Goal: Task Accomplishment & Management: Complete application form

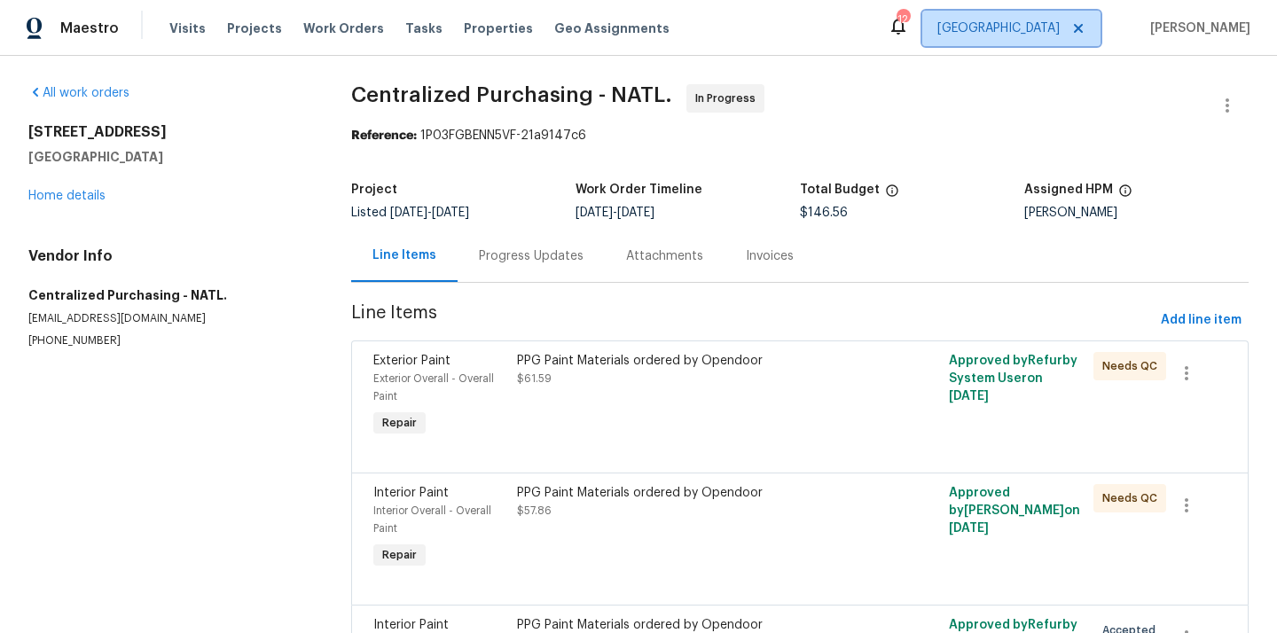
click at [1049, 26] on span "[GEOGRAPHIC_DATA]" at bounding box center [999, 29] width 122 height 18
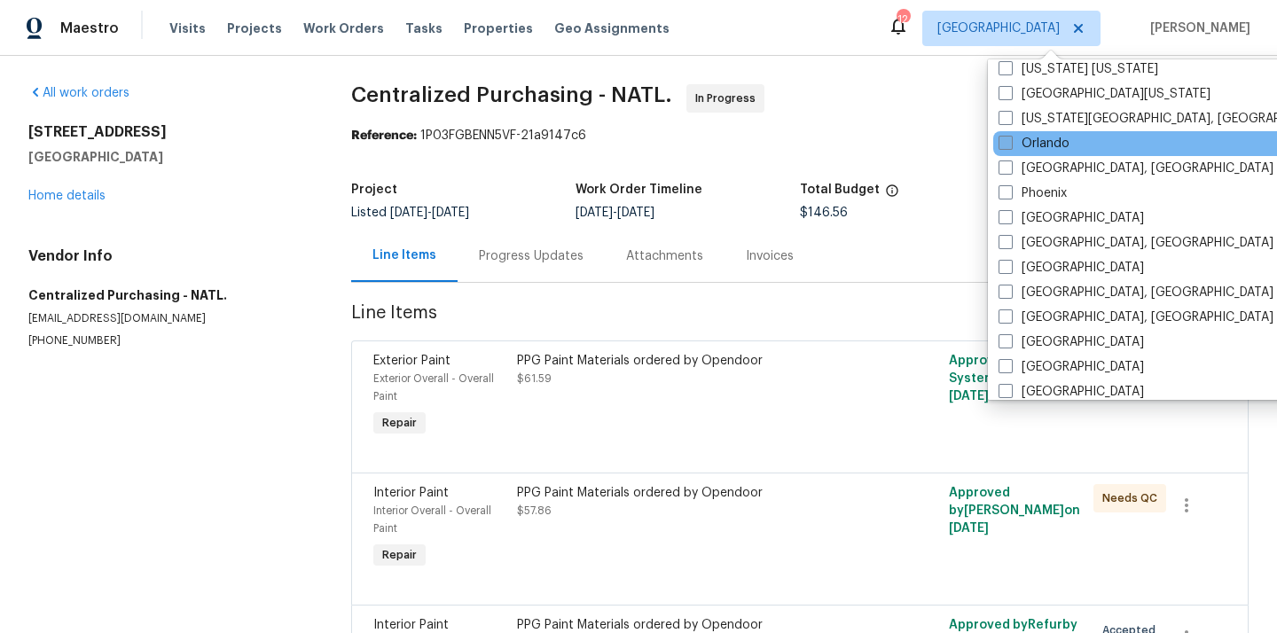
click at [1035, 145] on label "Orlando" at bounding box center [1034, 144] width 71 height 18
click at [1010, 145] on input "Orlando" at bounding box center [1005, 141] width 12 height 12
checkbox input "true"
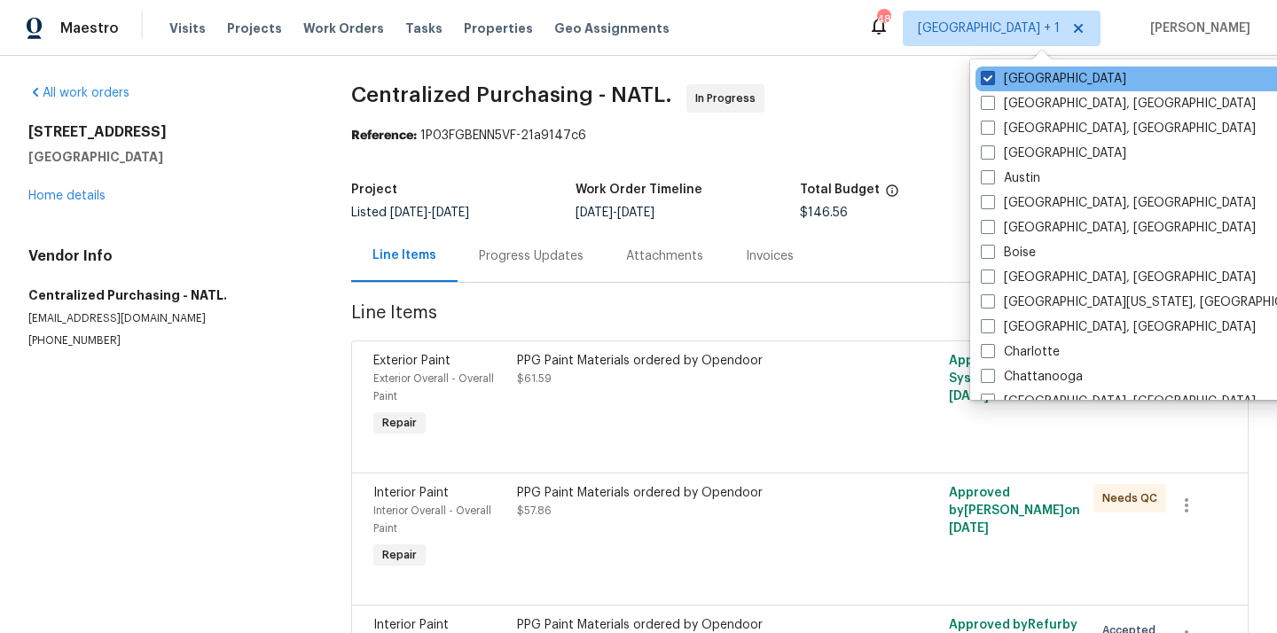
click at [1010, 84] on label "[GEOGRAPHIC_DATA]" at bounding box center [1053, 79] width 145 height 18
click at [993, 82] on input "[GEOGRAPHIC_DATA]" at bounding box center [987, 76] width 12 height 12
checkbox input "false"
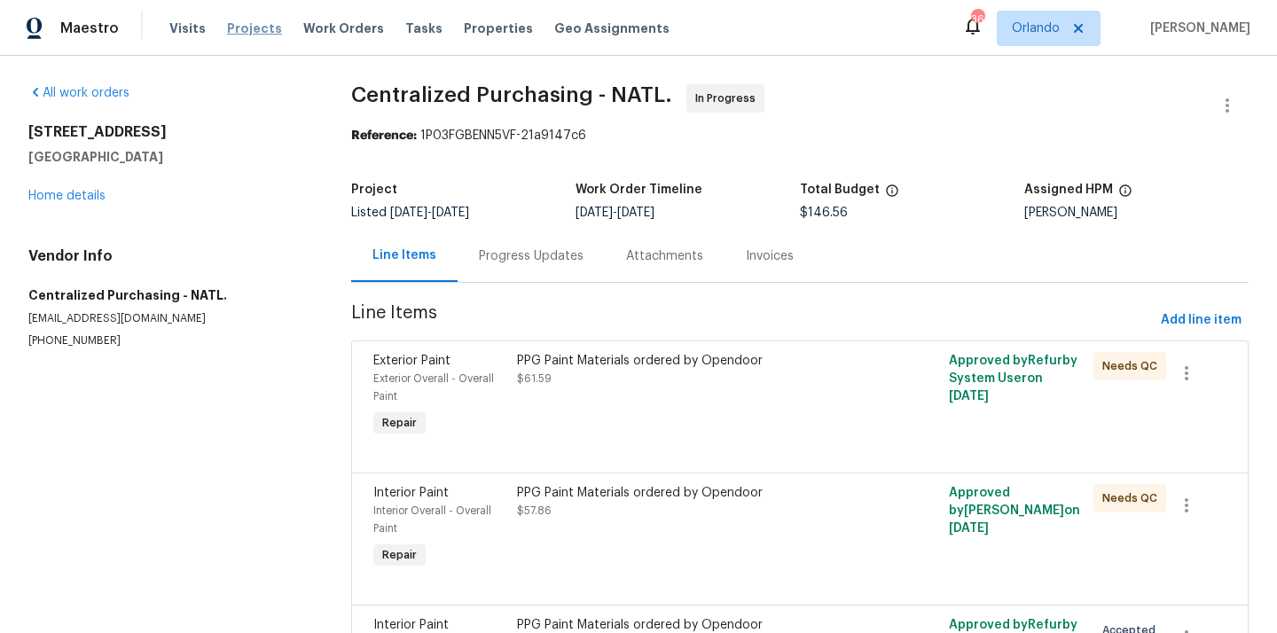
click at [234, 24] on span "Projects" at bounding box center [254, 29] width 55 height 18
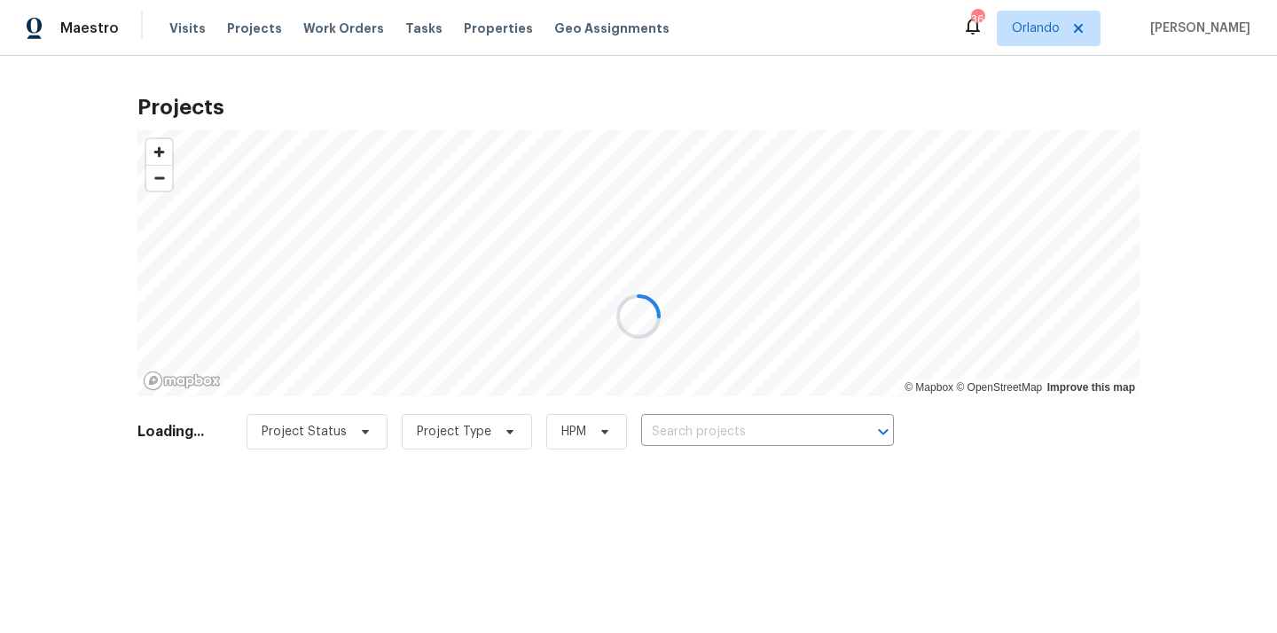
click at [711, 423] on div at bounding box center [638, 316] width 1277 height 633
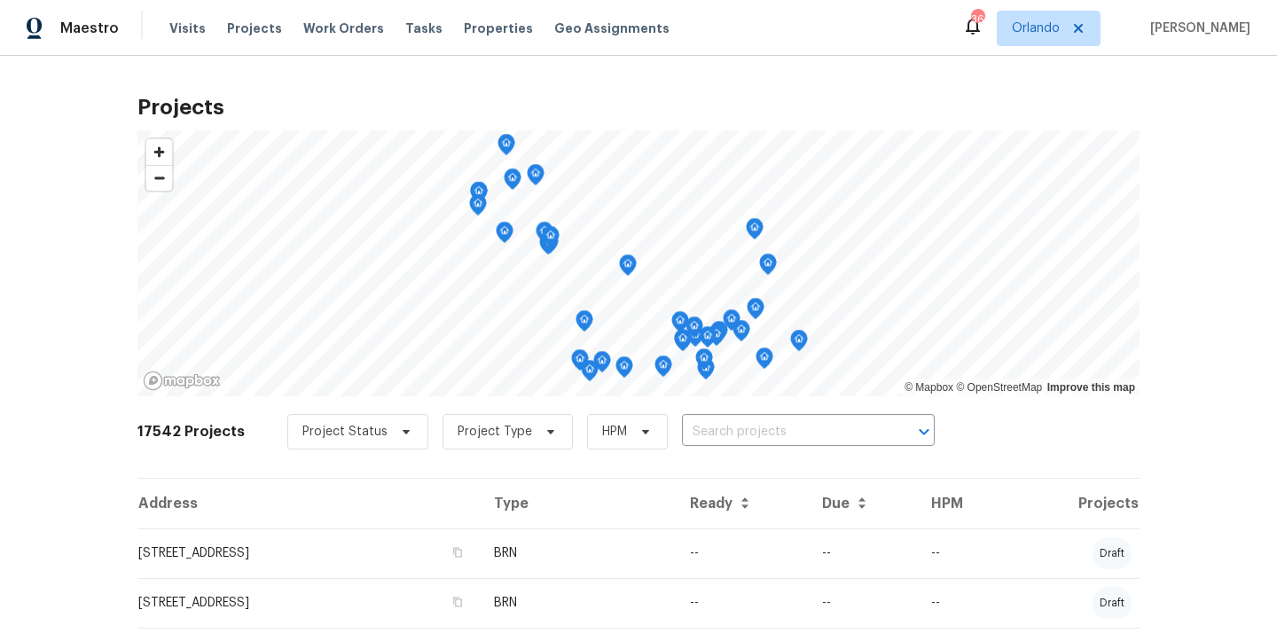
click at [711, 423] on input "text" at bounding box center [783, 433] width 203 height 28
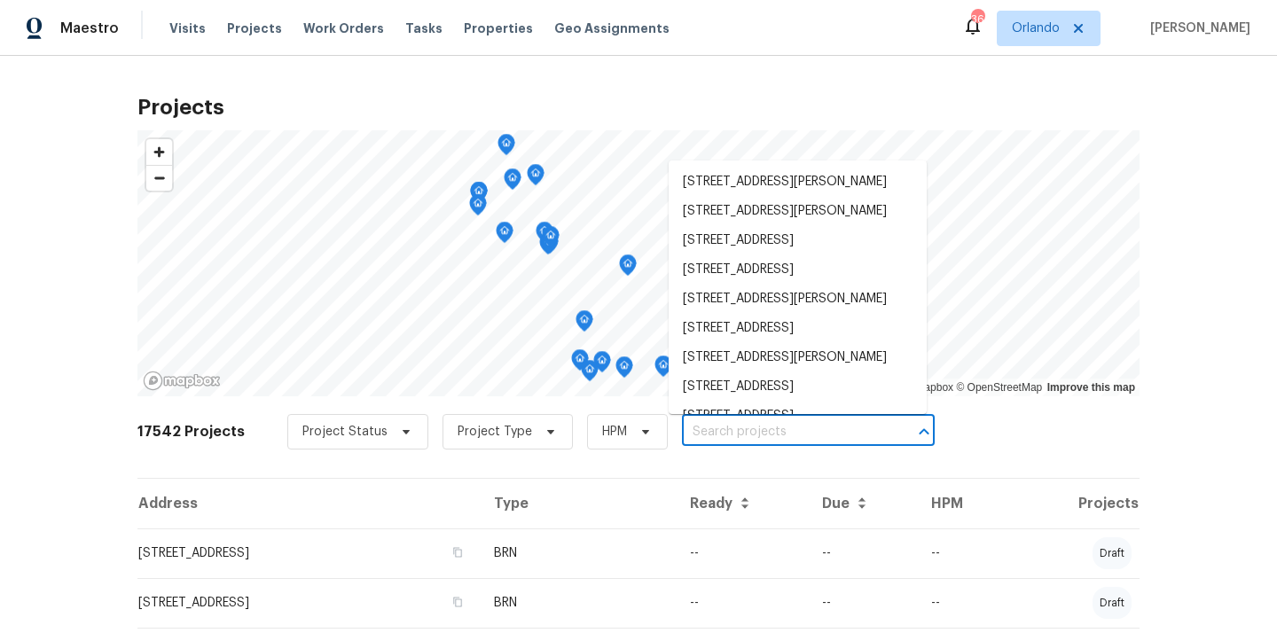
paste input "[STREET_ADDRESS][PERSON_NAME]"
type input "[STREET_ADDRESS][PERSON_NAME]"
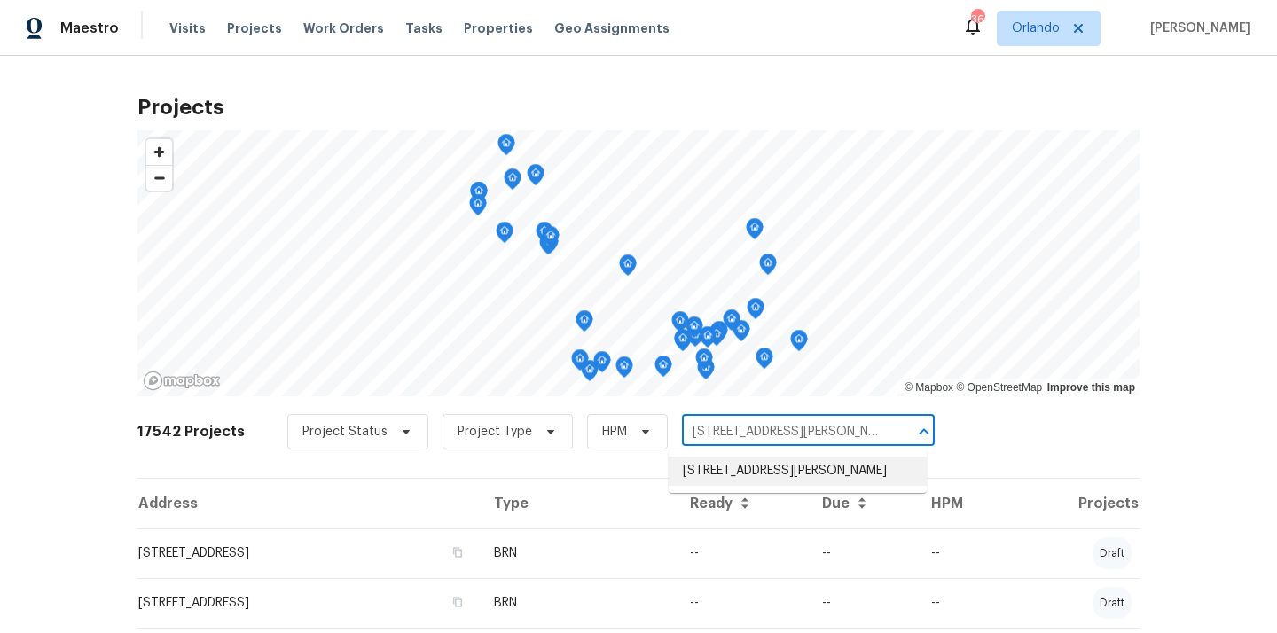
click at [727, 485] on li "[STREET_ADDRESS][PERSON_NAME]" at bounding box center [798, 471] width 258 height 29
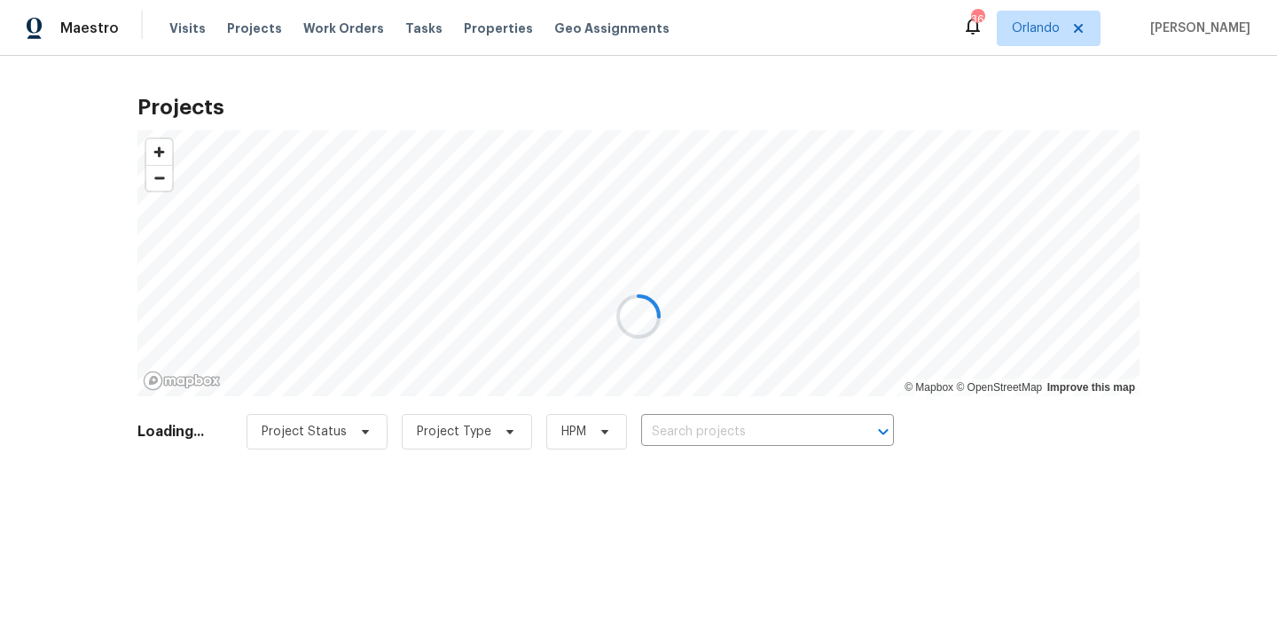
type input "[STREET_ADDRESS][PERSON_NAME]"
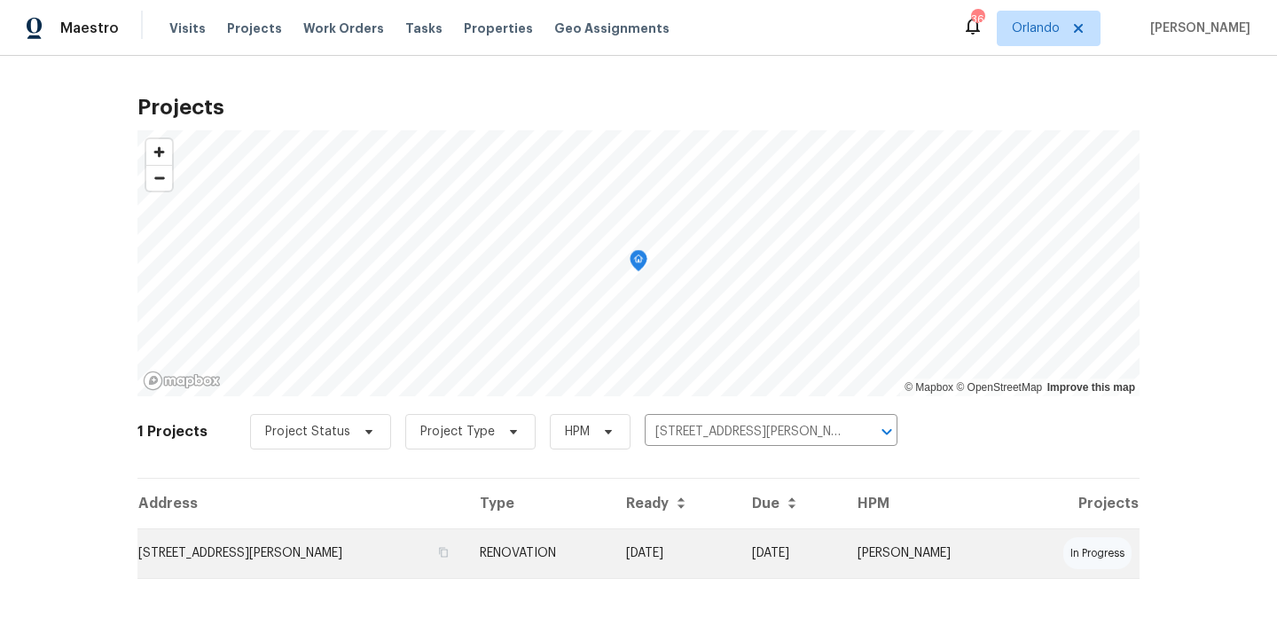
click at [421, 561] on td "[STREET_ADDRESS][PERSON_NAME]" at bounding box center [302, 554] width 328 height 50
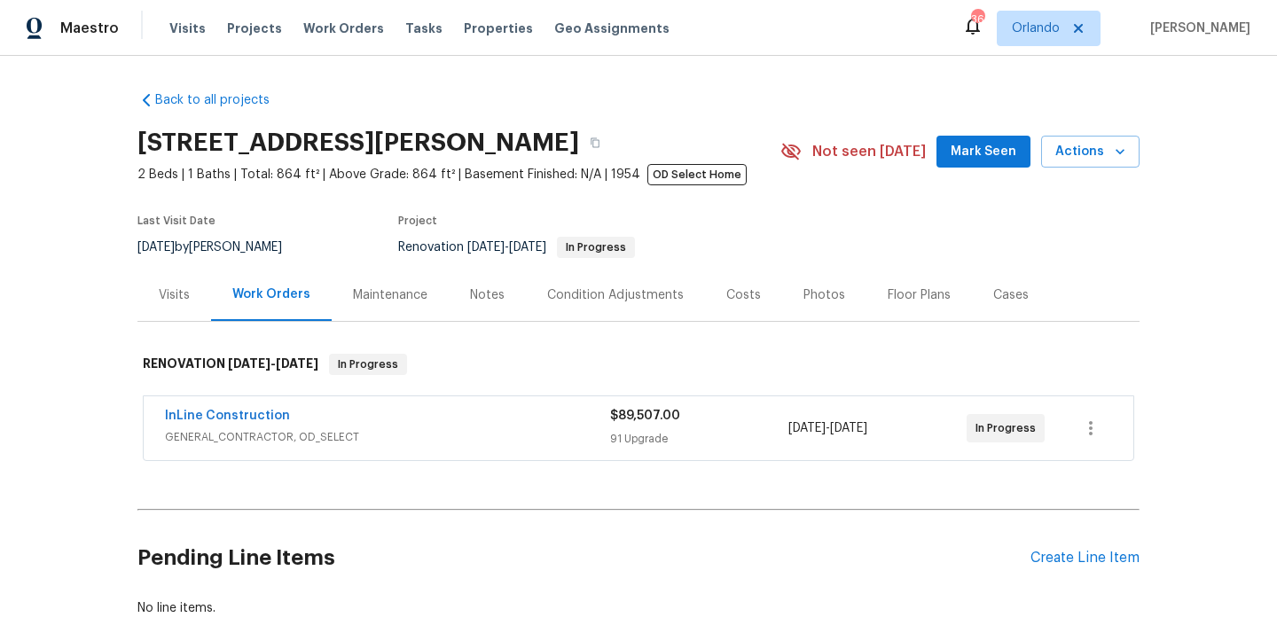
scroll to position [105, 0]
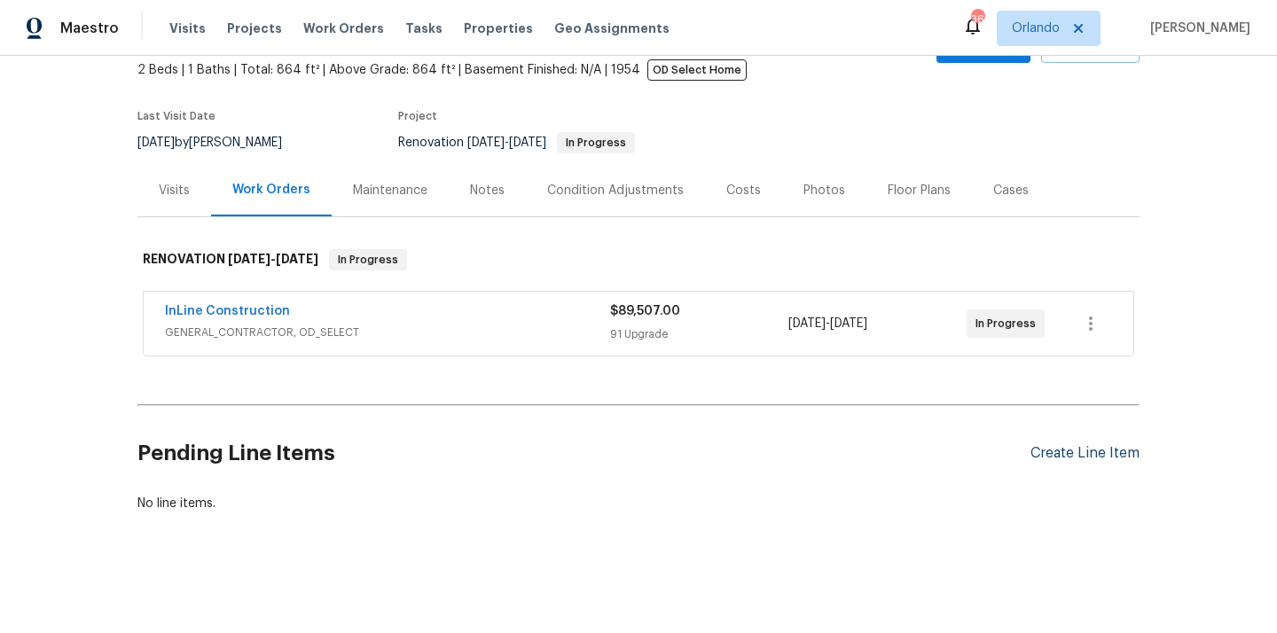
click at [1064, 452] on div "Create Line Item" at bounding box center [1085, 453] width 109 height 17
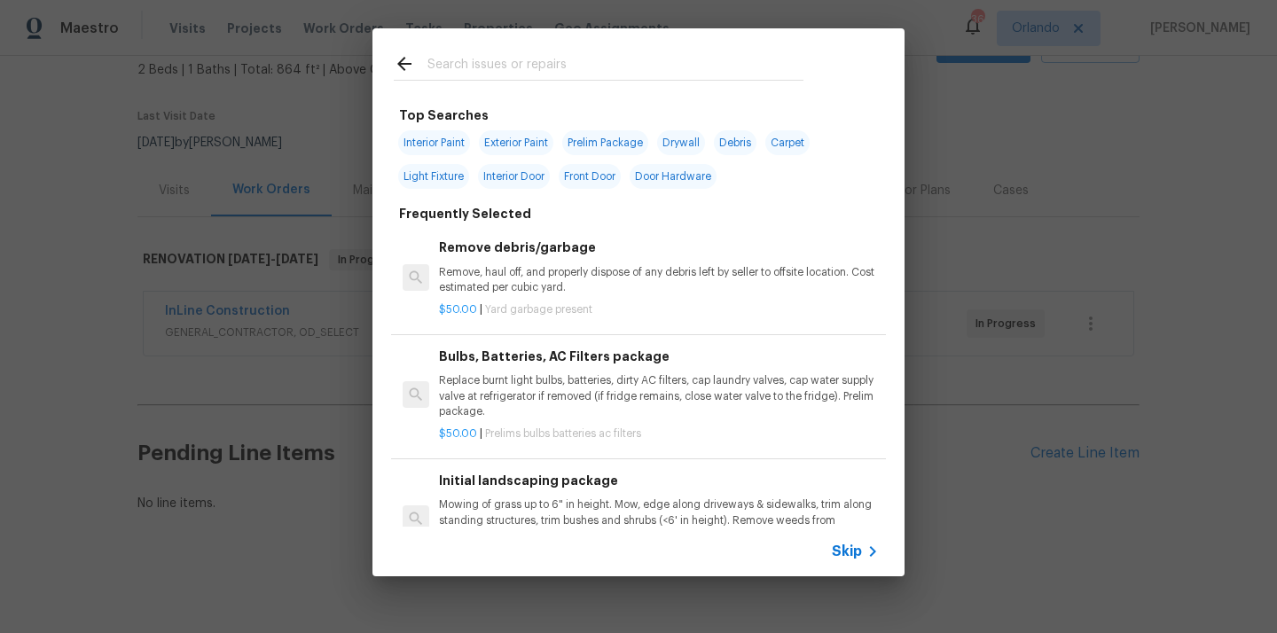
click at [710, 80] on div at bounding box center [599, 80] width 410 height 1
click at [697, 68] on input "text" at bounding box center [616, 66] width 376 height 27
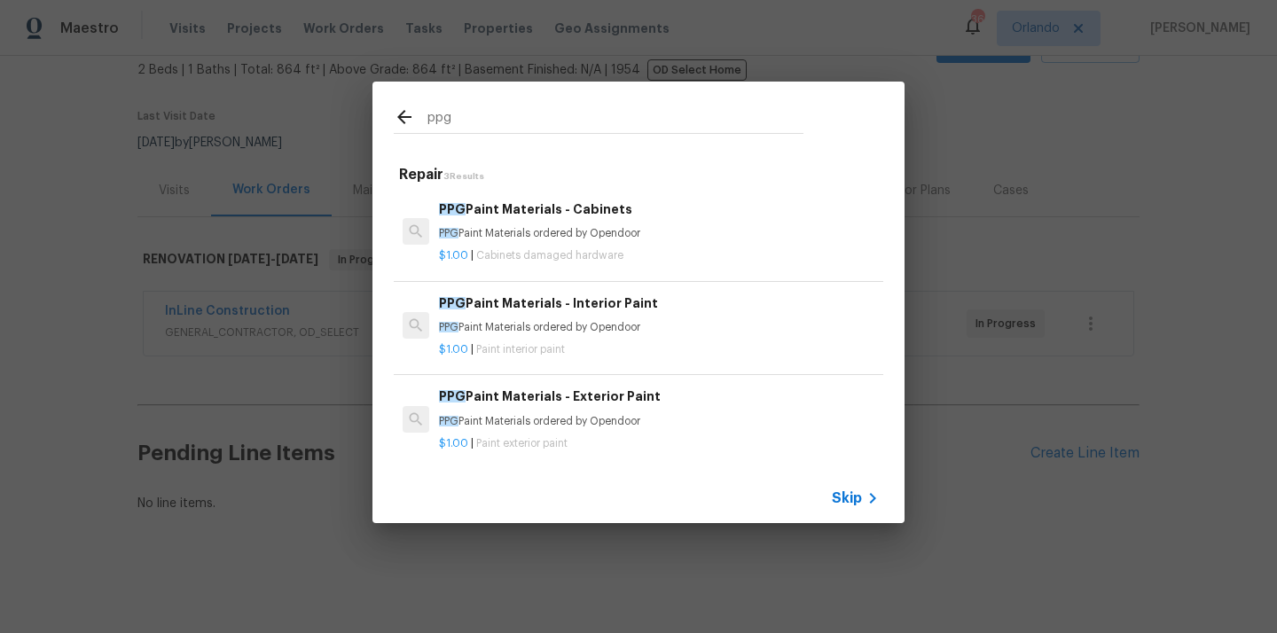
type input "ppg"
click at [571, 308] on h6 "PPG Paint Materials - Interior Paint" at bounding box center [659, 304] width 440 height 20
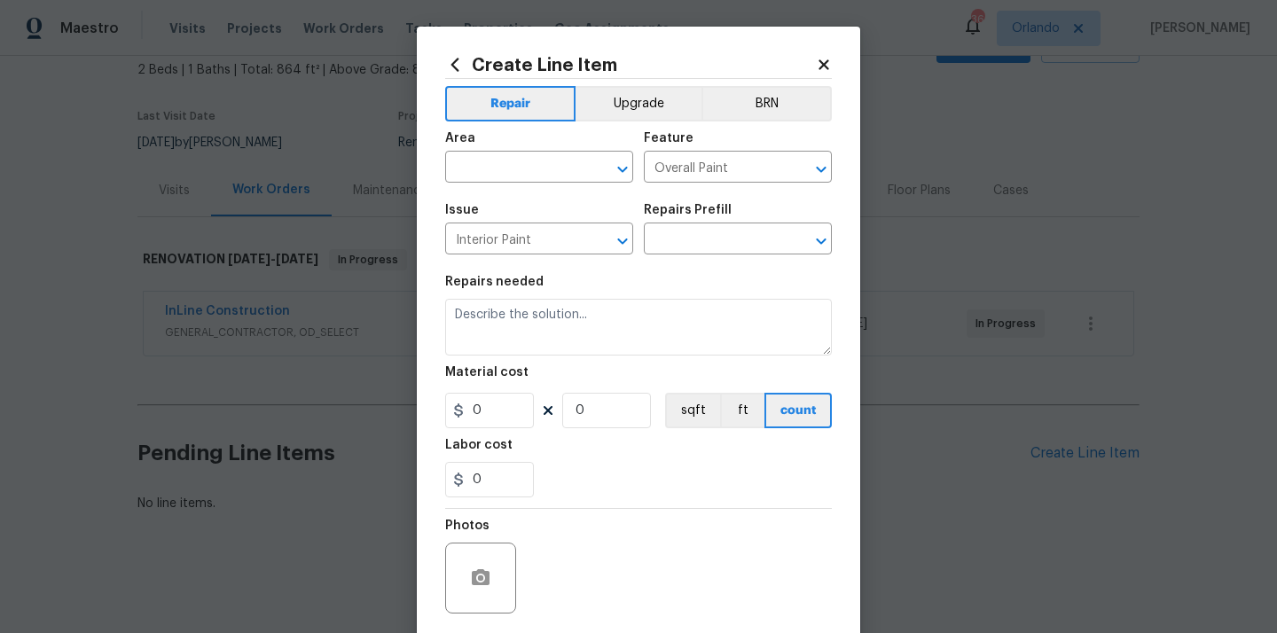
type input "PPG Paint Materials - Interior Paint $1.00"
type textarea "PPG Paint Materials ordered by Opendoor"
type input "1"
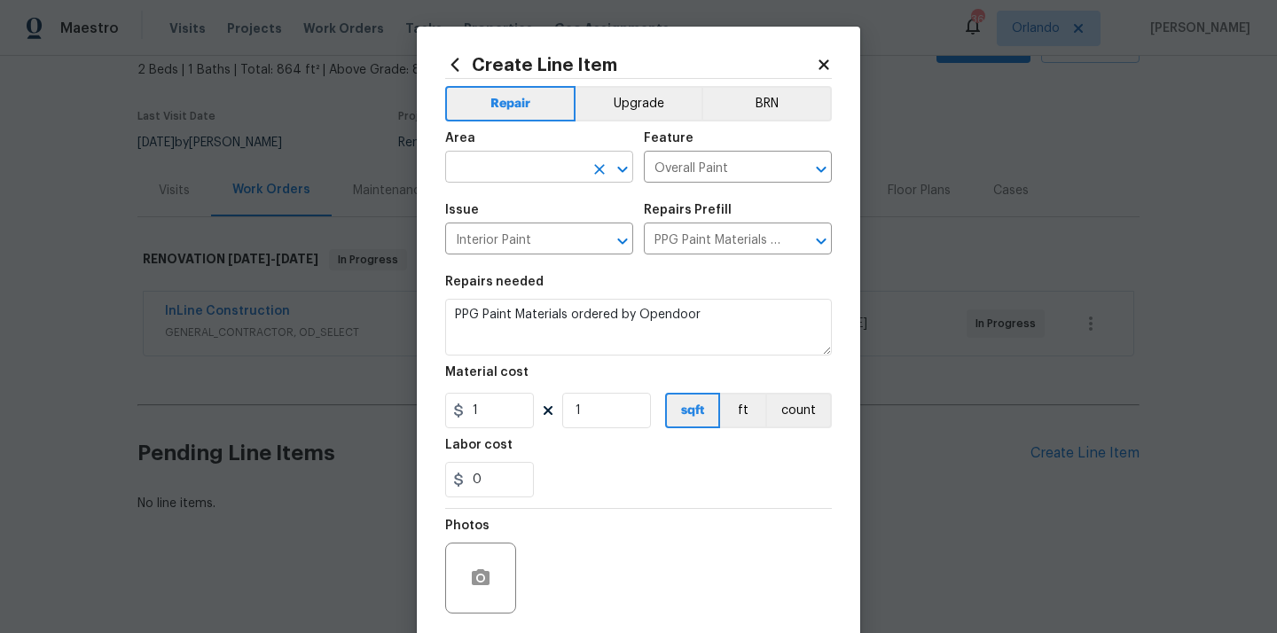
click at [544, 161] on input "text" at bounding box center [514, 169] width 138 height 28
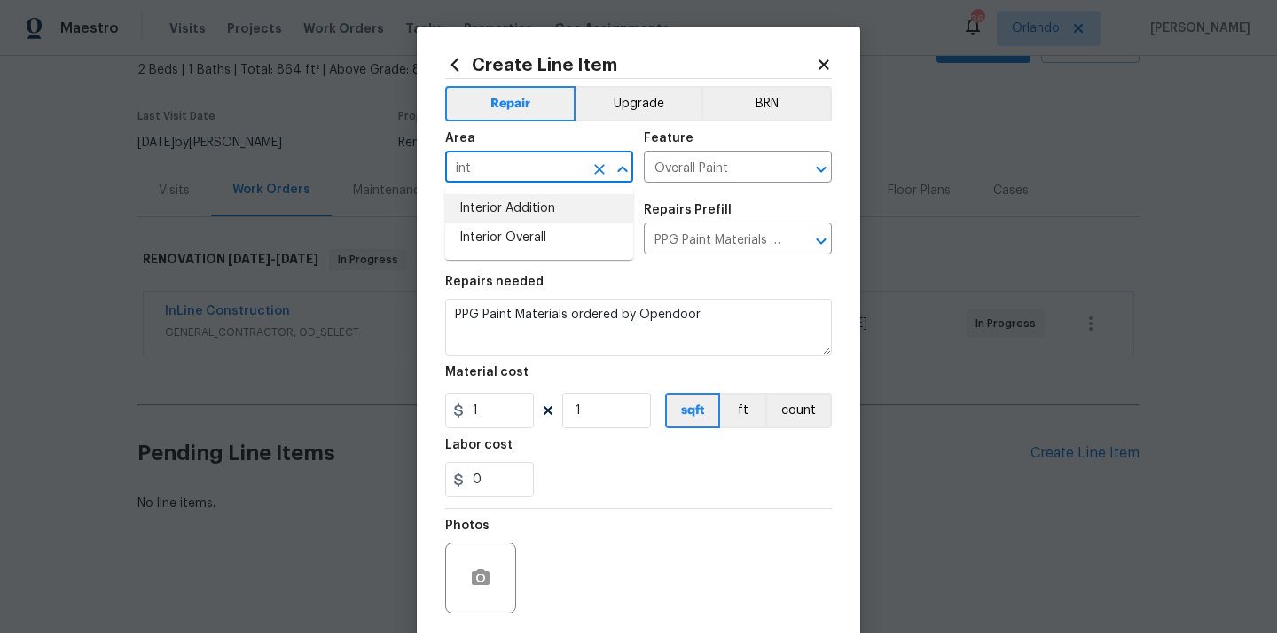
click at [528, 242] on li "Interior Overall" at bounding box center [539, 238] width 188 height 29
type input "Interior Overall"
drag, startPoint x: 497, startPoint y: 418, endPoint x: 437, endPoint y: 410, distance: 60.0
click at [439, 410] on div "Create Line Item Repair Upgrade BRN Area Interior Overall ​ Feature Overall Pai…" at bounding box center [639, 382] width 444 height 711
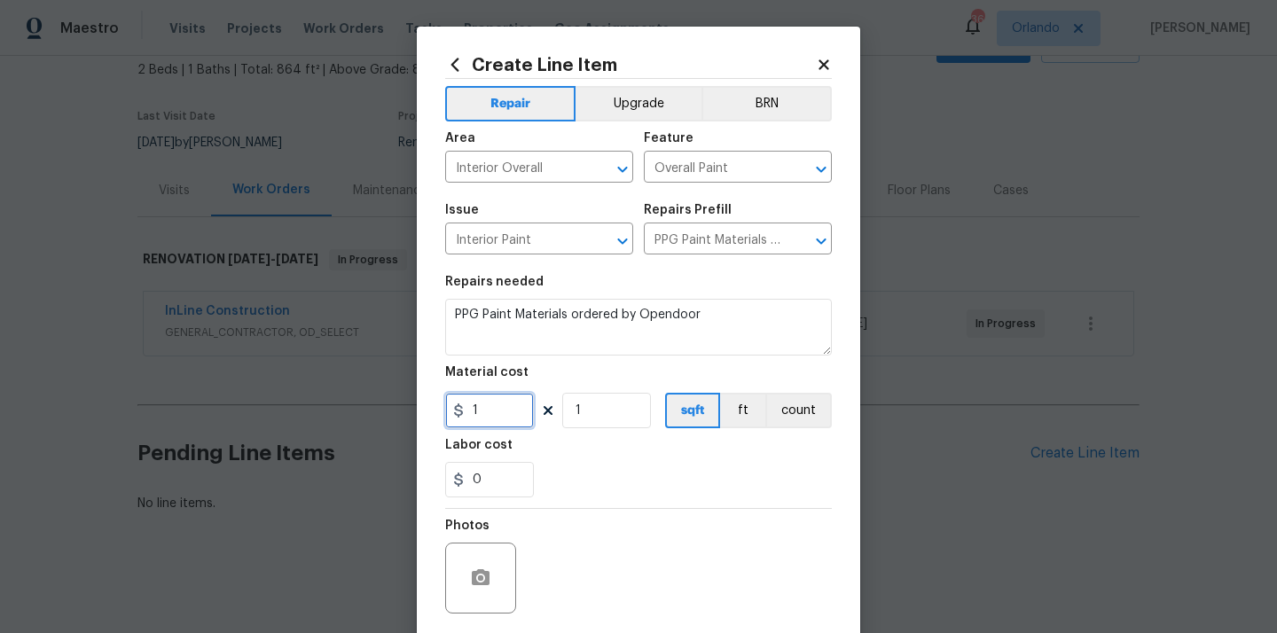
paste input "573.98"
type input "573.98"
click at [651, 499] on section "Repairs needed PPG Paint Materials ordered by Opendoor Material cost 573.98 1 s…" at bounding box center [638, 386] width 387 height 243
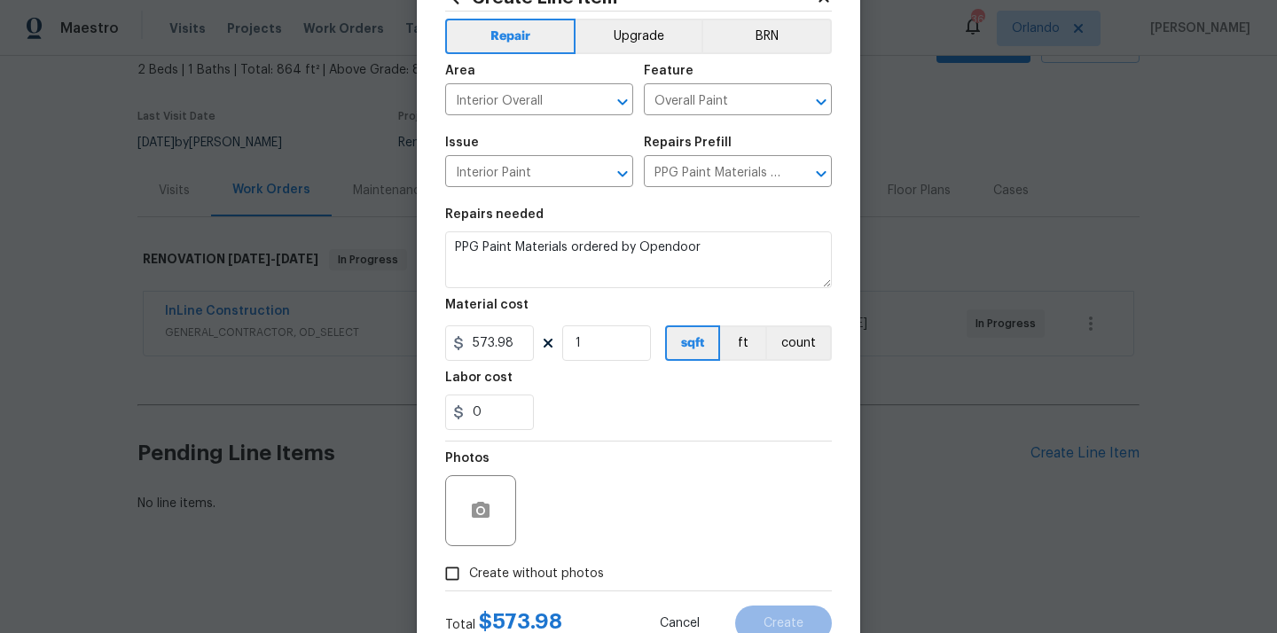
scroll to position [131, 0]
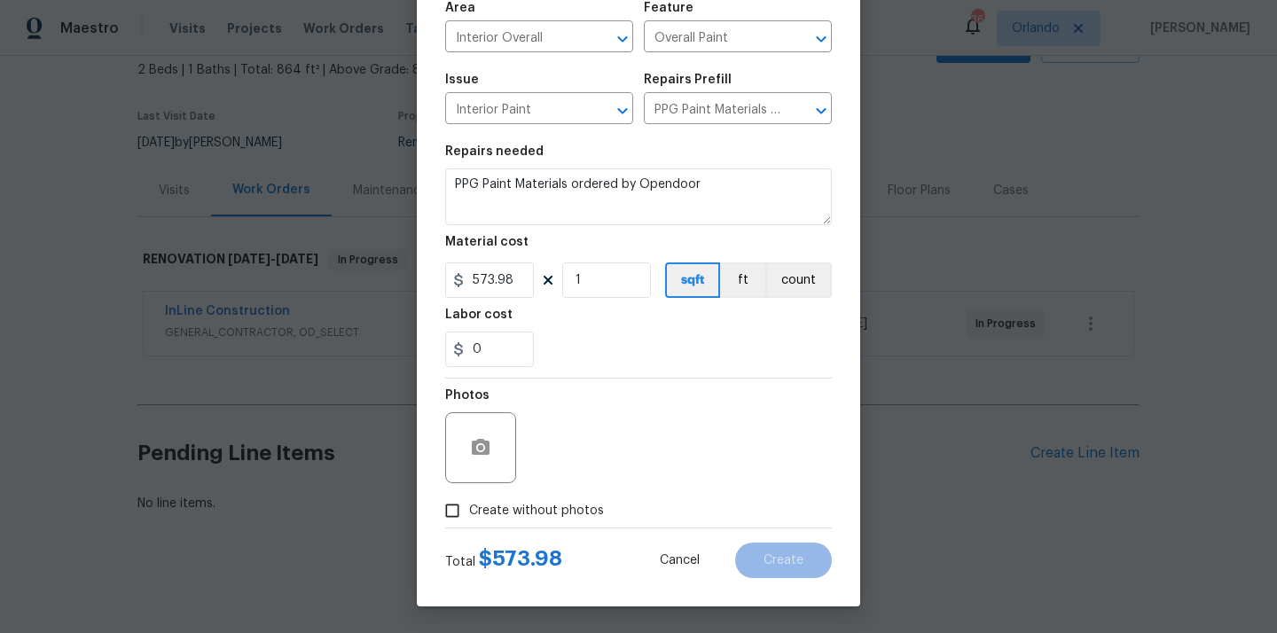
click at [578, 515] on span "Create without photos" at bounding box center [536, 511] width 135 height 19
click at [469, 515] on input "Create without photos" at bounding box center [453, 511] width 34 height 34
checkbox input "true"
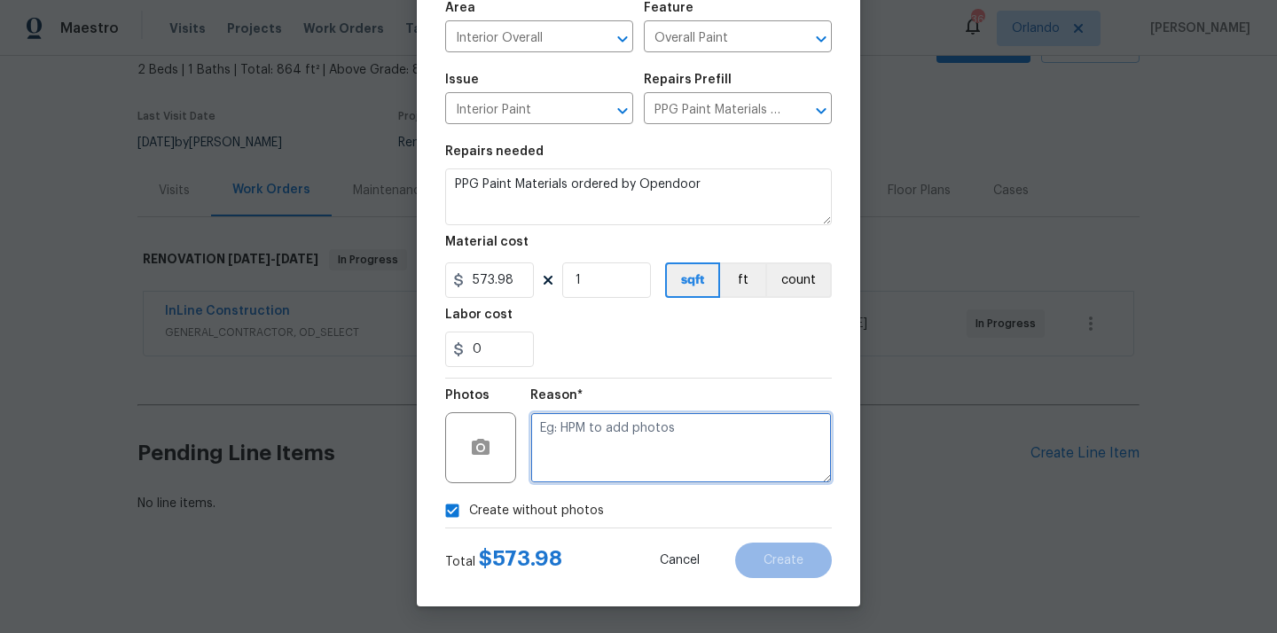
click at [611, 450] on textarea at bounding box center [682, 448] width 302 height 71
type textarea "N/A"
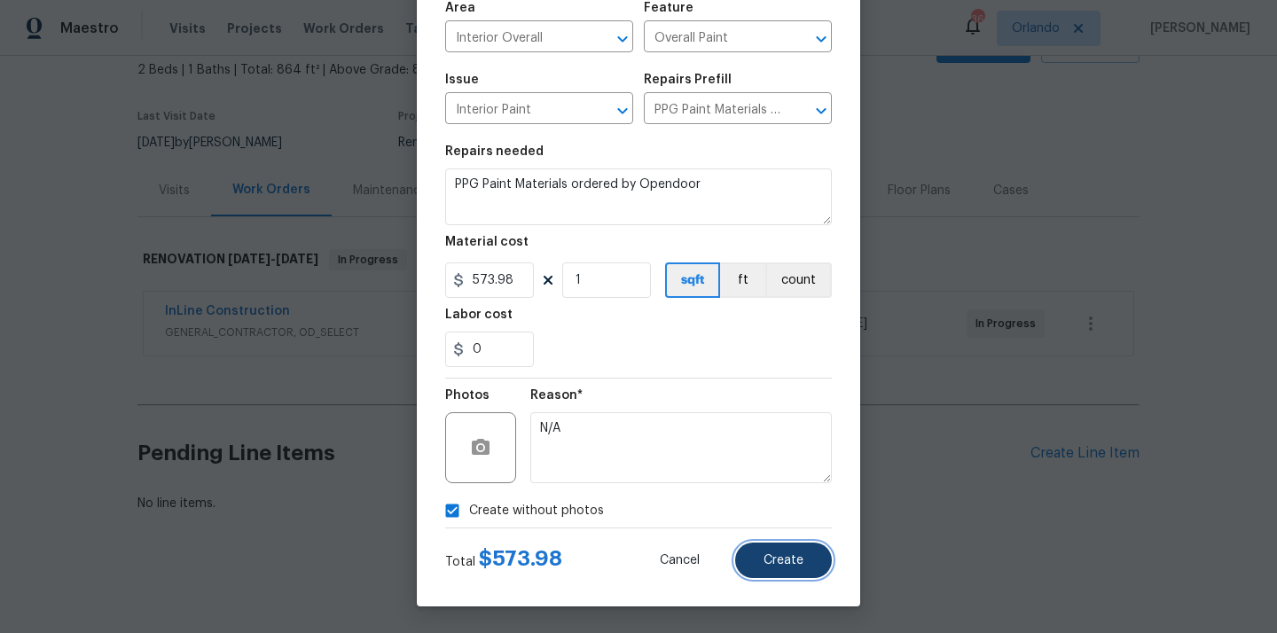
click at [804, 549] on button "Create" at bounding box center [783, 560] width 97 height 35
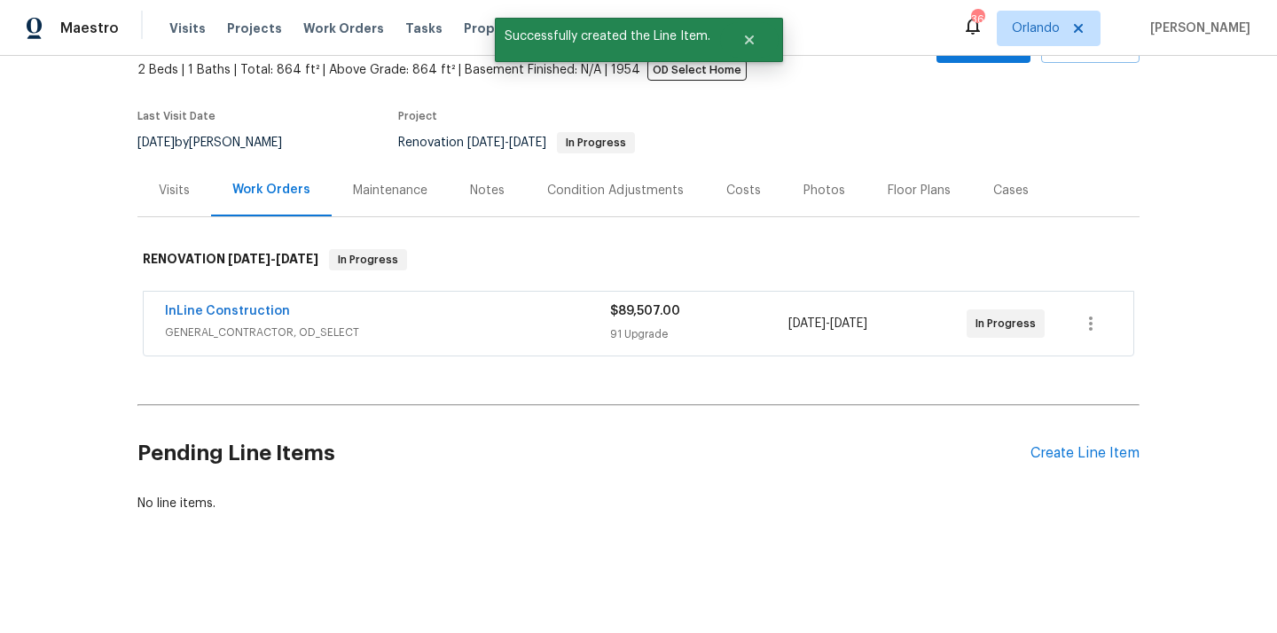
click at [1037, 462] on div "Pending Line Items Create Line Item" at bounding box center [639, 454] width 1002 height 83
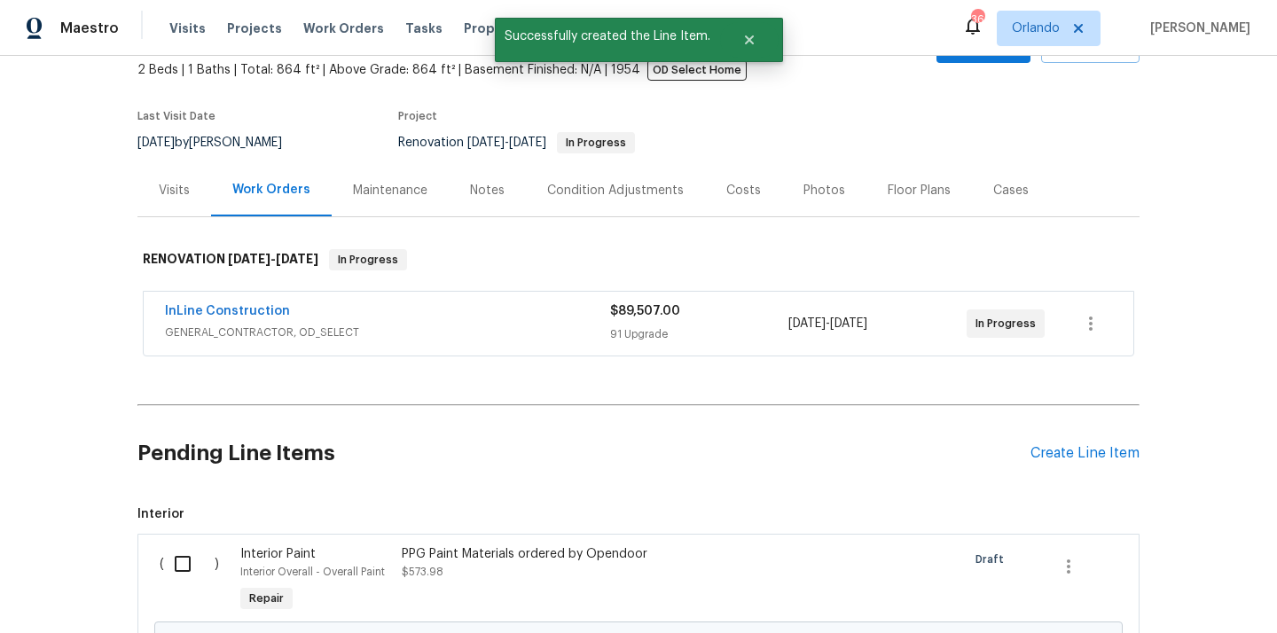
click at [1037, 462] on div "Pending Line Items Create Line Item" at bounding box center [639, 454] width 1002 height 83
click at [1044, 453] on div "Create Line Item" at bounding box center [1085, 453] width 109 height 17
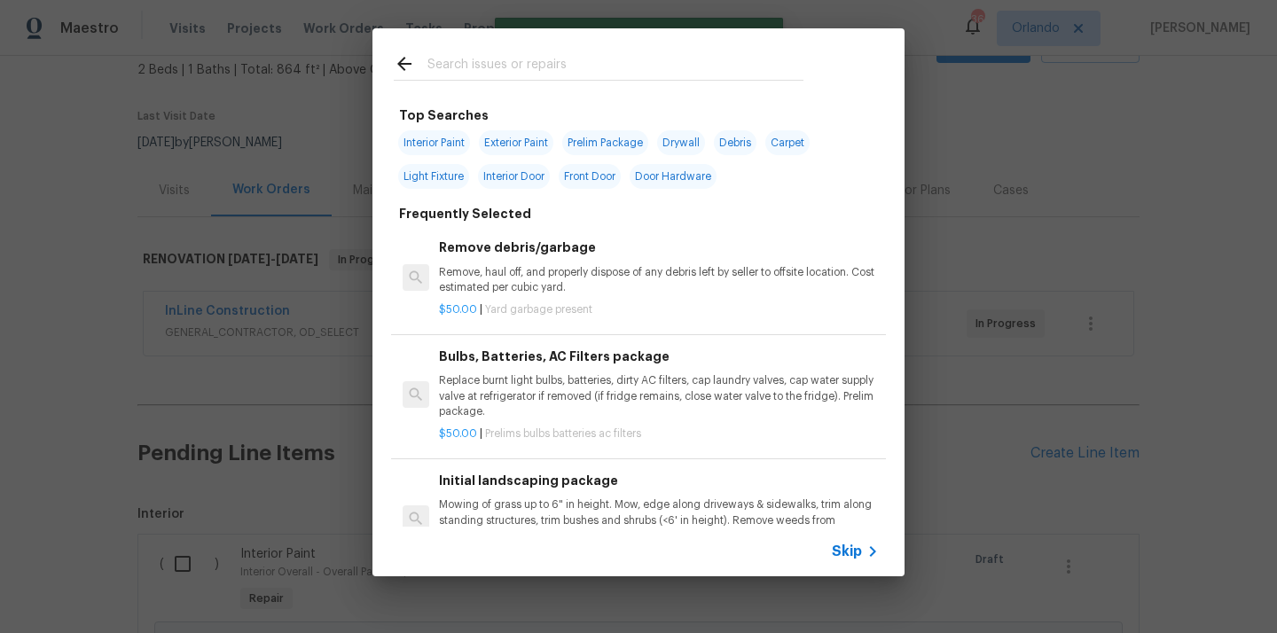
click at [605, 69] on input "text" at bounding box center [616, 66] width 376 height 27
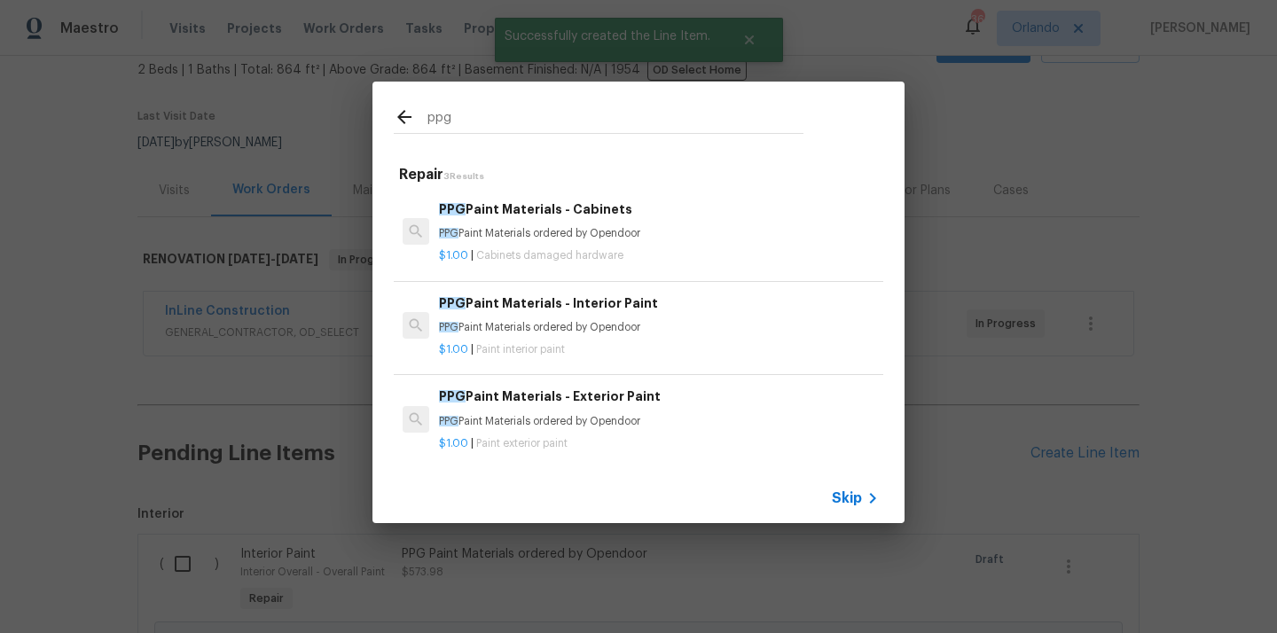
type input "ppg"
click at [552, 412] on div "PPG Paint Materials - Exterior Paint PPG Paint Materials ordered by Opendoor" at bounding box center [659, 408] width 440 height 43
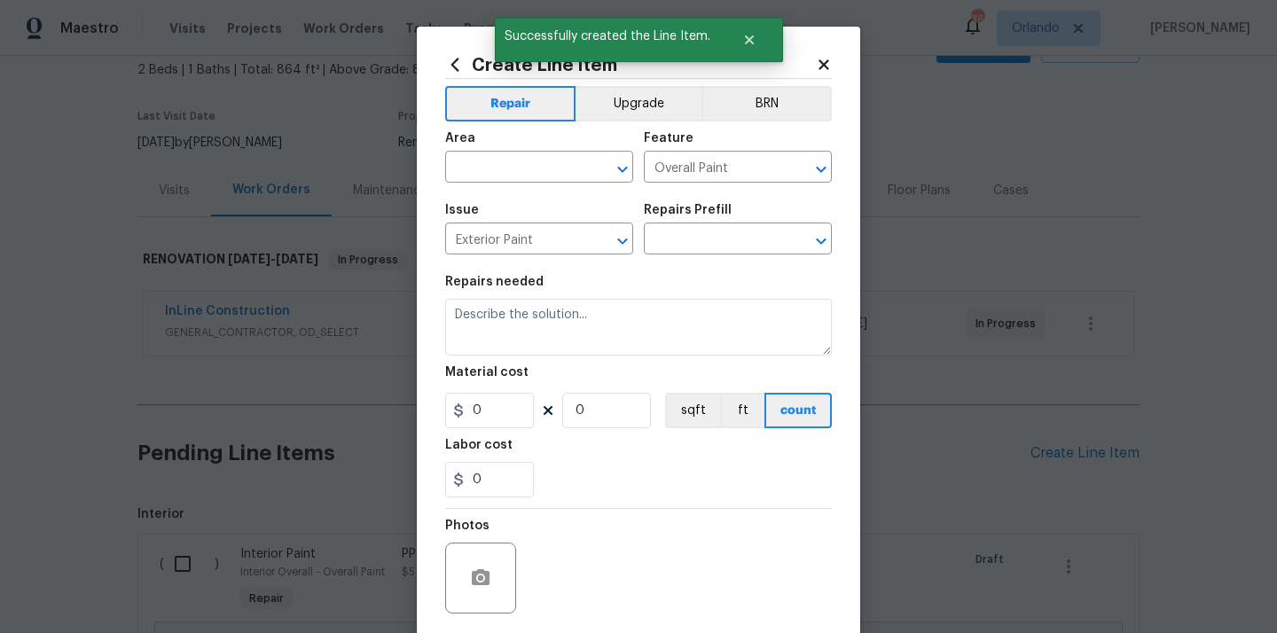
type input "PPG Paint Materials - Exterior Paint $1.00"
type textarea "PPG Paint Materials ordered by Opendoor"
type input "1"
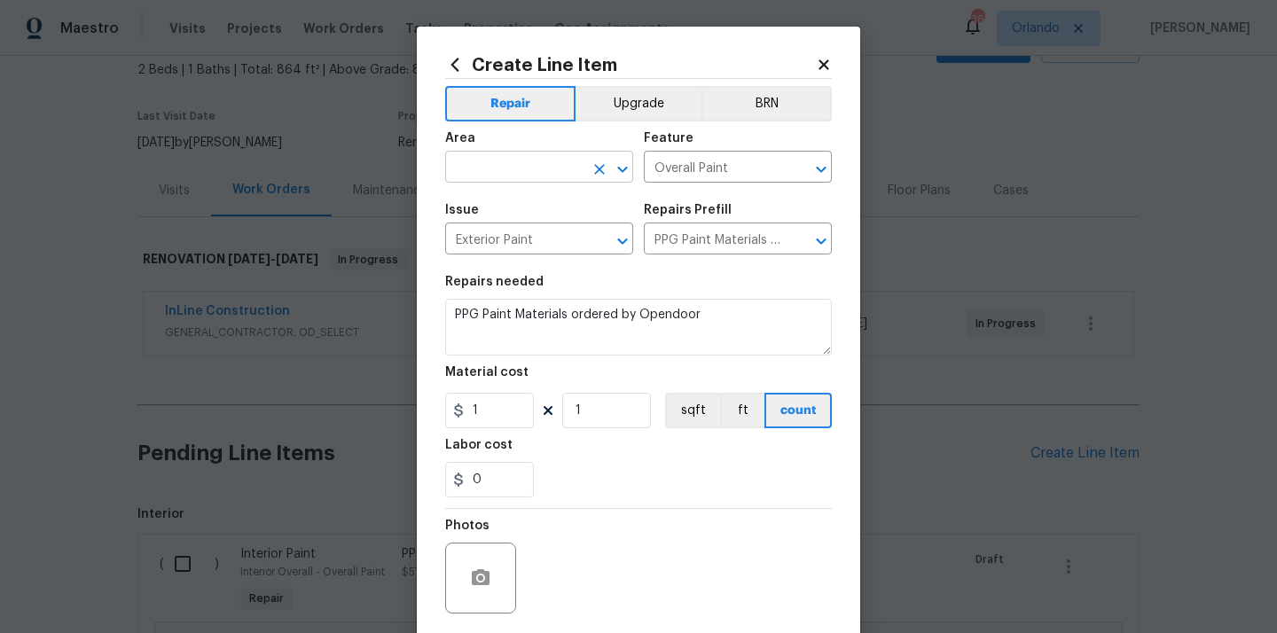
click at [514, 175] on input "text" at bounding box center [514, 169] width 138 height 28
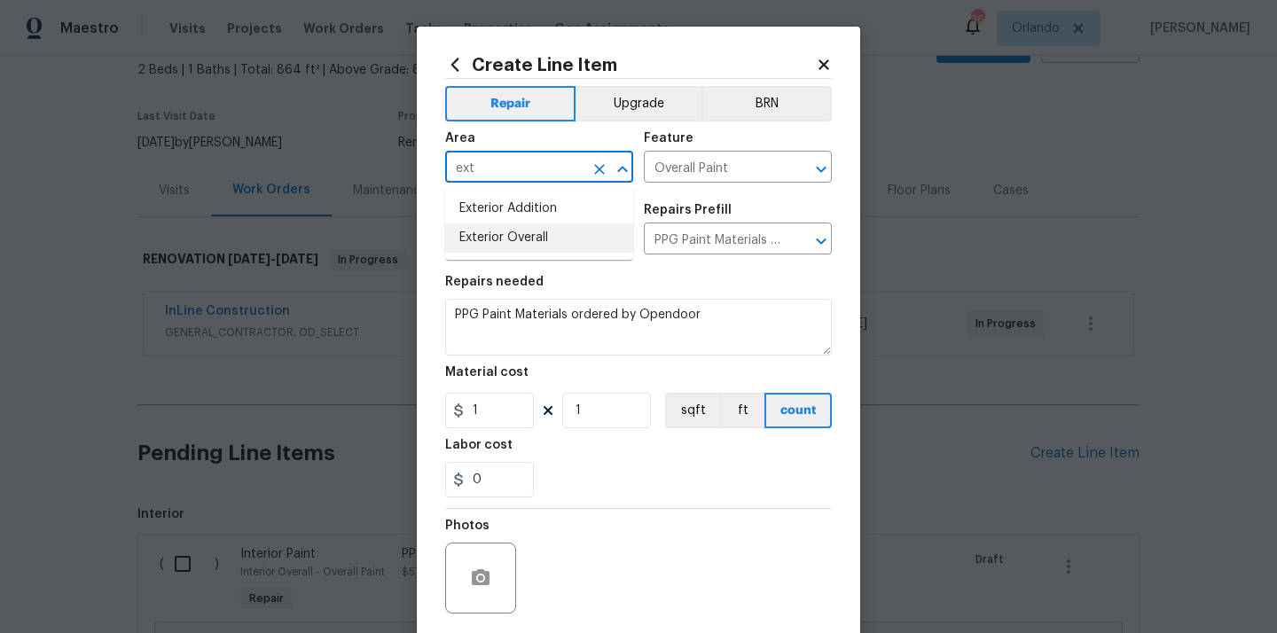
click at [501, 229] on li "Exterior Overall" at bounding box center [539, 238] width 188 height 29
type input "Exterior Overall"
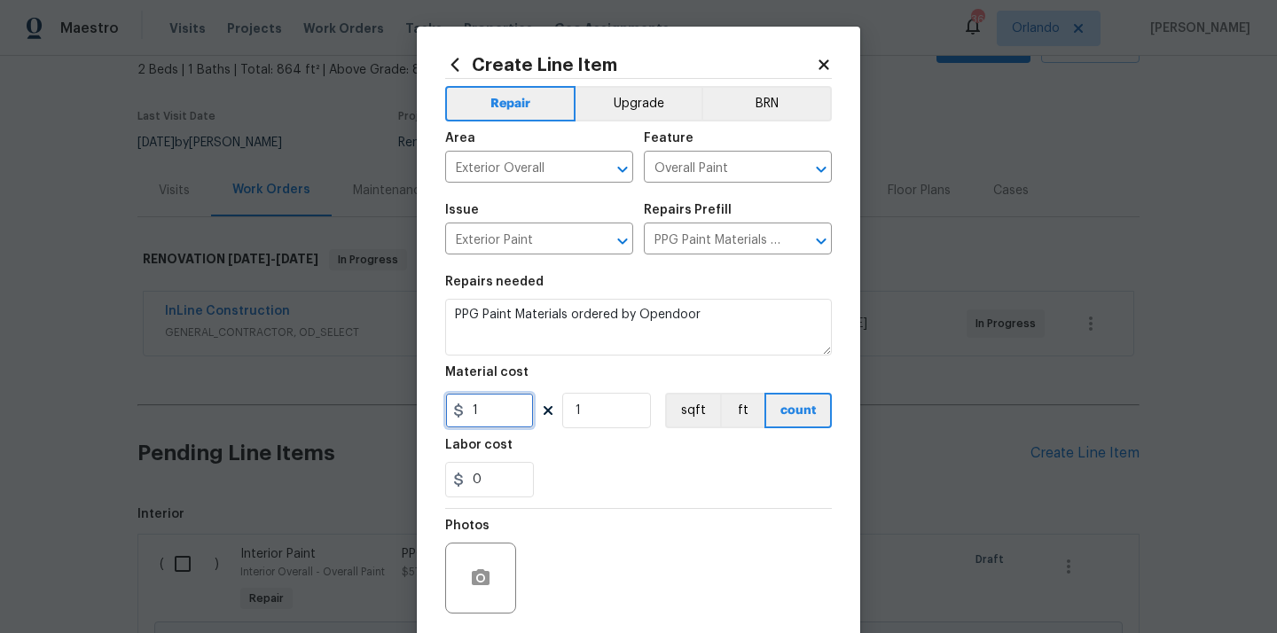
drag, startPoint x: 488, startPoint y: 406, endPoint x: 439, endPoint y: 405, distance: 48.8
click at [448, 406] on input "1" at bounding box center [489, 410] width 89 height 35
paste input "349.6"
type input "349.61"
click at [578, 439] on section "Repairs needed PPG Paint Materials ordered by Opendoor Material cost 349.61 1 s…" at bounding box center [638, 386] width 387 height 243
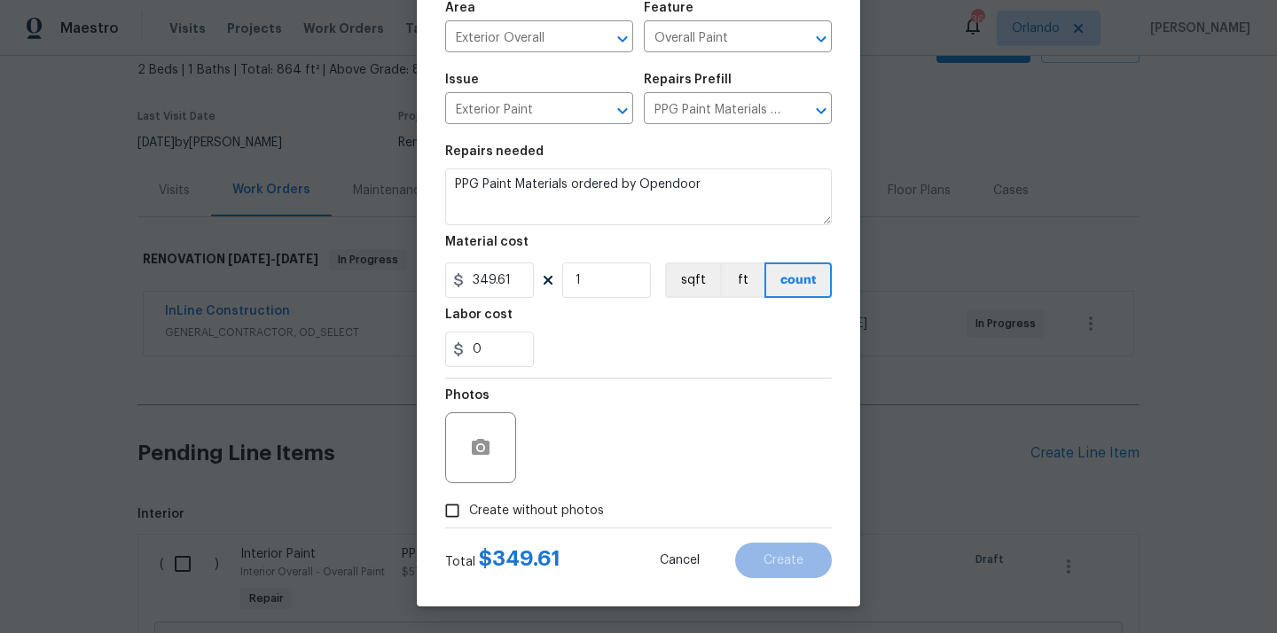
click at [551, 505] on span "Create without photos" at bounding box center [536, 511] width 135 height 19
click at [469, 505] on input "Create without photos" at bounding box center [453, 511] width 34 height 34
checkbox input "true"
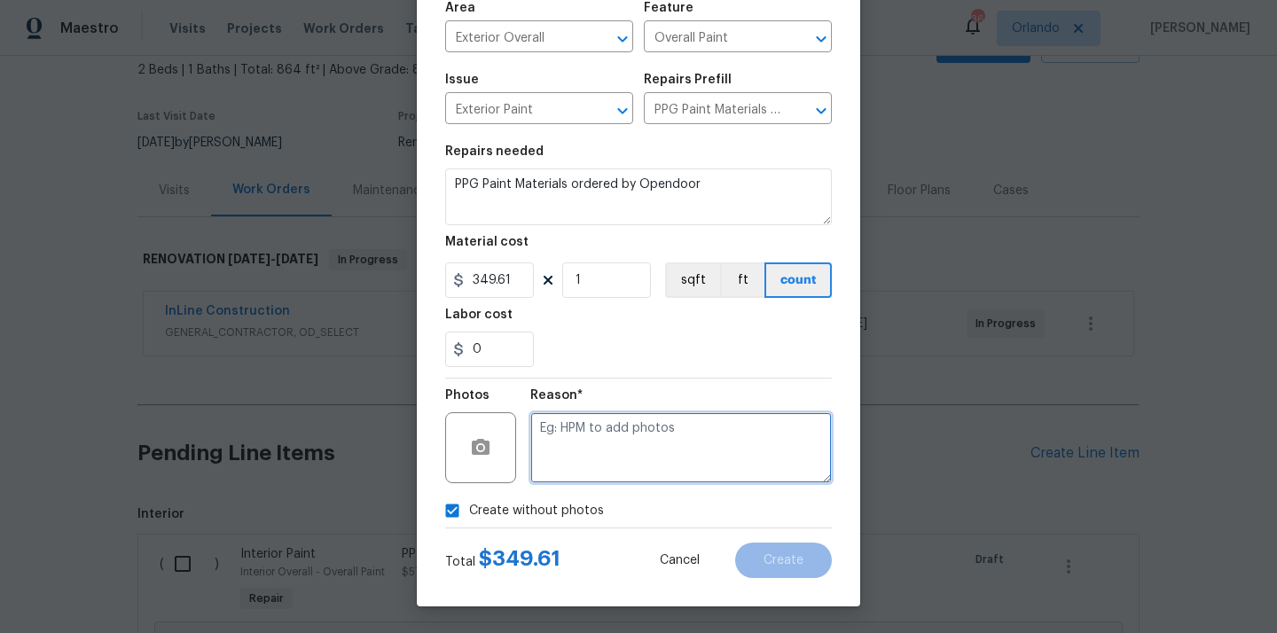
click at [587, 460] on textarea at bounding box center [682, 448] width 302 height 71
type textarea "N/A"
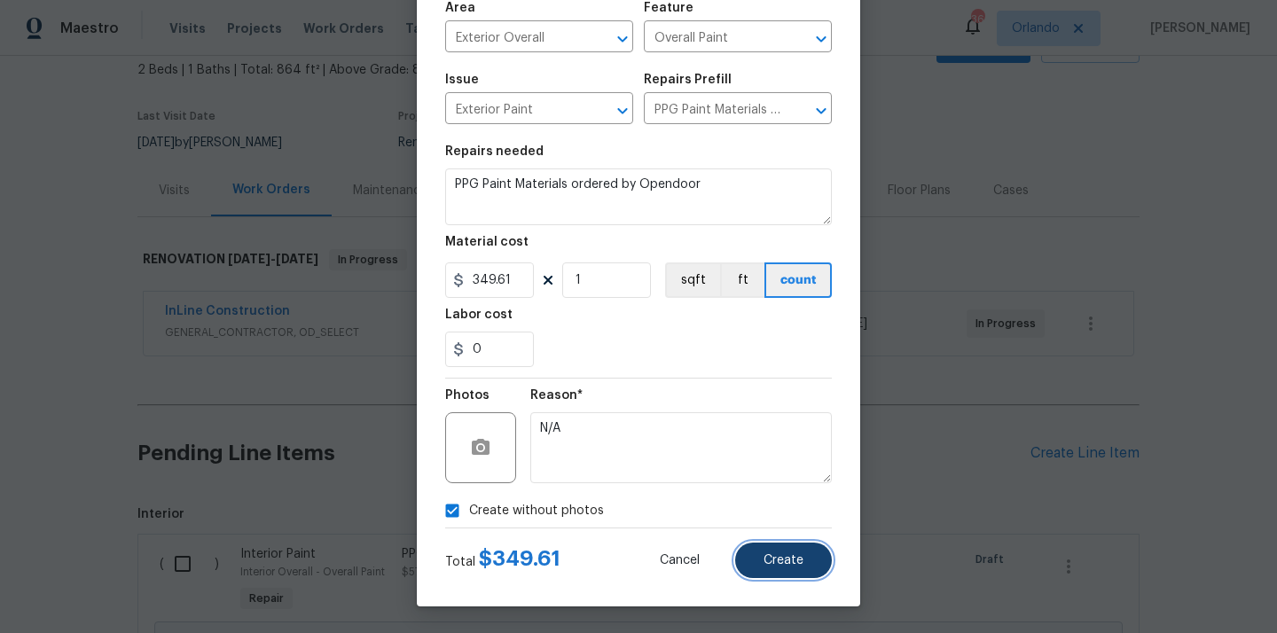
click at [794, 554] on span "Create" at bounding box center [784, 560] width 40 height 13
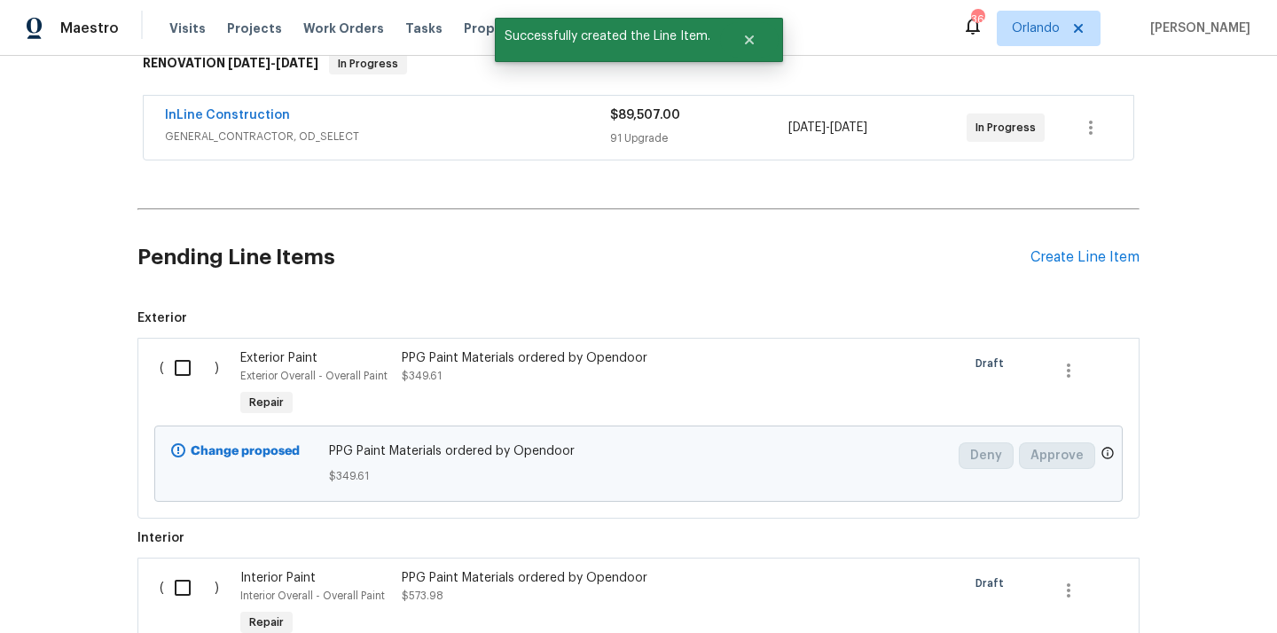
scroll to position [391, 0]
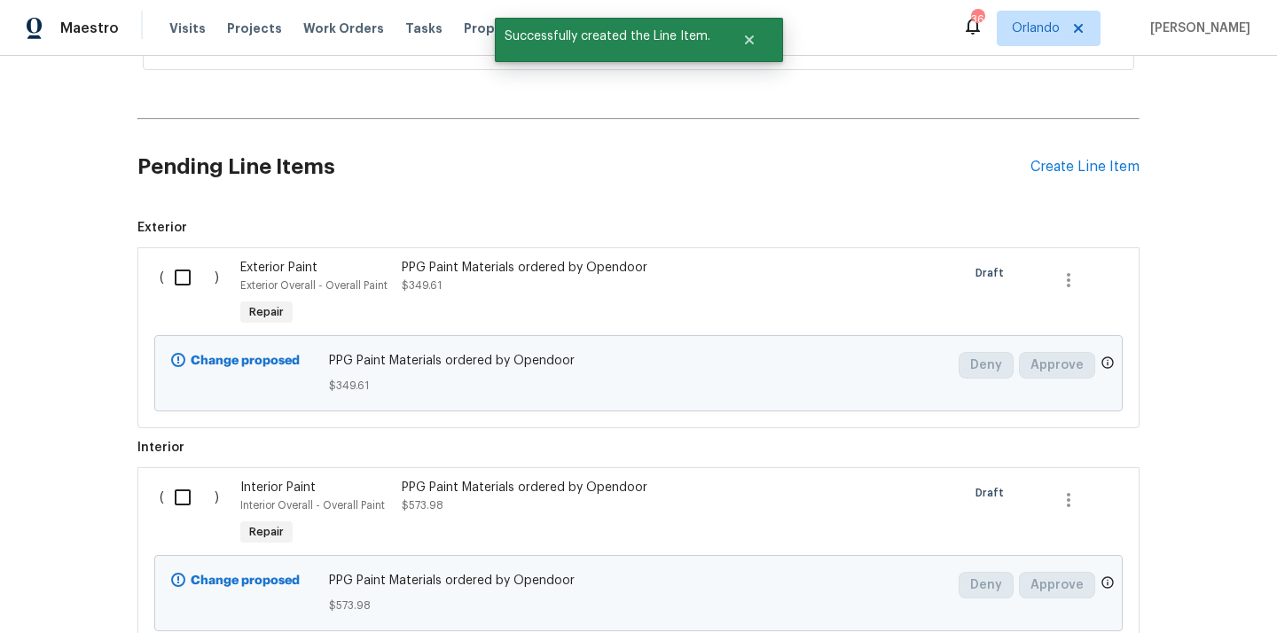
click at [180, 276] on input "checkbox" at bounding box center [189, 277] width 51 height 37
checkbox input "true"
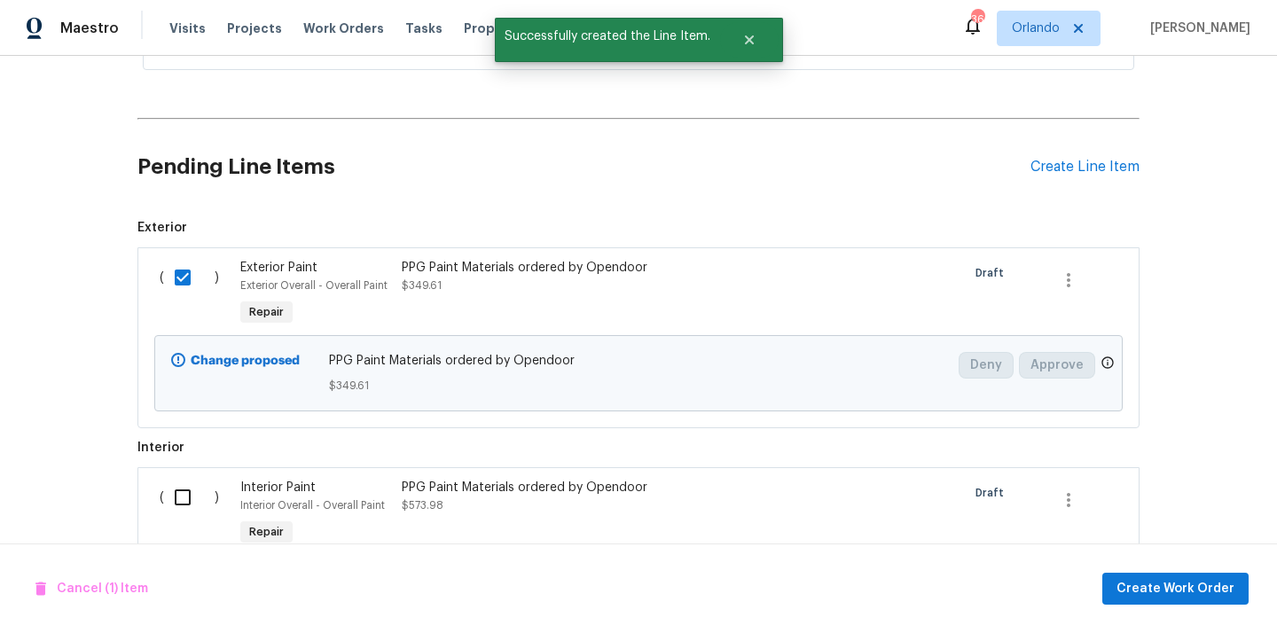
click at [197, 496] on input "checkbox" at bounding box center [189, 497] width 51 height 37
checkbox input "true"
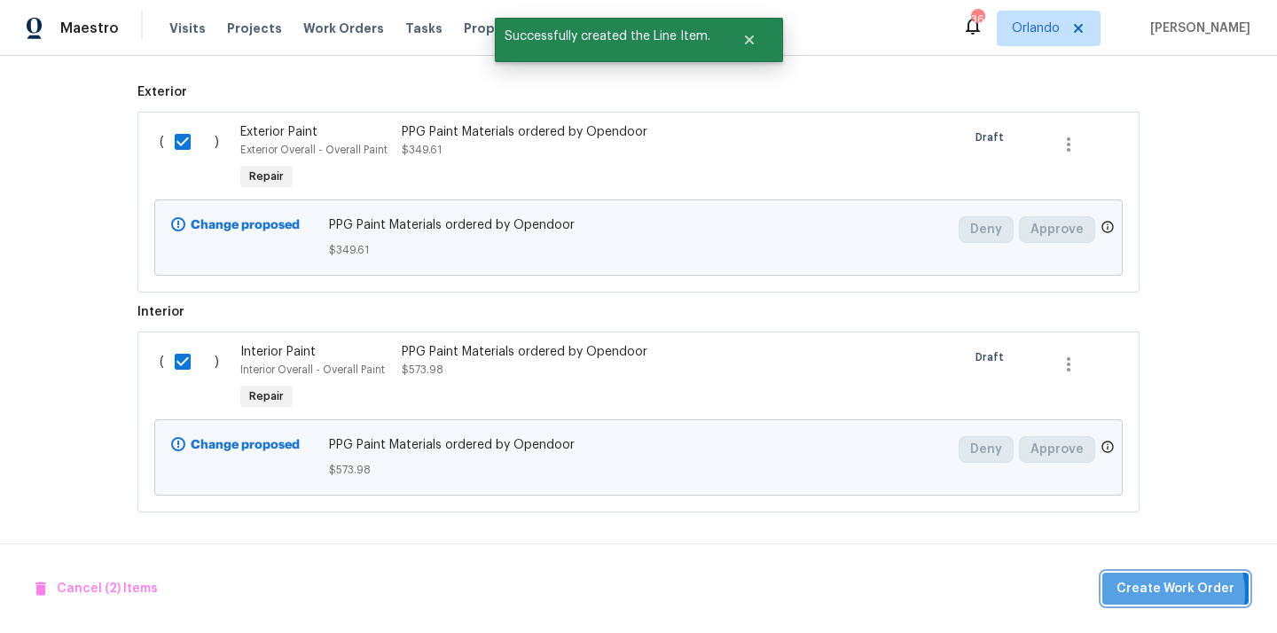
click at [1166, 592] on span "Create Work Order" at bounding box center [1176, 589] width 118 height 22
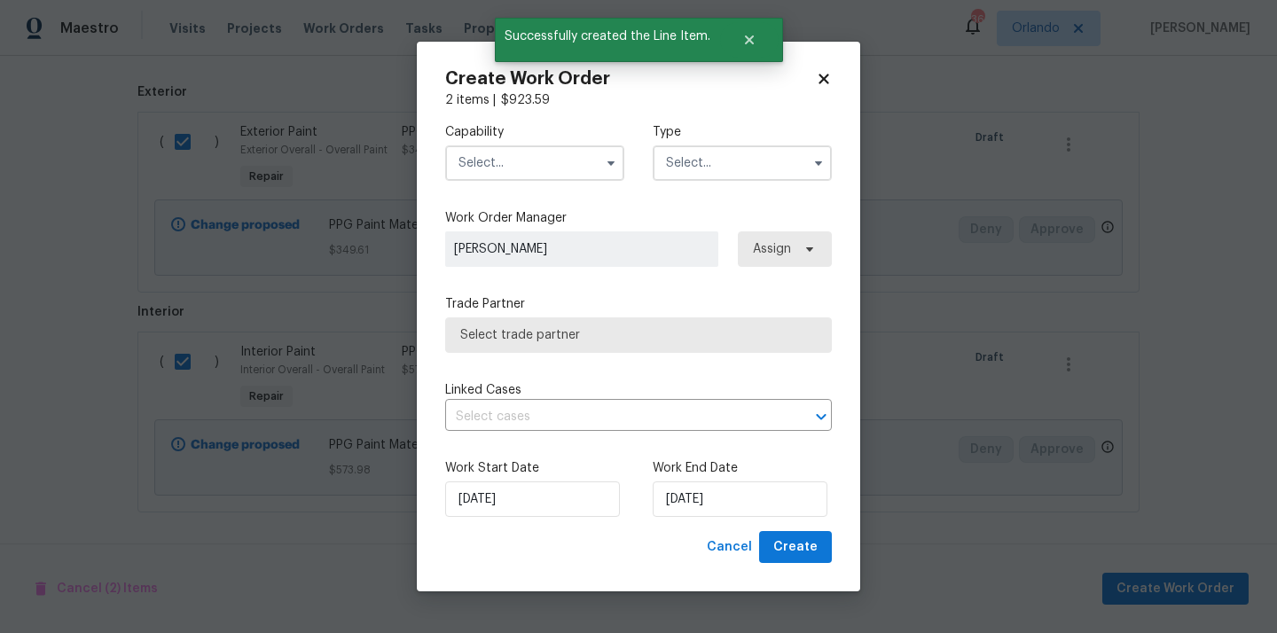
click at [565, 153] on input "text" at bounding box center [534, 162] width 179 height 35
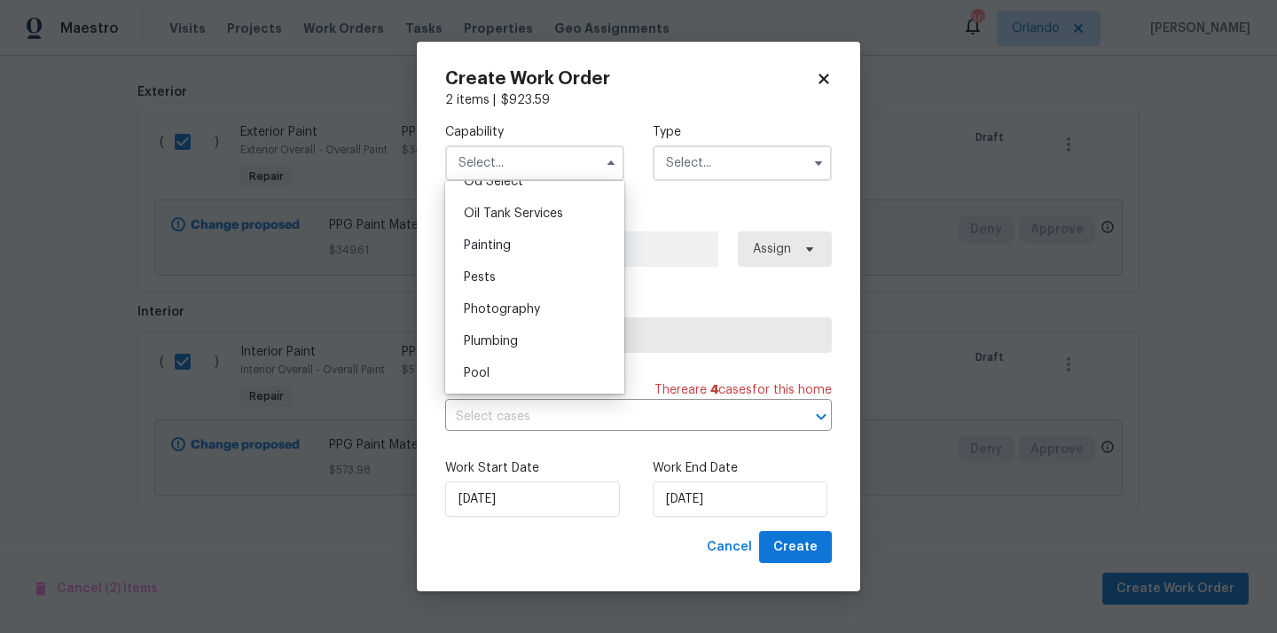
scroll to position [1415, 0]
click at [553, 271] on div "Painting" at bounding box center [535, 277] width 170 height 32
type input "Painting"
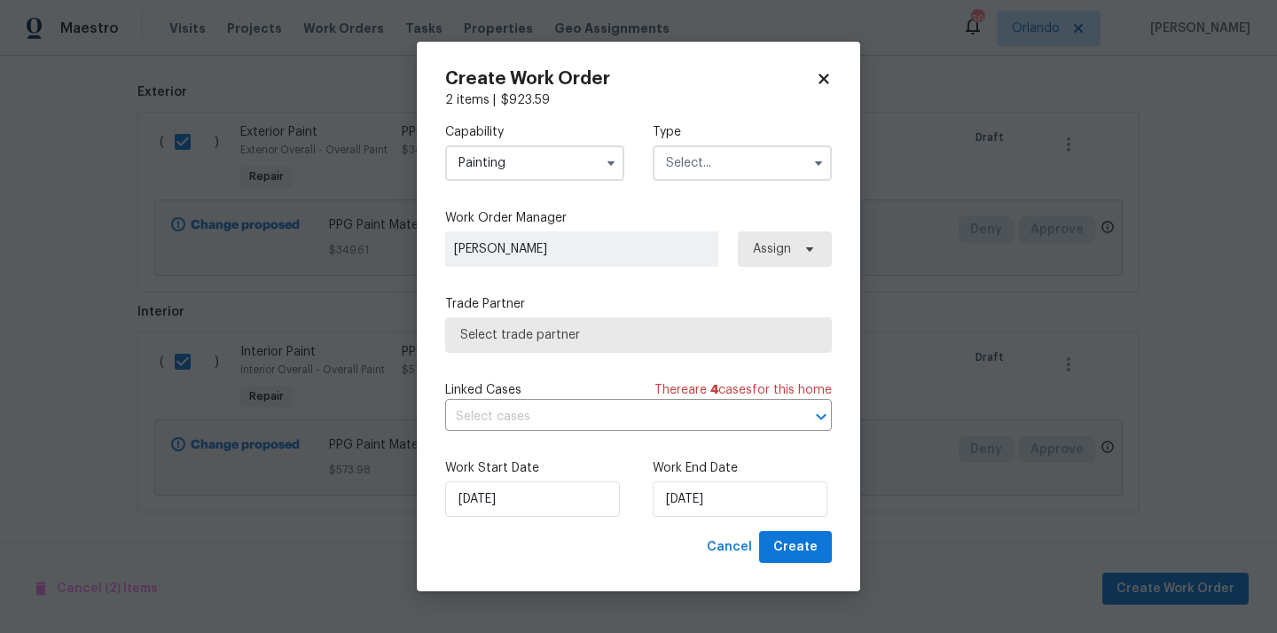
click at [734, 144] on div "Type" at bounding box center [742, 152] width 179 height 58
click at [721, 158] on input "text" at bounding box center [742, 162] width 179 height 35
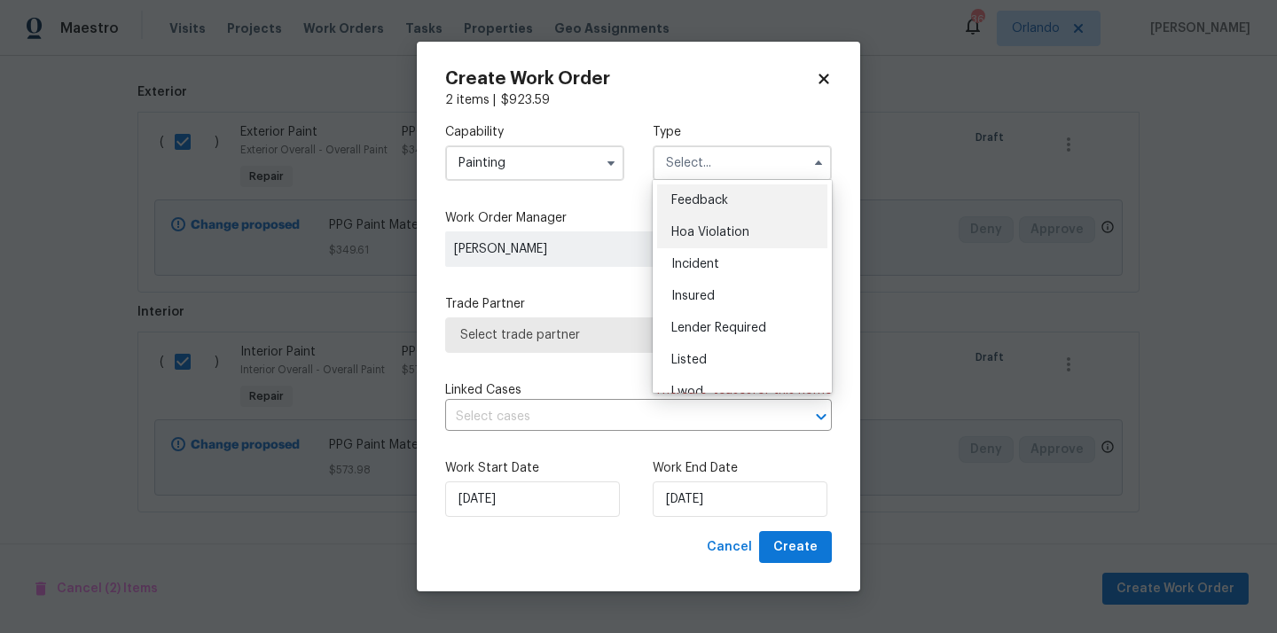
scroll to position [211, 0]
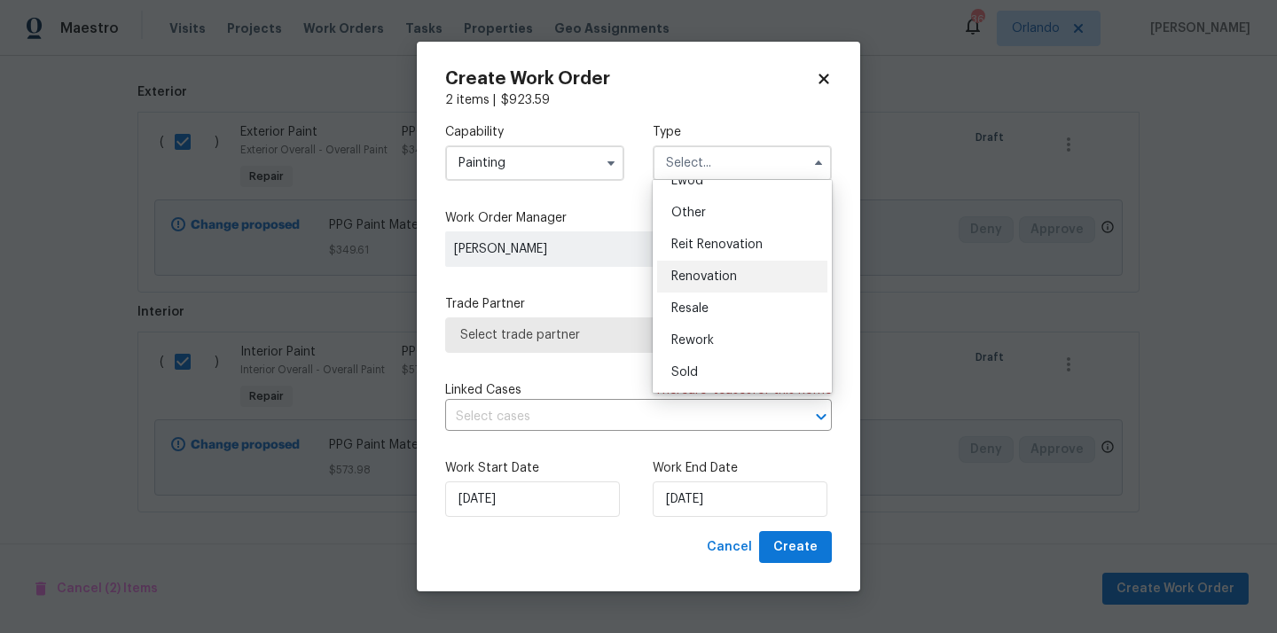
click at [724, 276] on span "Renovation" at bounding box center [705, 277] width 66 height 12
type input "Renovation"
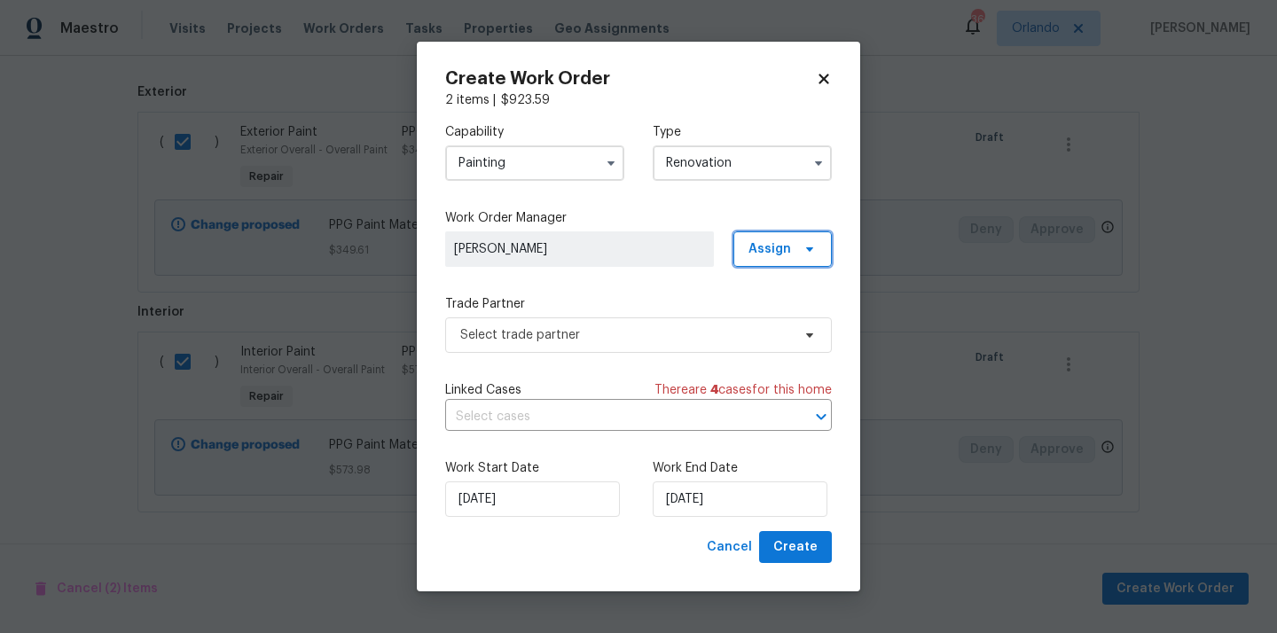
click at [761, 248] on span "Assign" at bounding box center [770, 249] width 43 height 18
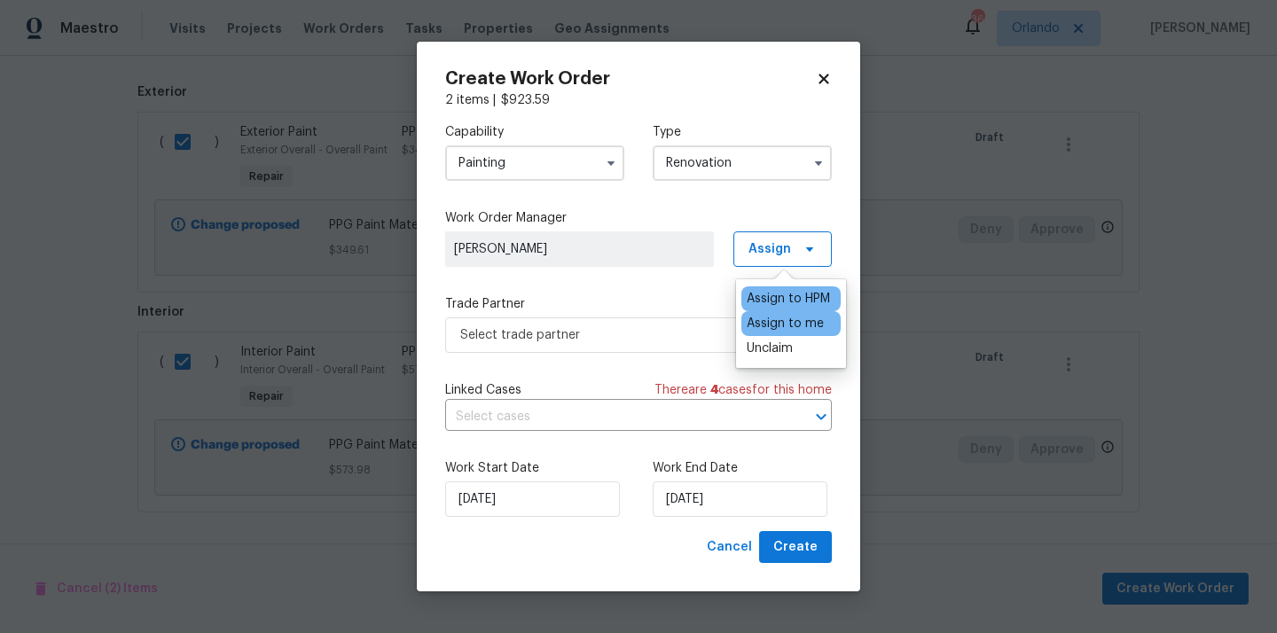
click at [782, 325] on div "Assign to me" at bounding box center [785, 324] width 77 height 18
click at [615, 326] on span "Select trade partner" at bounding box center [625, 335] width 331 height 18
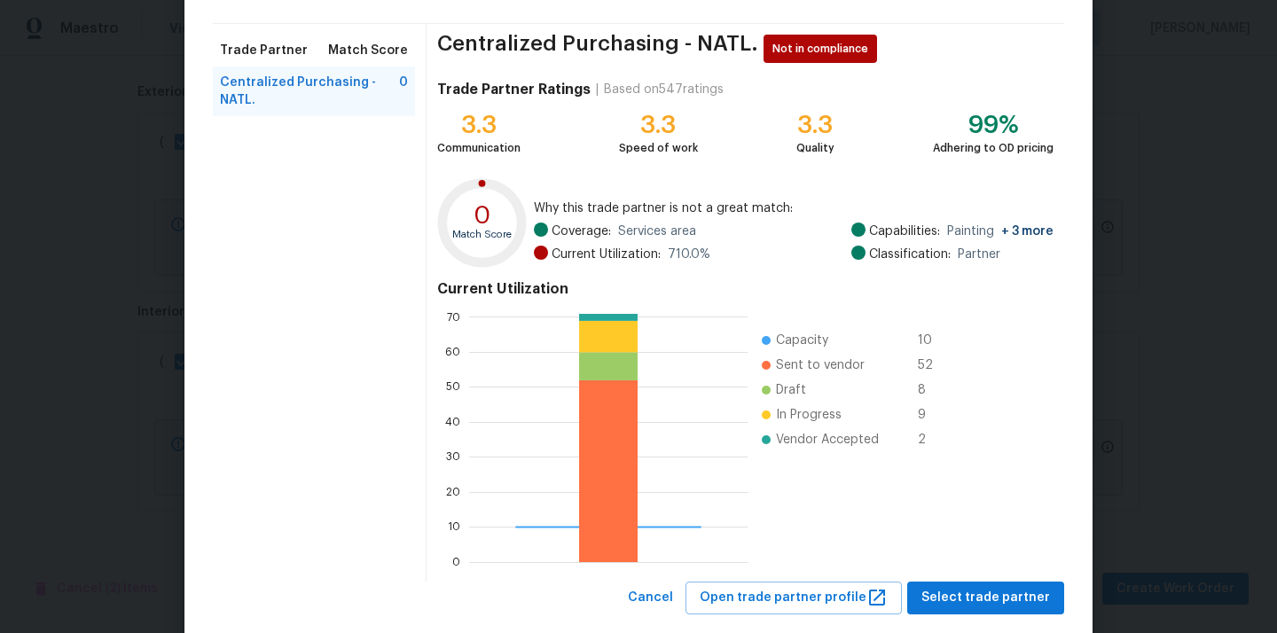
scroll to position [149, 0]
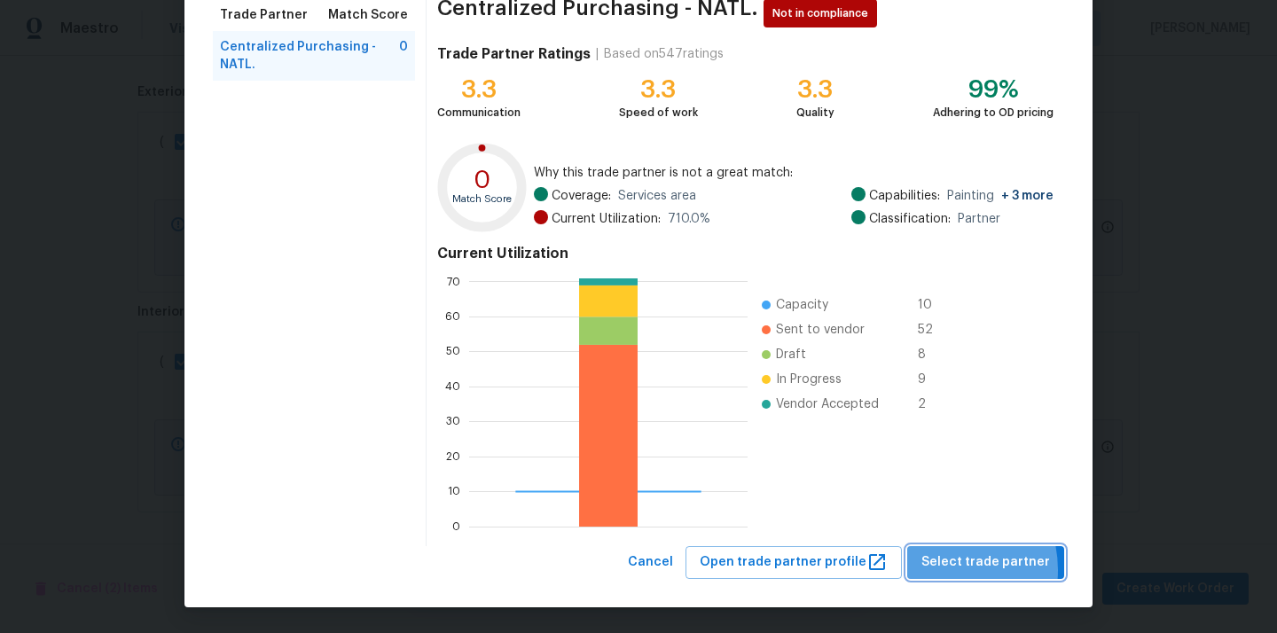
click at [943, 570] on span "Select trade partner" at bounding box center [986, 563] width 129 height 22
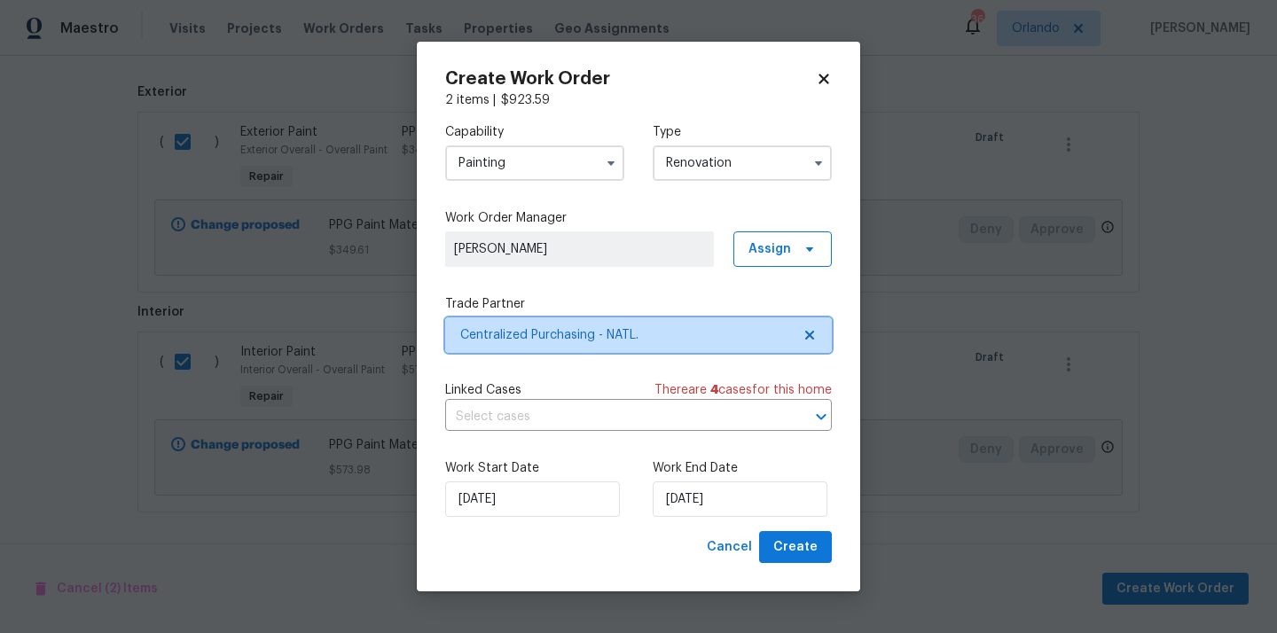
scroll to position [0, 0]
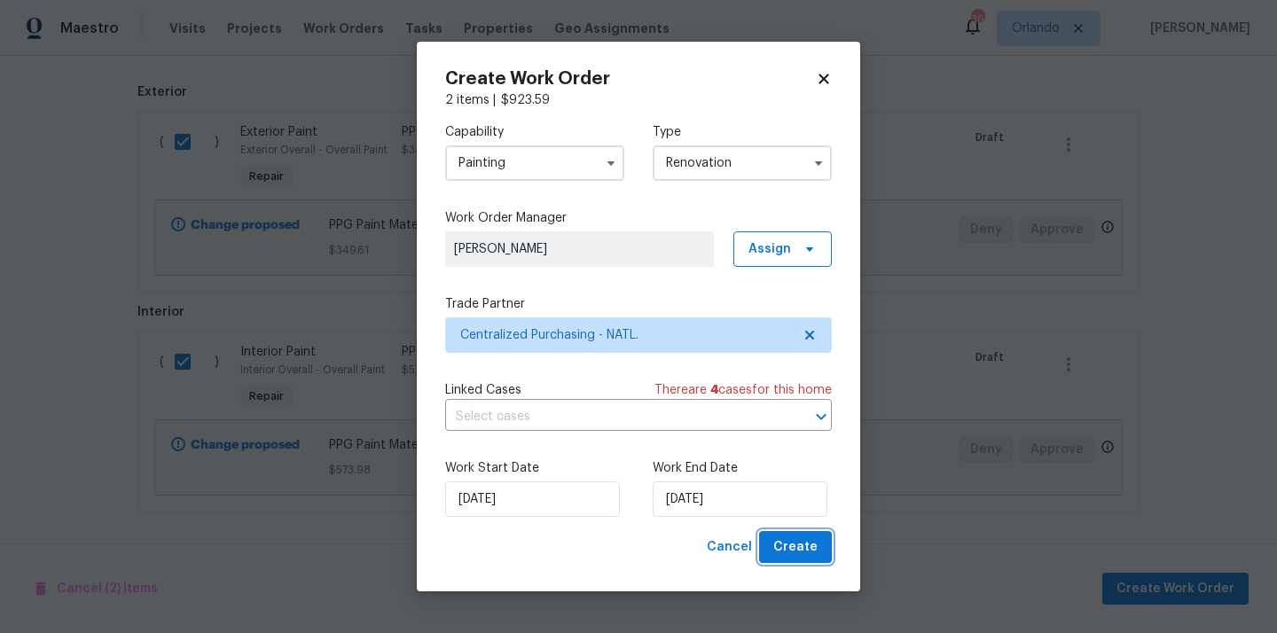
click at [814, 548] on span "Create" at bounding box center [796, 548] width 44 height 22
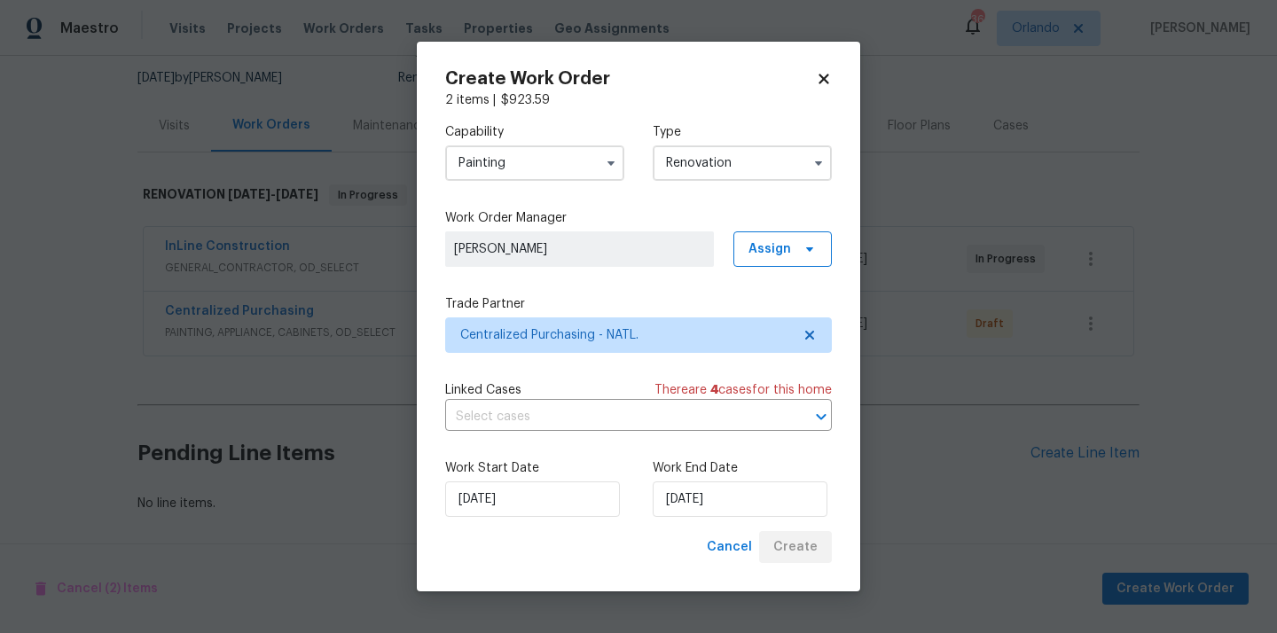
scroll to position [169, 0]
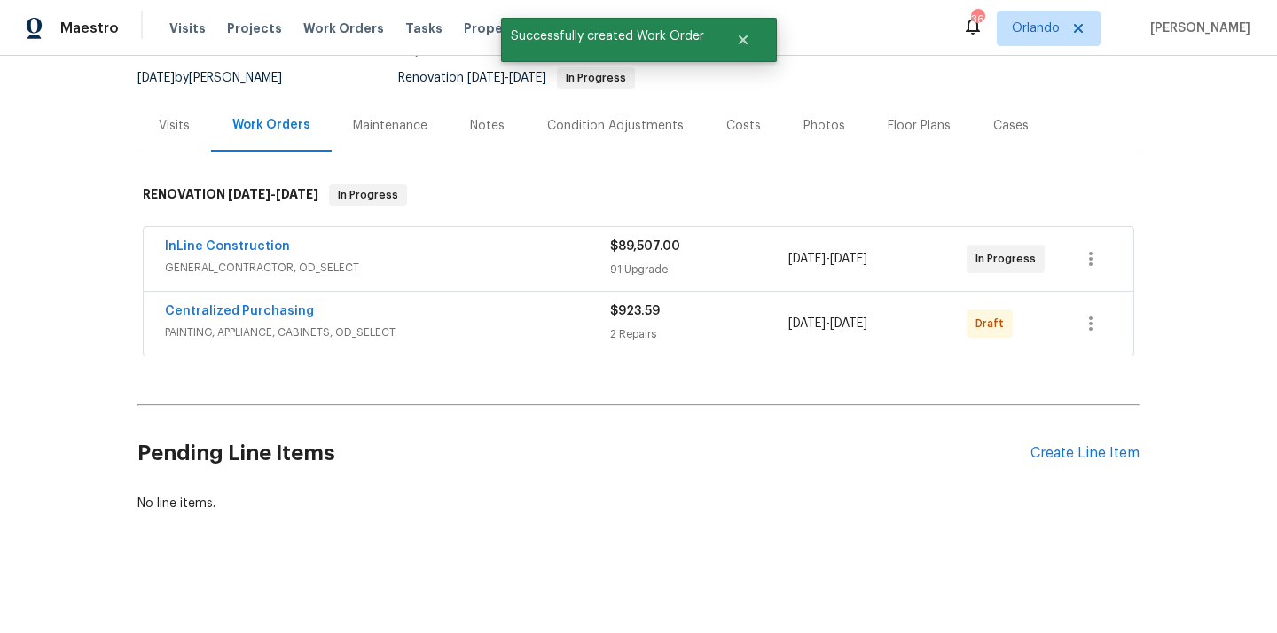
click at [1122, 334] on div "Centralized Purchasing PAINTING, APPLIANCE, CABINETS, OD_SELECT $923.59 2 Repai…" at bounding box center [639, 324] width 990 height 64
click at [1091, 318] on icon "button" at bounding box center [1091, 324] width 4 height 14
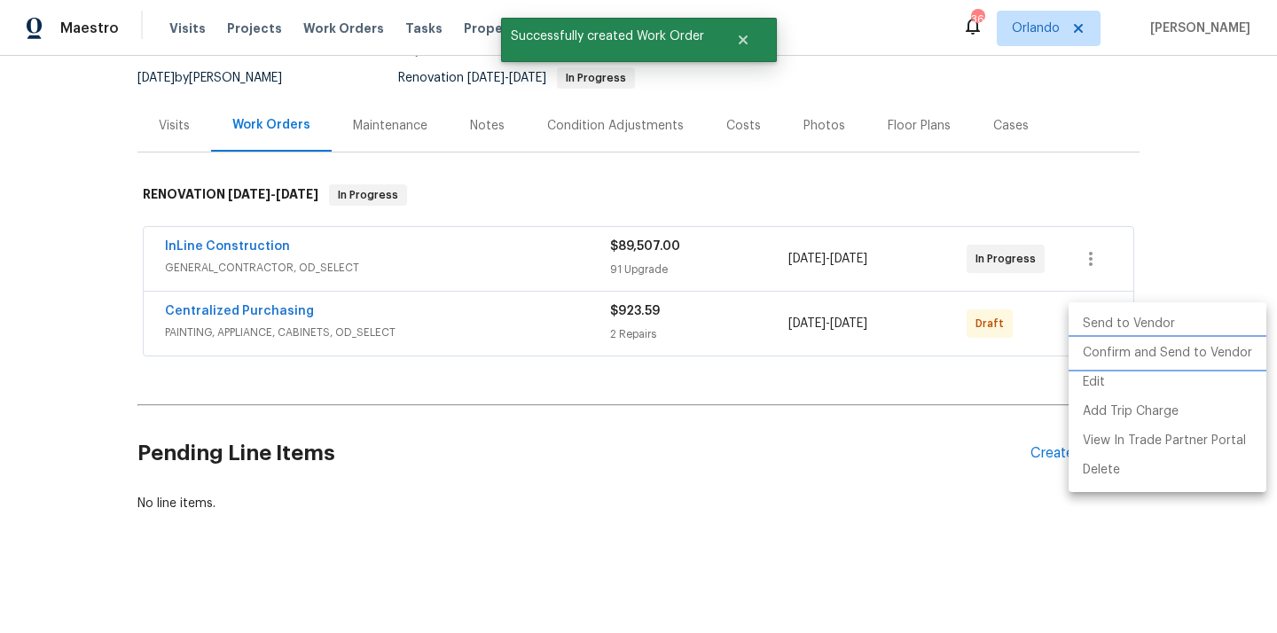
click at [1100, 349] on li "Confirm and Send to Vendor" at bounding box center [1168, 353] width 198 height 29
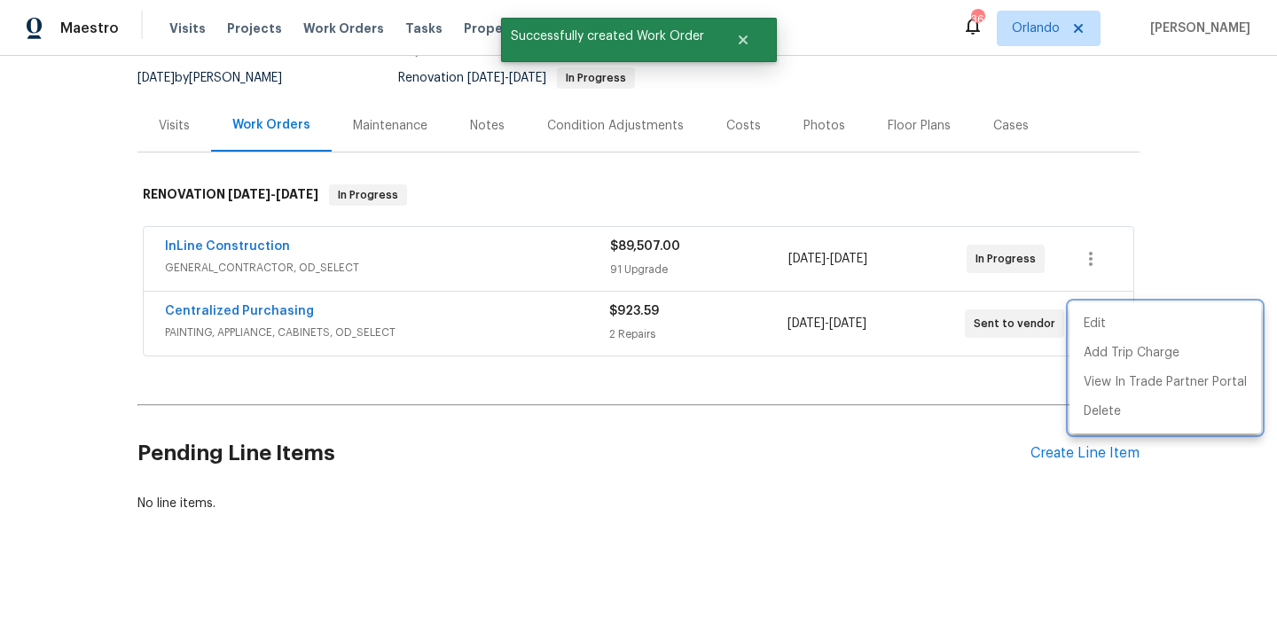
click at [430, 332] on div at bounding box center [638, 316] width 1277 height 633
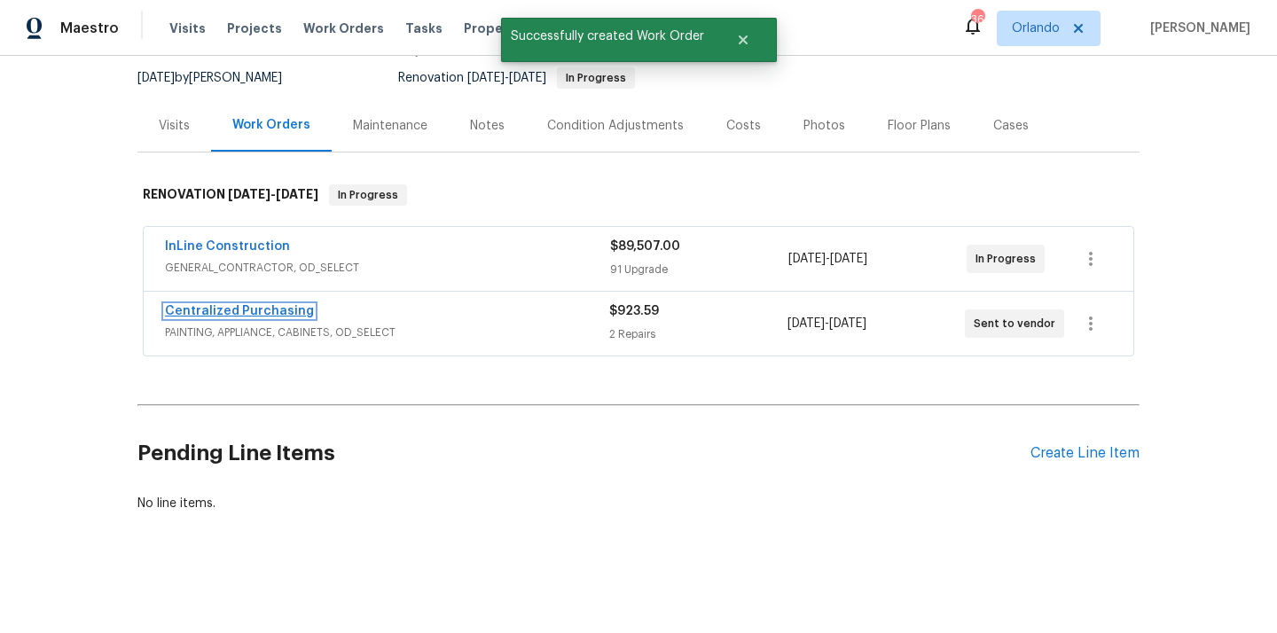
click at [272, 307] on link "Centralized Purchasing" at bounding box center [239, 311] width 149 height 12
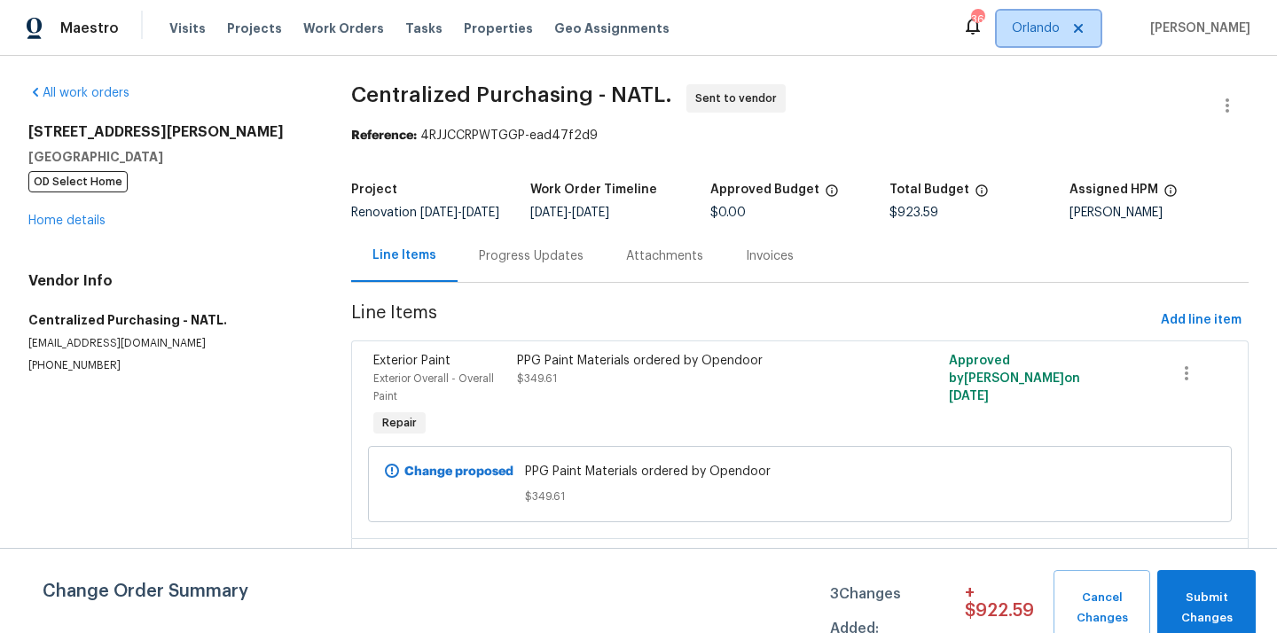
click at [1045, 28] on span "Orlando" at bounding box center [1036, 29] width 48 height 18
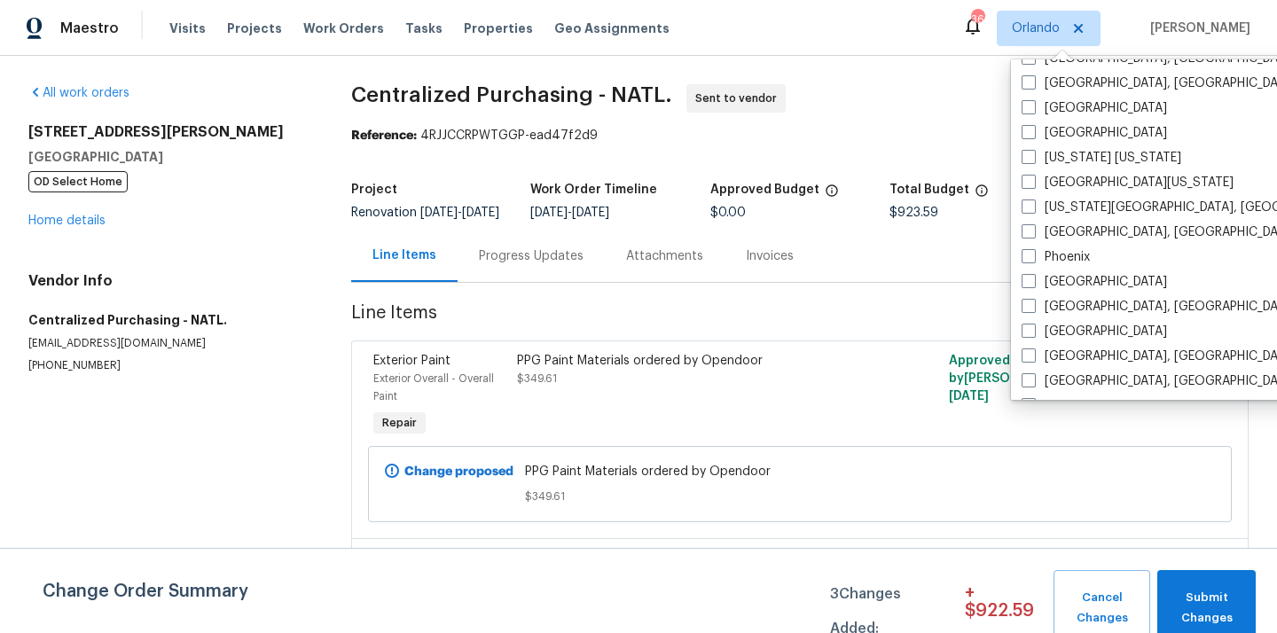
scroll to position [907, 0]
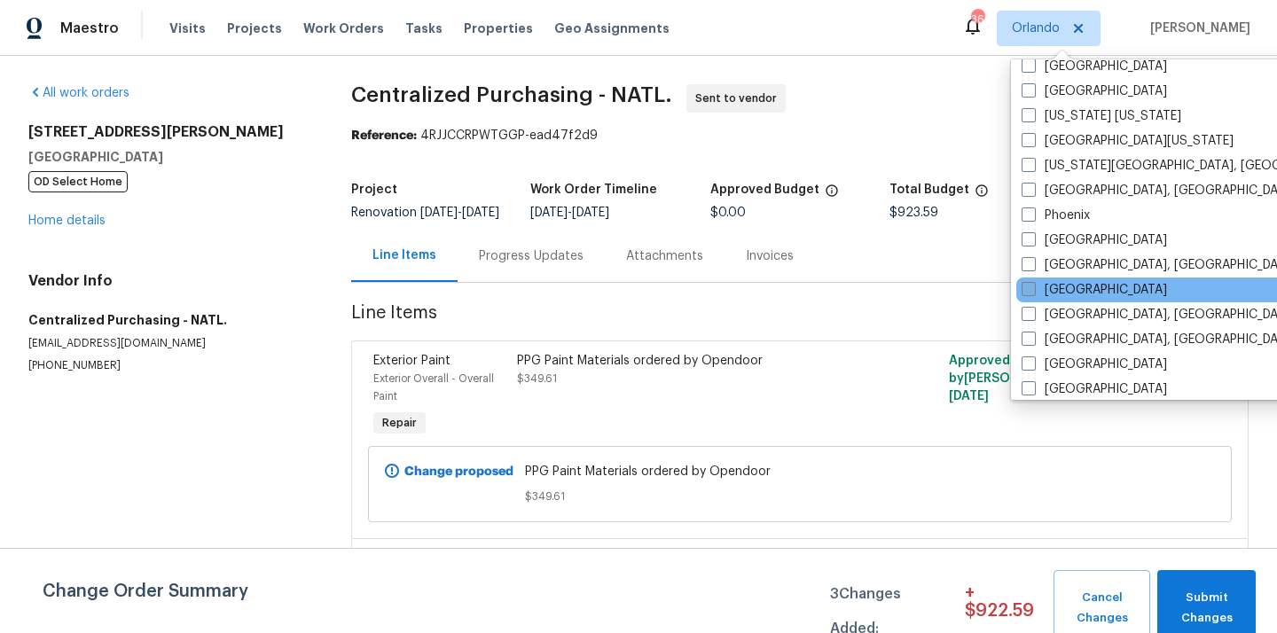
click at [1065, 291] on label "[GEOGRAPHIC_DATA]" at bounding box center [1094, 290] width 145 height 18
click at [1034, 291] on input "[GEOGRAPHIC_DATA]" at bounding box center [1028, 287] width 12 height 12
checkbox input "true"
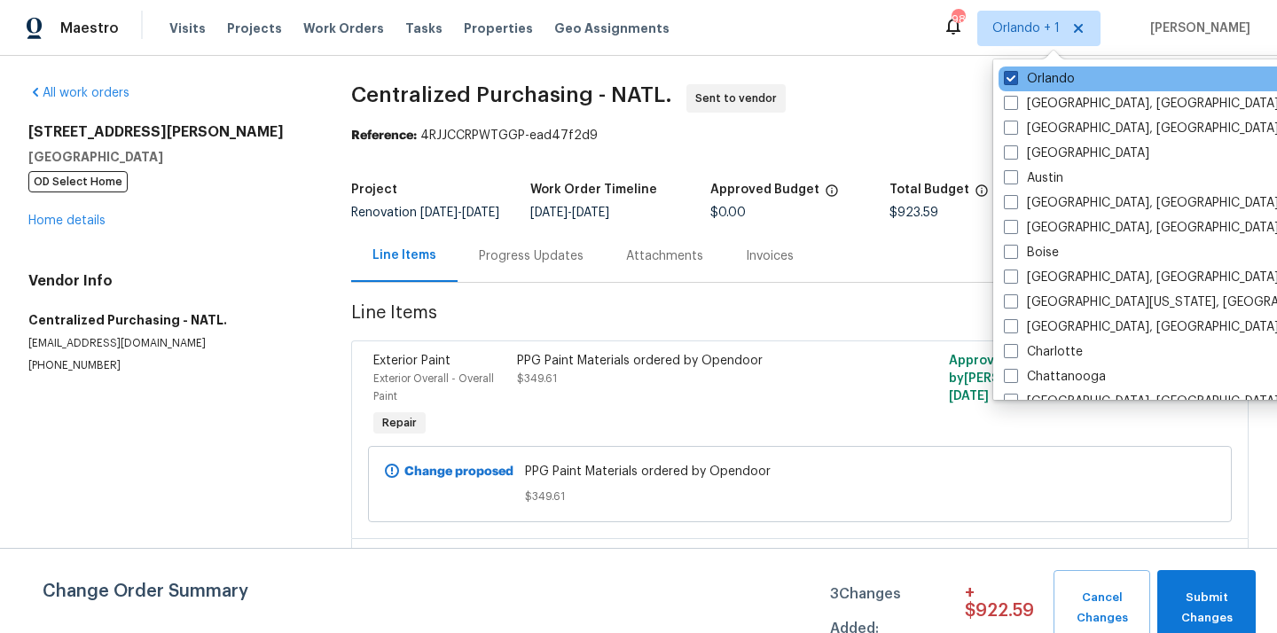
click at [1056, 83] on label "Orlando" at bounding box center [1039, 79] width 71 height 18
click at [1016, 82] on input "Orlando" at bounding box center [1010, 76] width 12 height 12
checkbox input "false"
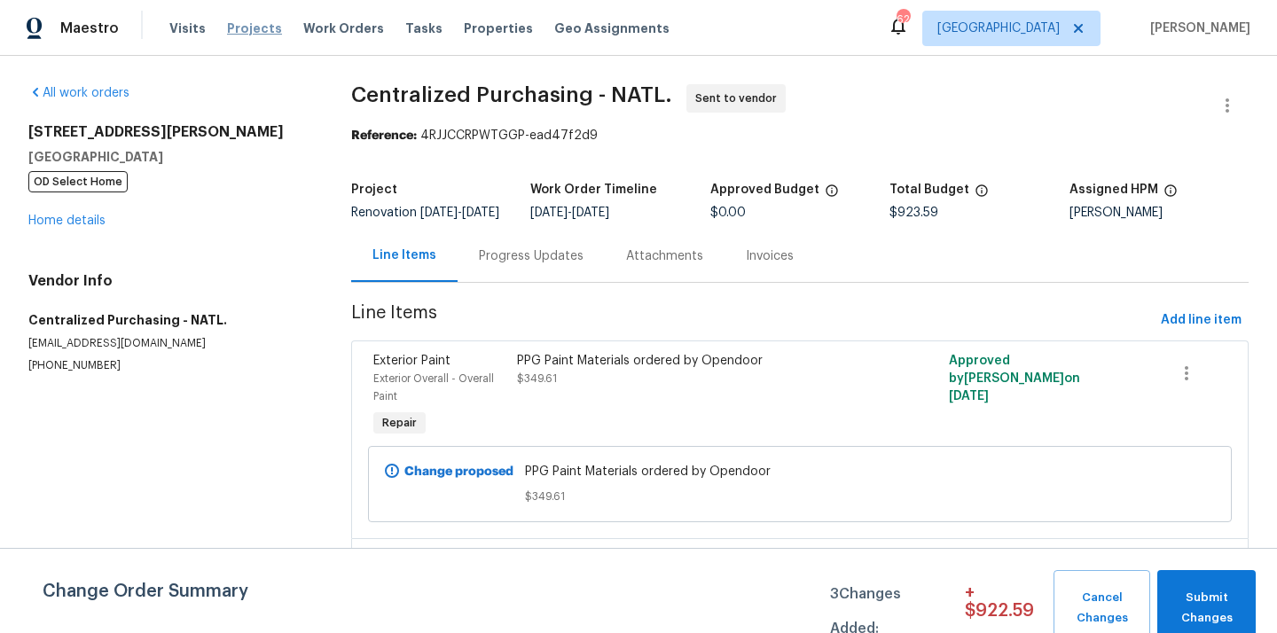
click at [247, 35] on span "Projects" at bounding box center [254, 29] width 55 height 18
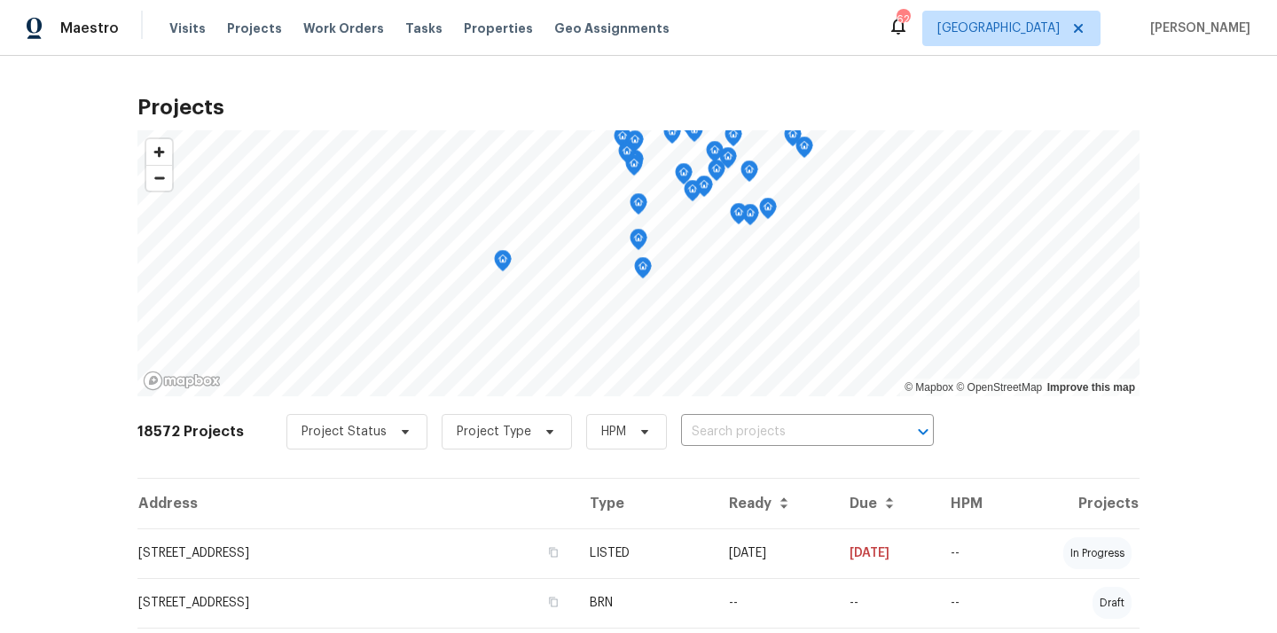
click at [697, 434] on input "text" at bounding box center [782, 433] width 203 height 28
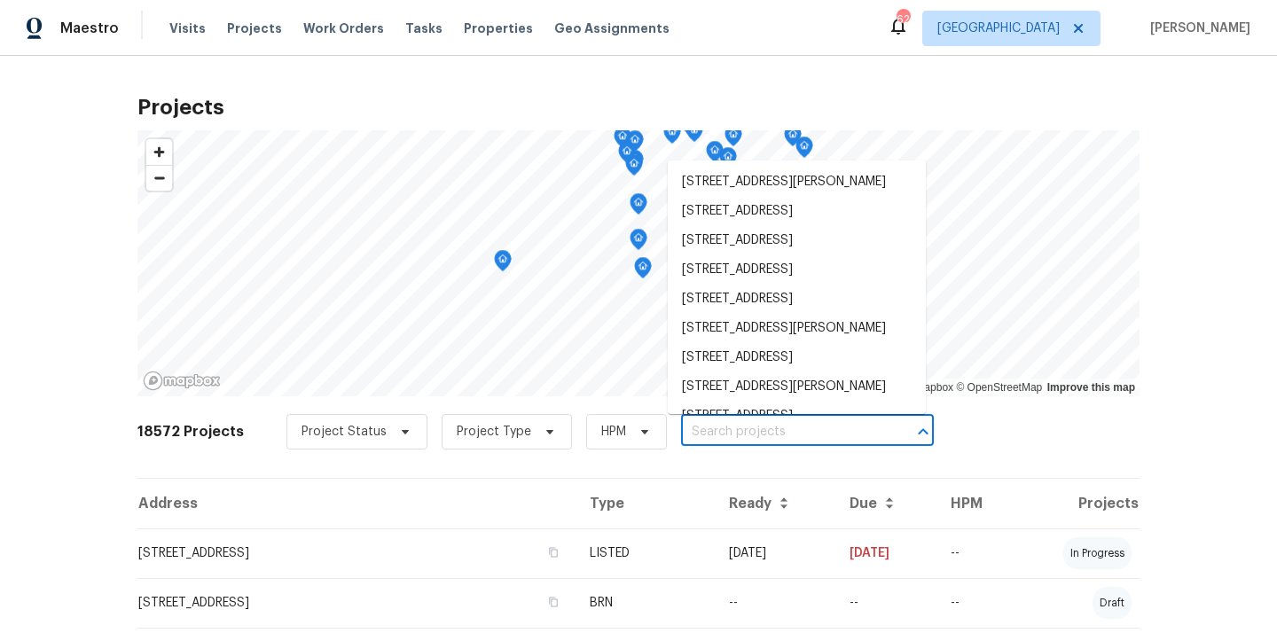
paste input "[STREET_ADDRESS]"
type input "[STREET_ADDRESS]"
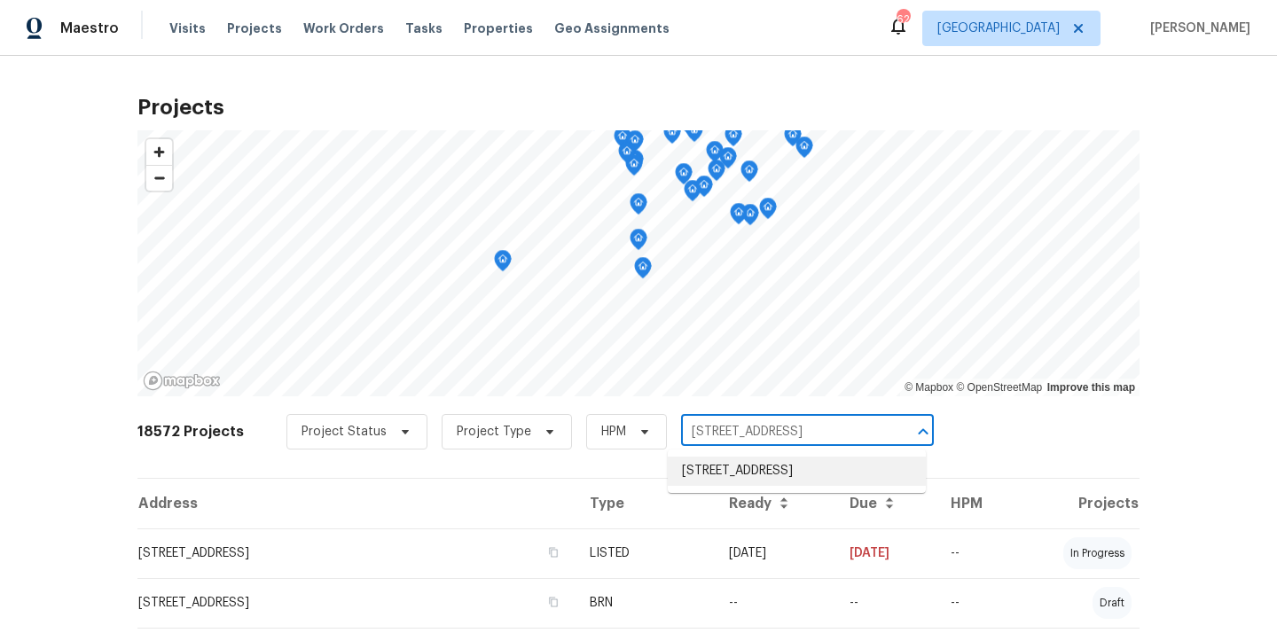
click at [710, 476] on li "[STREET_ADDRESS]" at bounding box center [797, 471] width 258 height 29
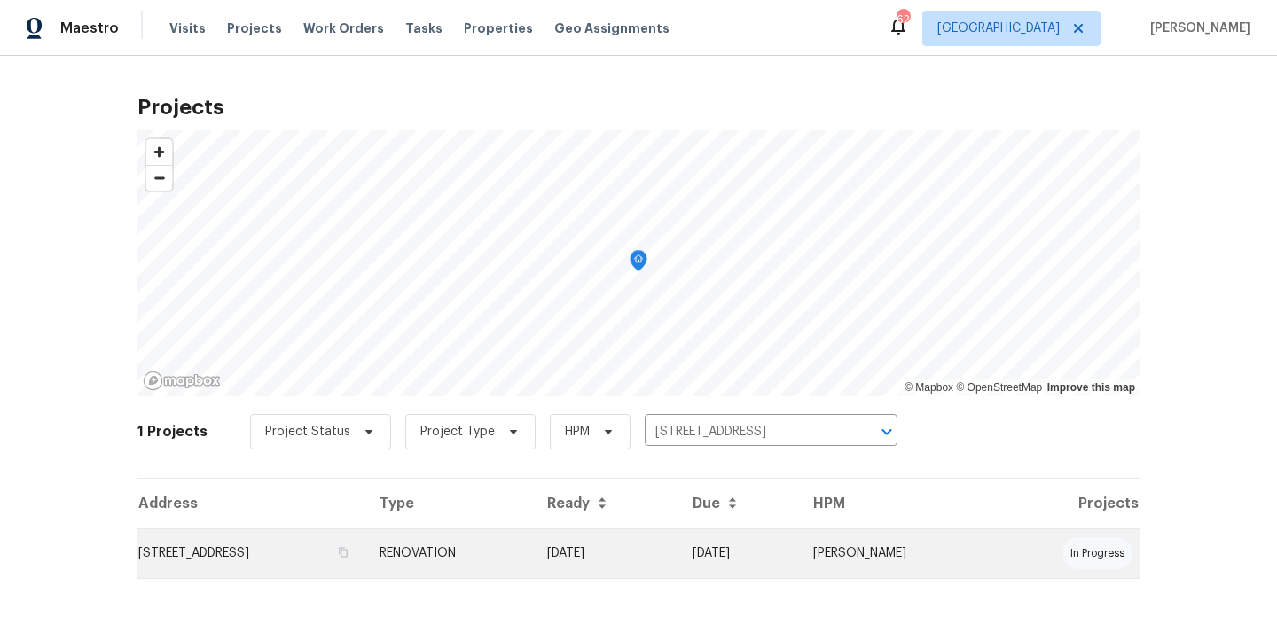
click at [533, 562] on td "RENOVATION" at bounding box center [450, 554] width 168 height 50
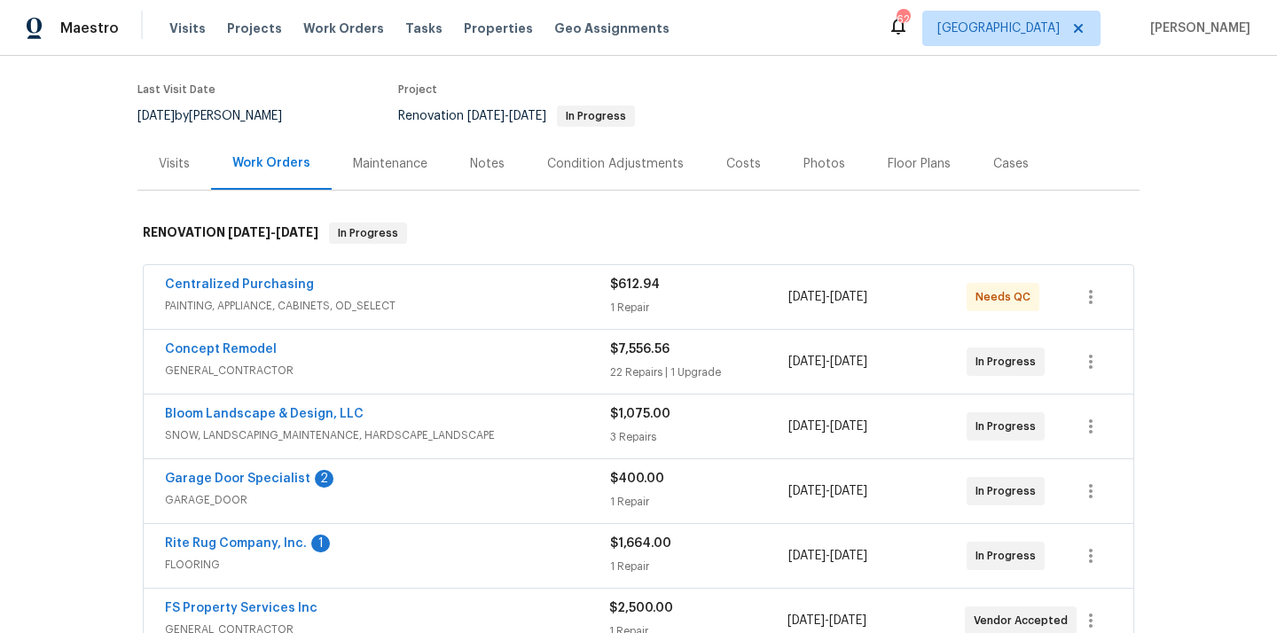
scroll to position [153, 0]
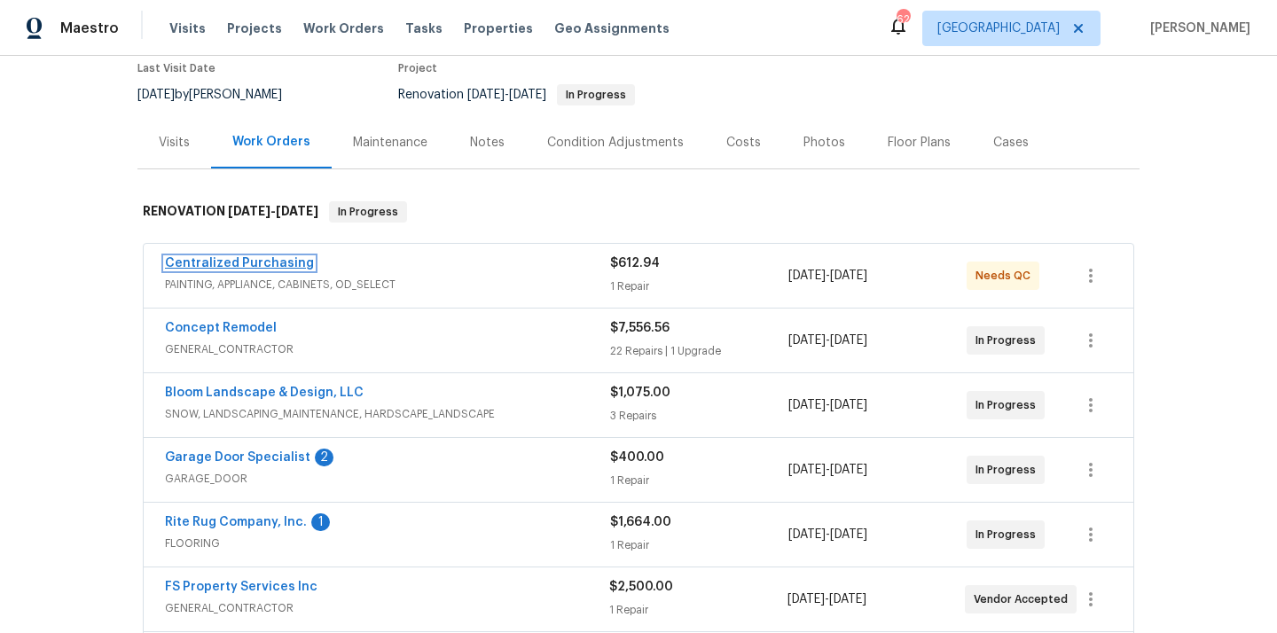
click at [297, 264] on link "Centralized Purchasing" at bounding box center [239, 263] width 149 height 12
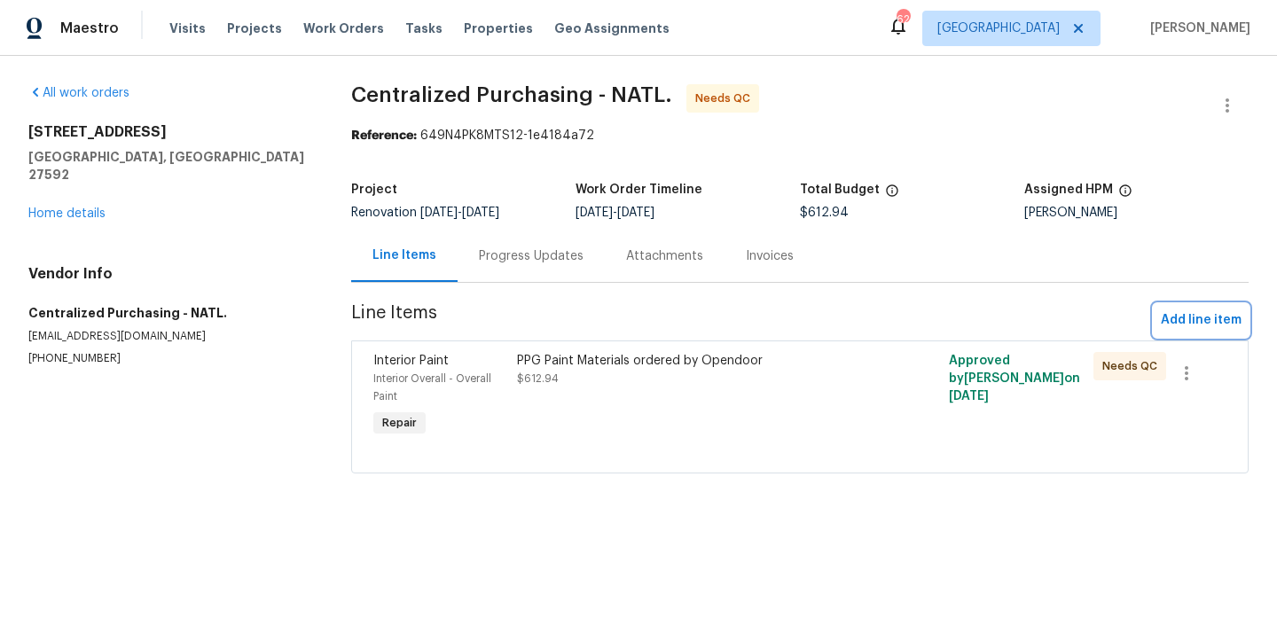
click at [1183, 320] on span "Add line item" at bounding box center [1201, 321] width 81 height 22
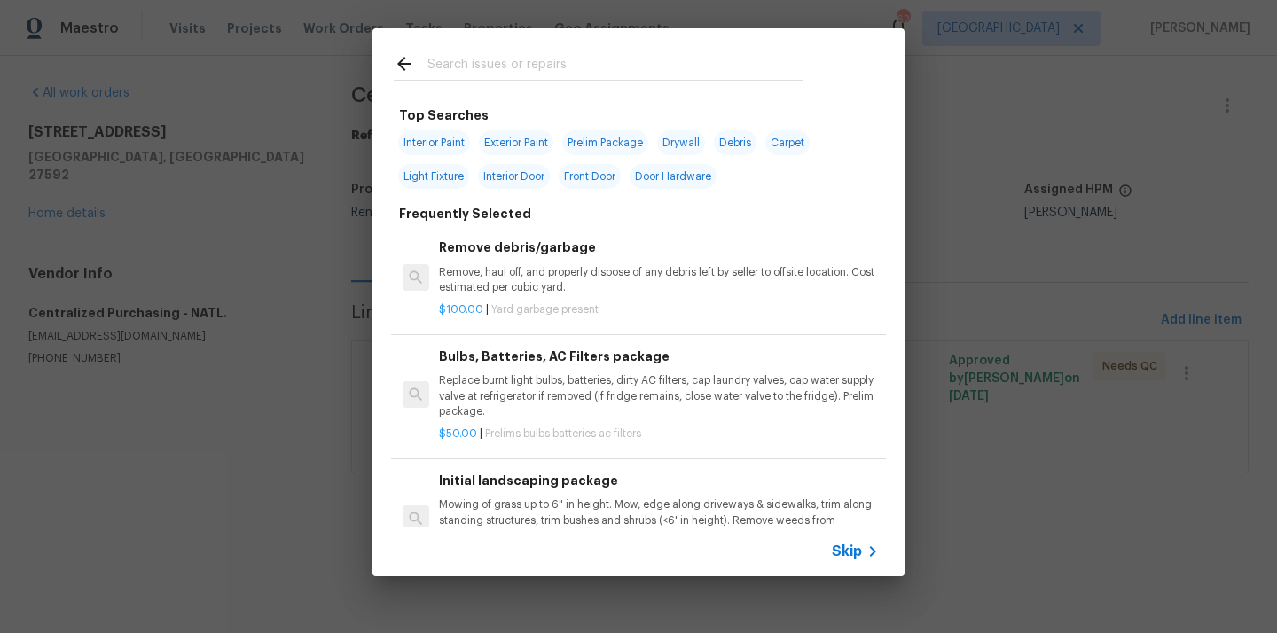
click at [620, 71] on input "text" at bounding box center [616, 66] width 376 height 27
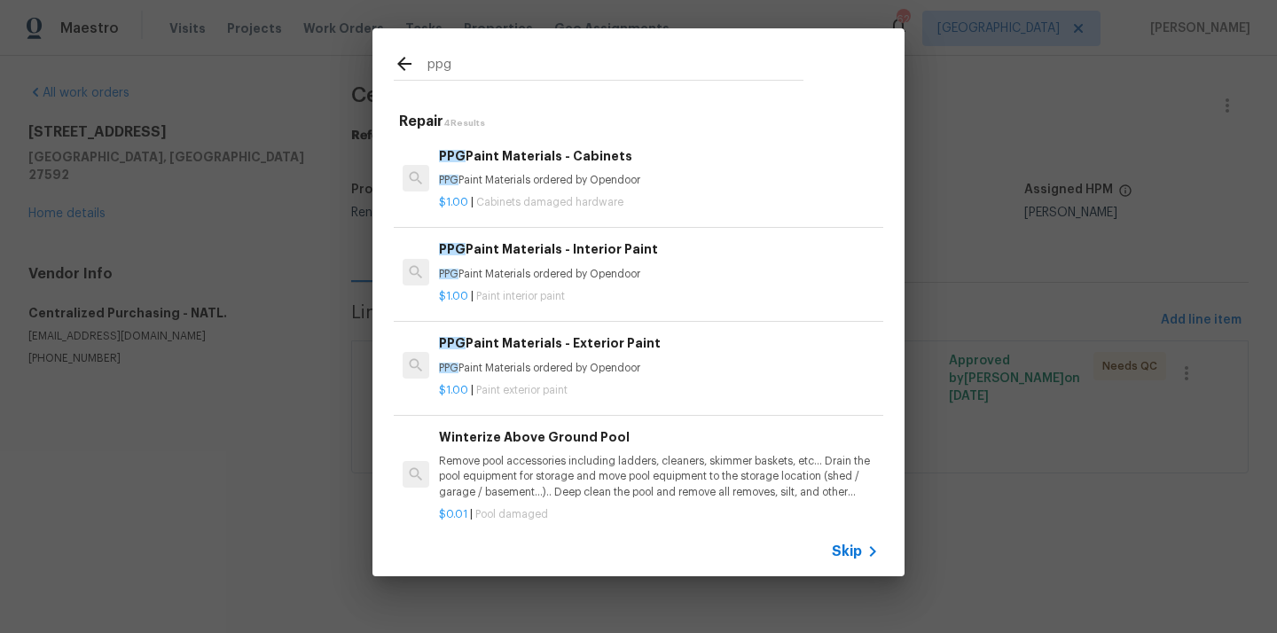
type input "ppg"
click at [567, 255] on h6 "PPG Paint Materials - Interior Paint" at bounding box center [659, 250] width 440 height 20
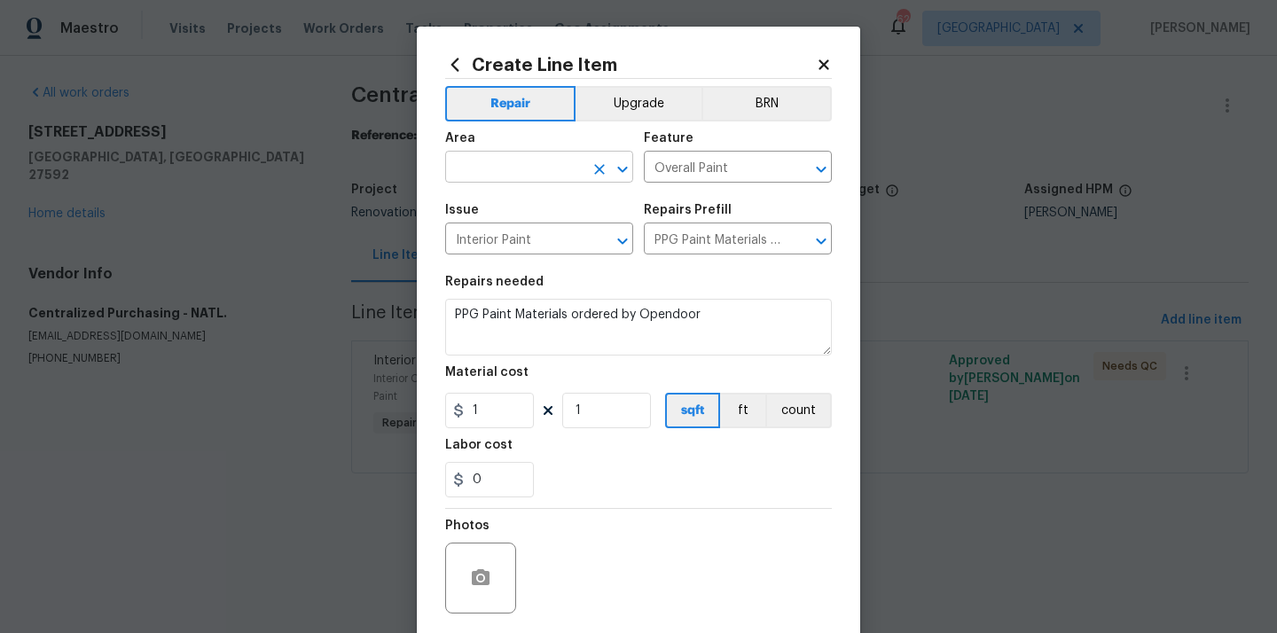
click at [538, 174] on input "text" at bounding box center [514, 169] width 138 height 28
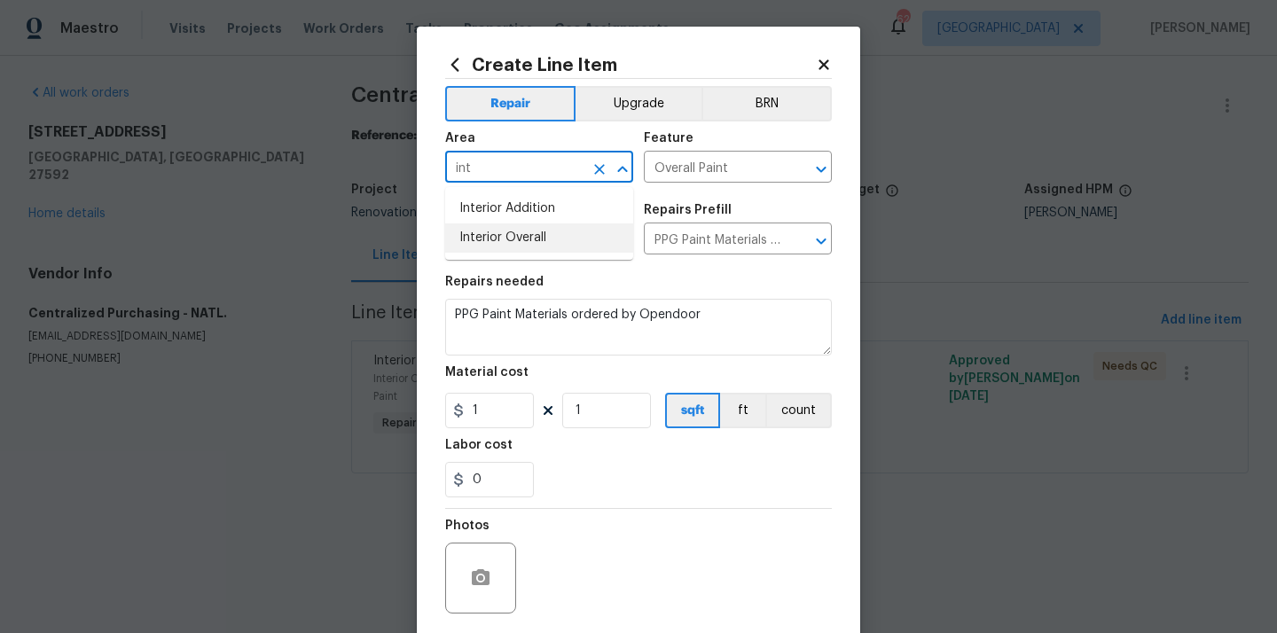
click at [505, 234] on li "Interior Overall" at bounding box center [539, 238] width 188 height 29
type input "Interior Overall"
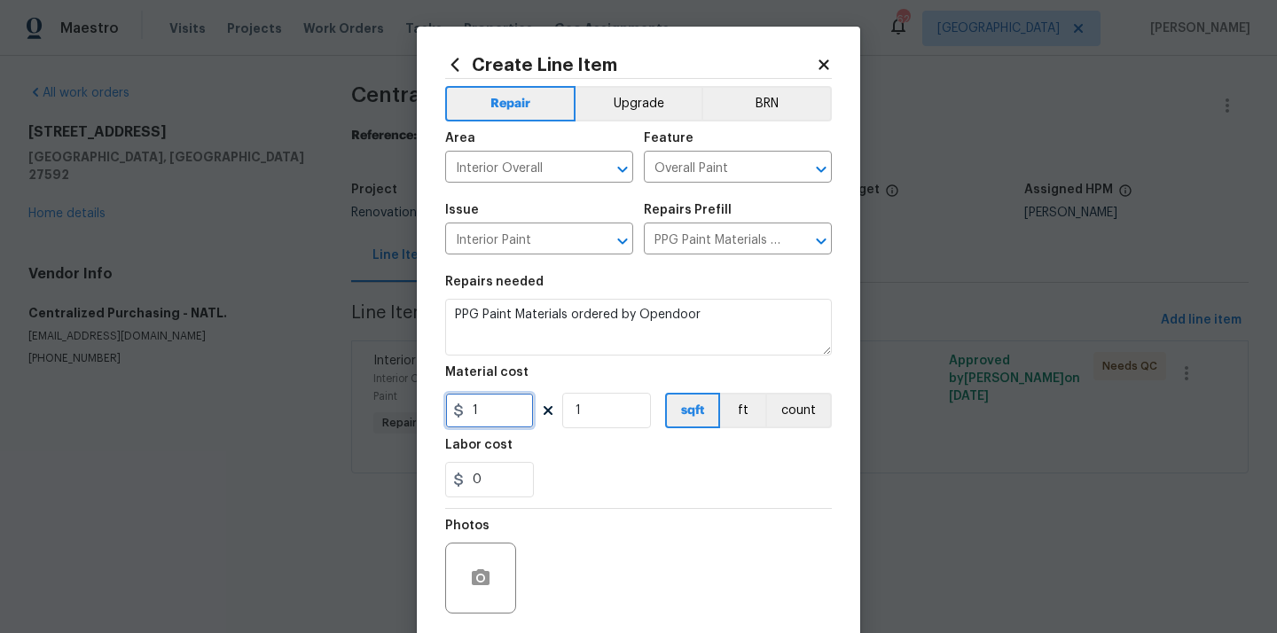
drag, startPoint x: 489, startPoint y: 412, endPoint x: 433, endPoint y: 407, distance: 56.1
click at [436, 407] on div "Create Line Item Repair Upgrade BRN Area Interior Overall ​ Feature Overall Pai…" at bounding box center [639, 382] width 444 height 711
paste input "99.4"
type input "199.4"
click at [570, 444] on div "Labor cost" at bounding box center [638, 450] width 387 height 23
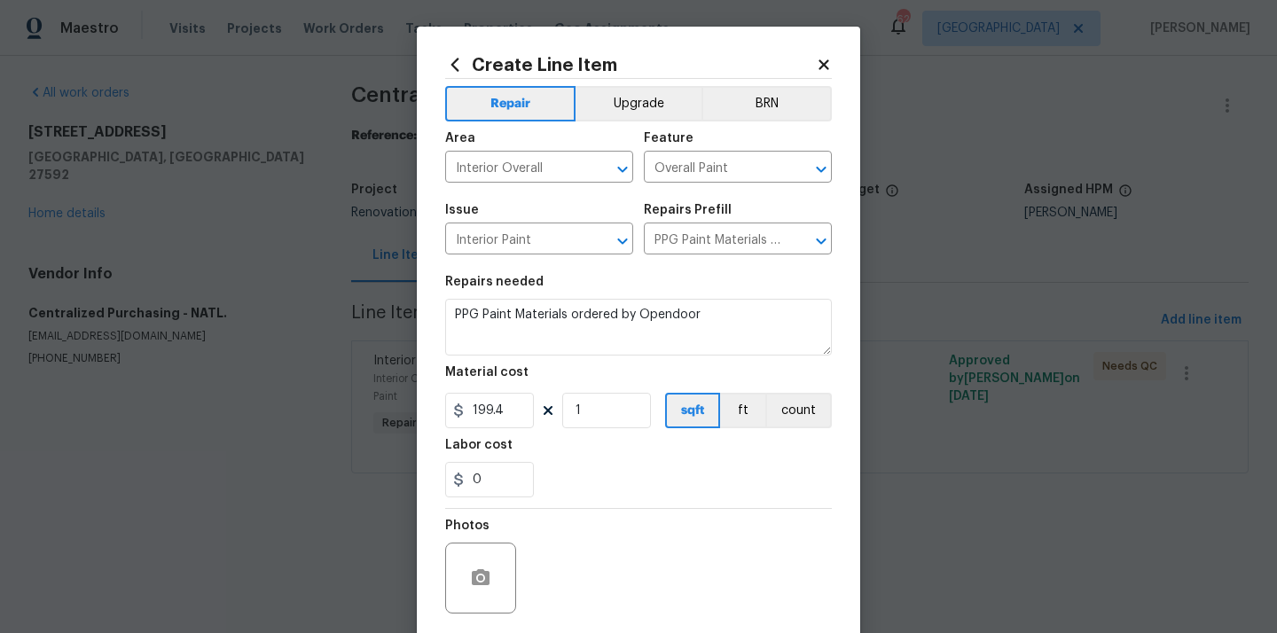
scroll to position [131, 0]
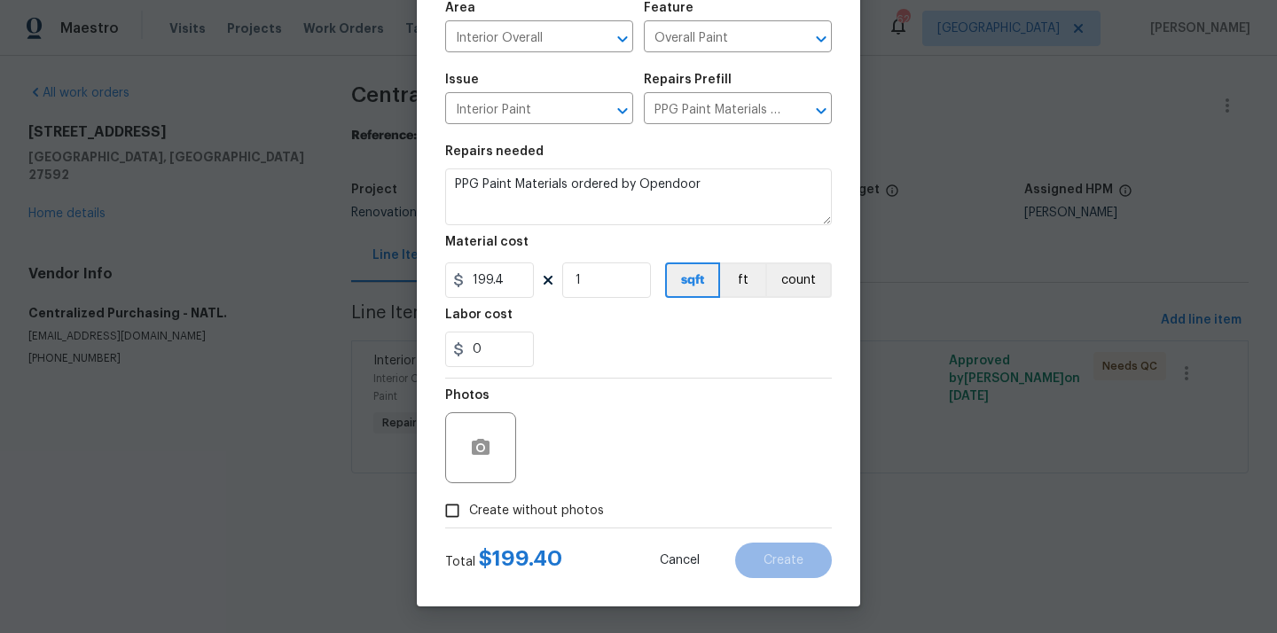
click at [556, 506] on span "Create without photos" at bounding box center [536, 511] width 135 height 19
click at [469, 506] on input "Create without photos" at bounding box center [453, 511] width 34 height 34
checkbox input "true"
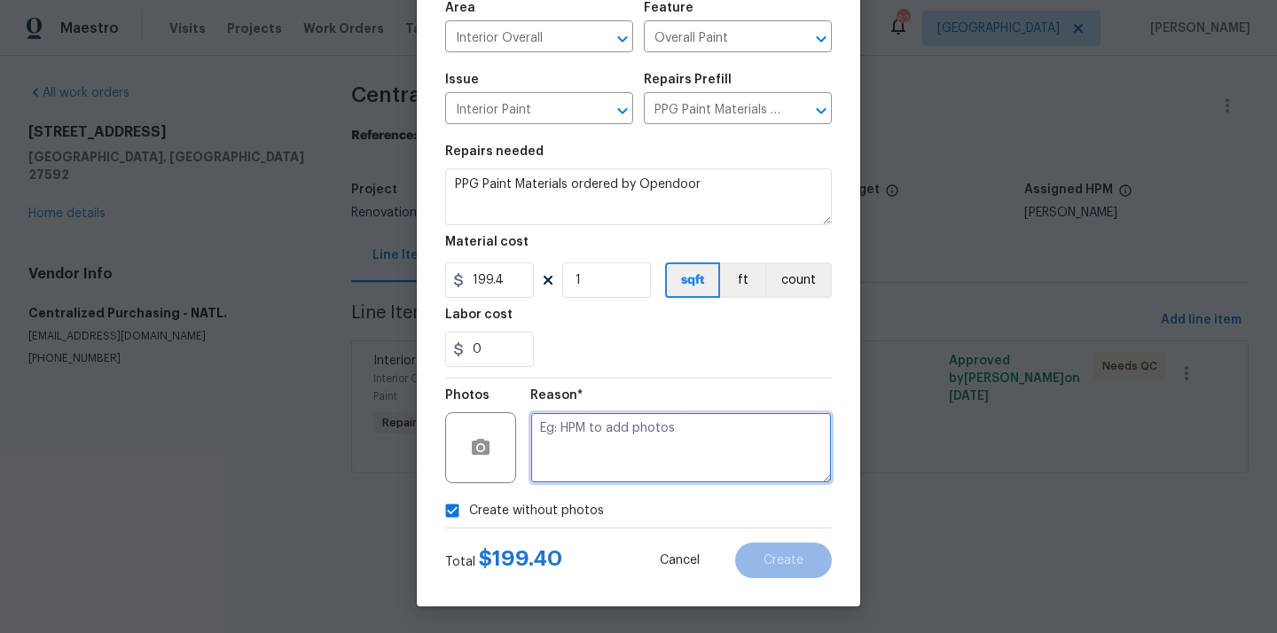
click at [594, 428] on textarea at bounding box center [682, 448] width 302 height 71
type textarea "N/A"
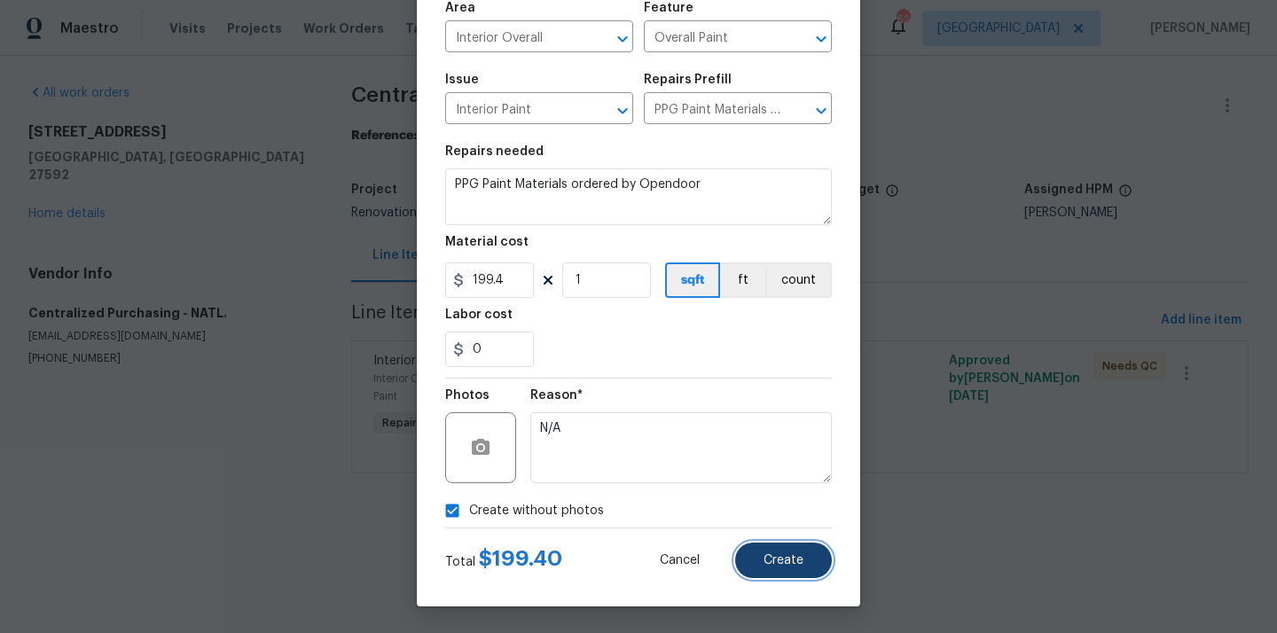
click at [794, 569] on button "Create" at bounding box center [783, 560] width 97 height 35
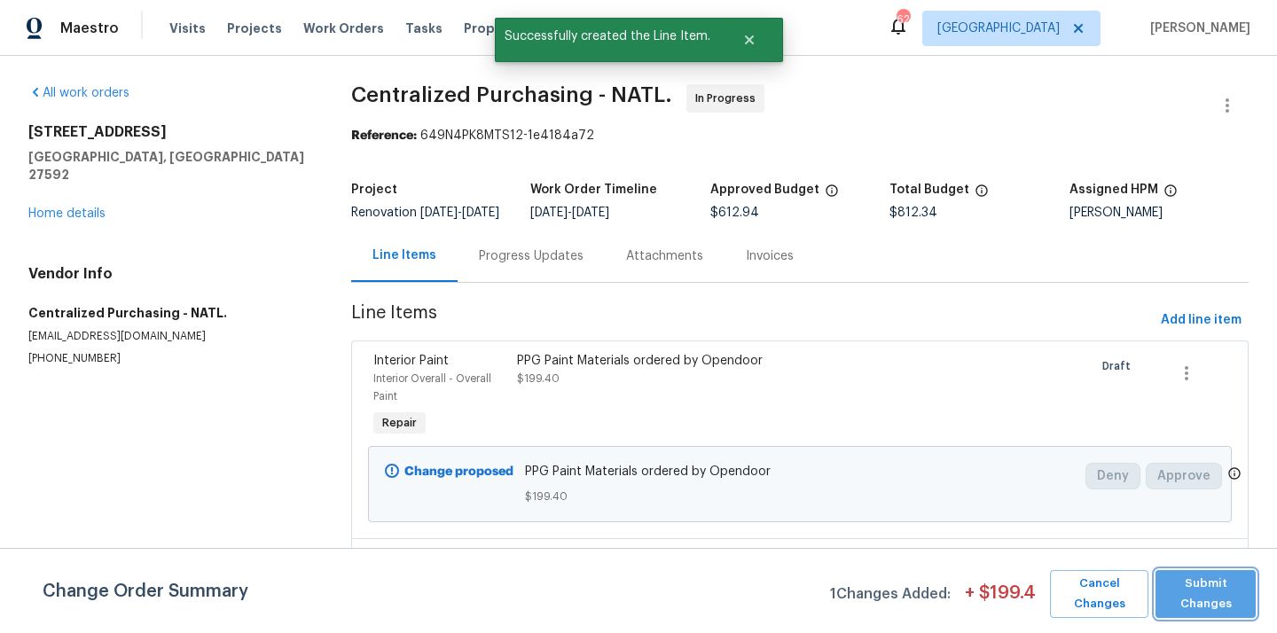
click at [1180, 578] on span "Submit Changes" at bounding box center [1206, 594] width 83 height 41
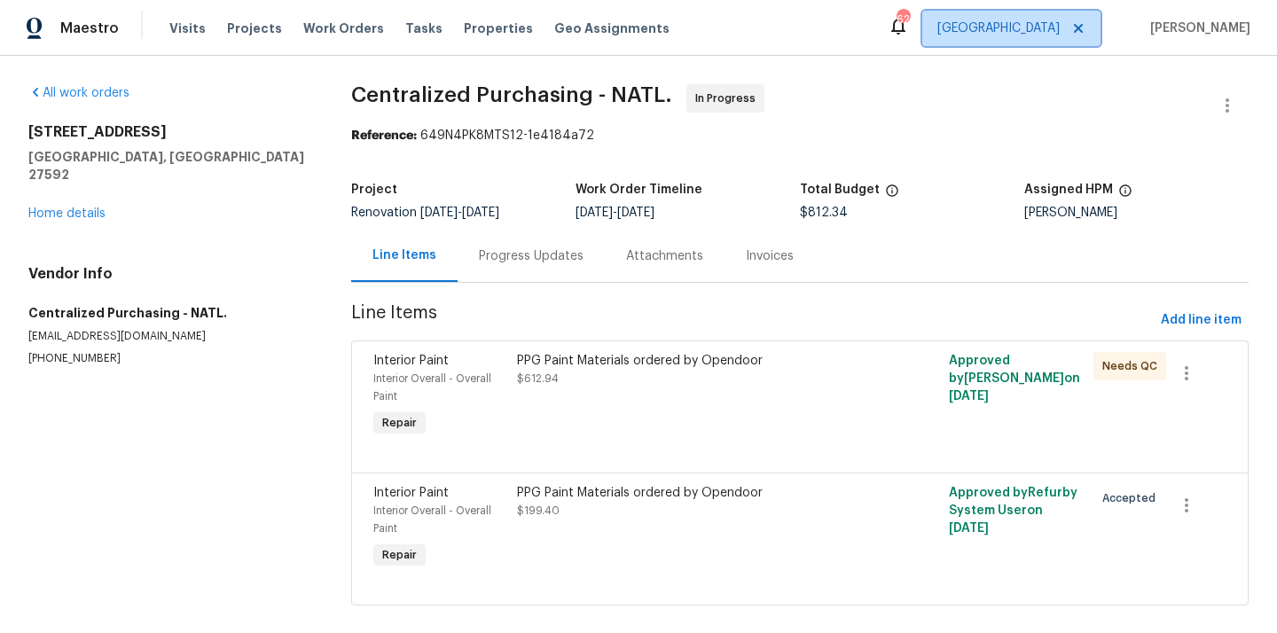
click at [1093, 36] on span "[GEOGRAPHIC_DATA]" at bounding box center [1012, 28] width 178 height 35
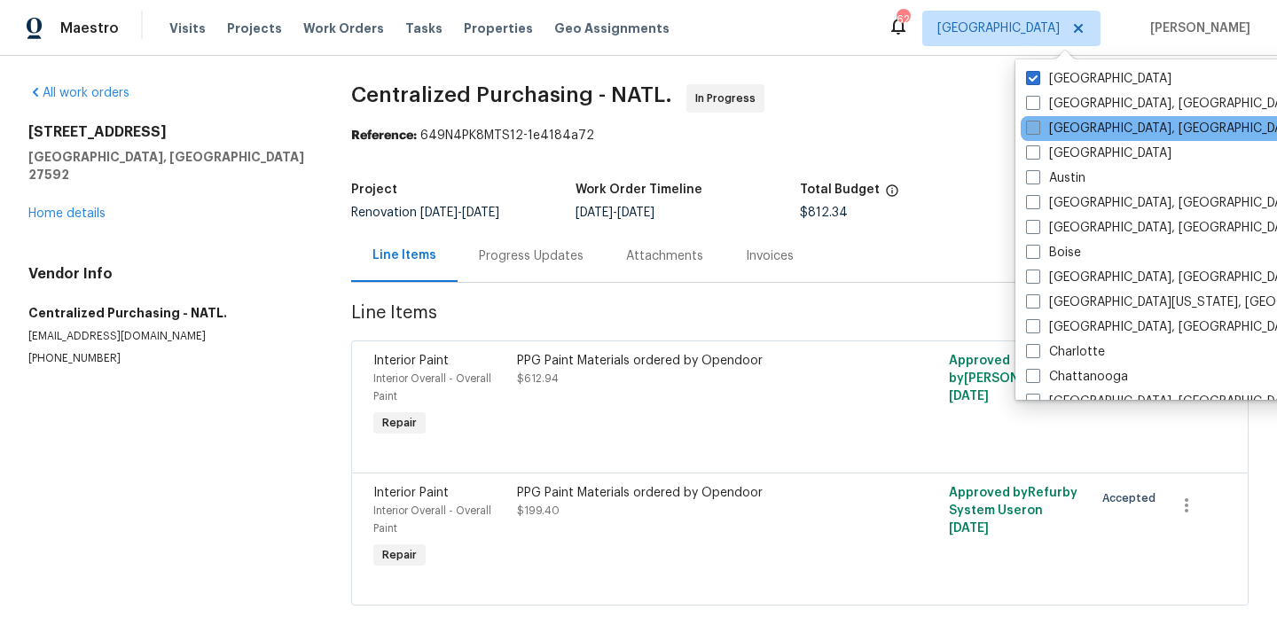
scroll to position [1189, 0]
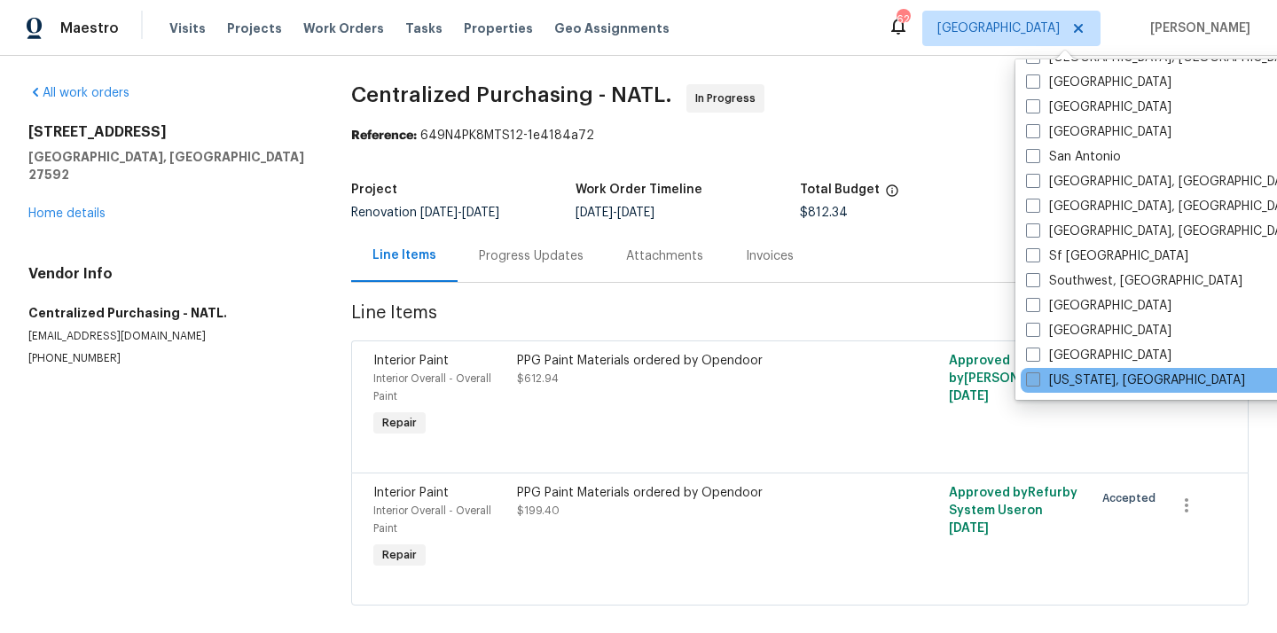
click at [1086, 385] on label "[US_STATE], [GEOGRAPHIC_DATA]" at bounding box center [1135, 381] width 219 height 18
click at [1038, 383] on input "[US_STATE], [GEOGRAPHIC_DATA]" at bounding box center [1032, 378] width 12 height 12
checkbox input "true"
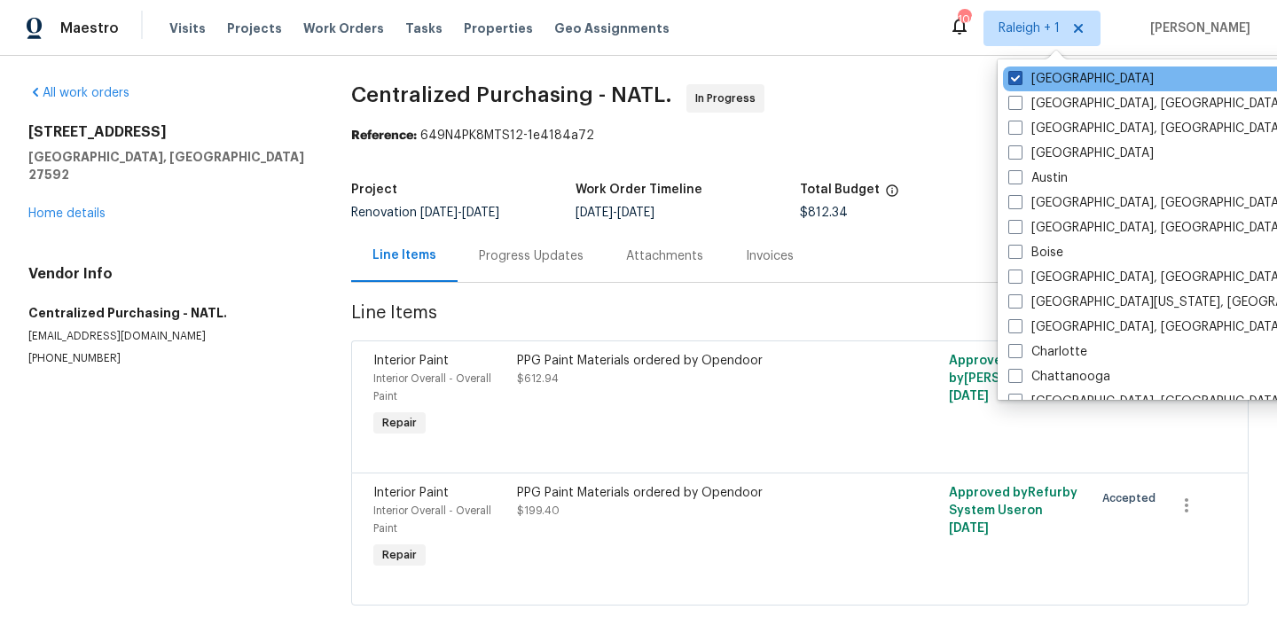
click at [1049, 80] on label "[GEOGRAPHIC_DATA]" at bounding box center [1081, 79] width 145 height 18
click at [1020, 80] on input "[GEOGRAPHIC_DATA]" at bounding box center [1015, 76] width 12 height 12
checkbox input "false"
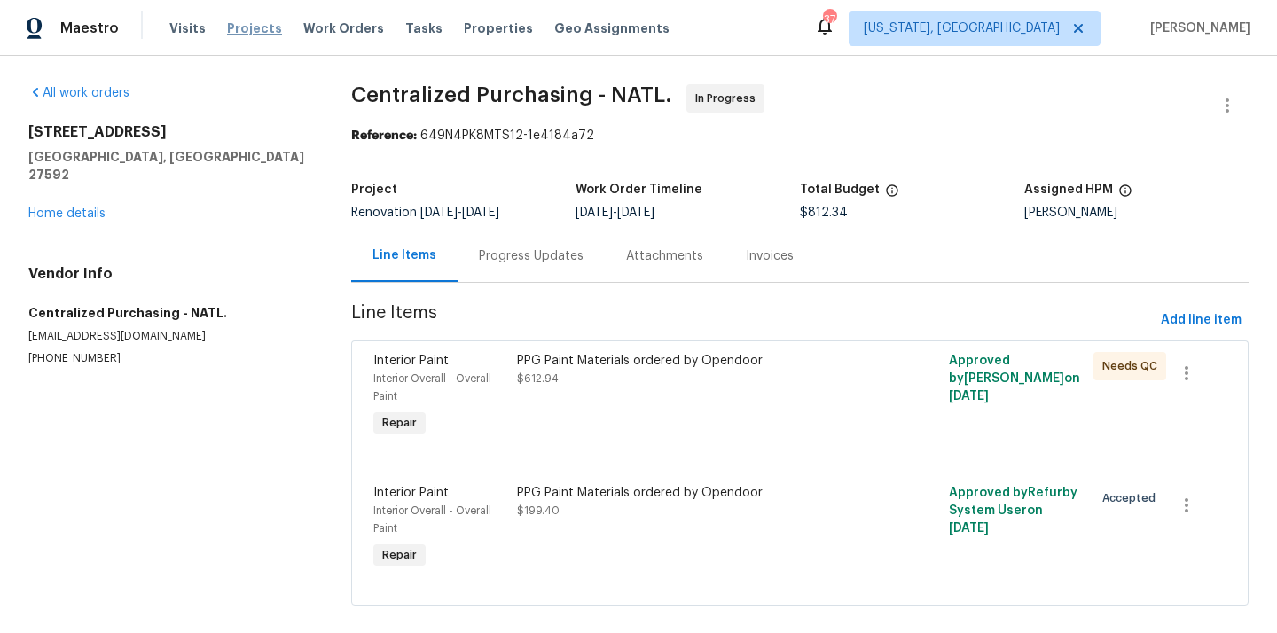
click at [241, 35] on span "Projects" at bounding box center [254, 29] width 55 height 18
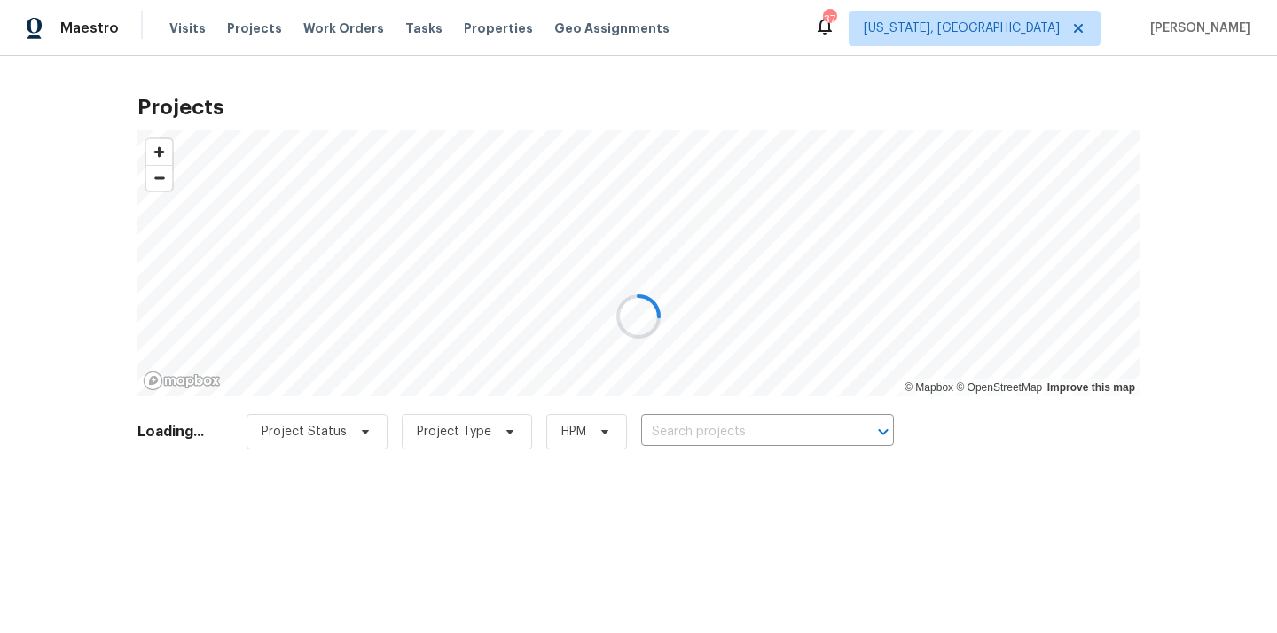
click at [809, 444] on div at bounding box center [638, 316] width 1277 height 633
click at [809, 428] on div at bounding box center [638, 316] width 1277 height 633
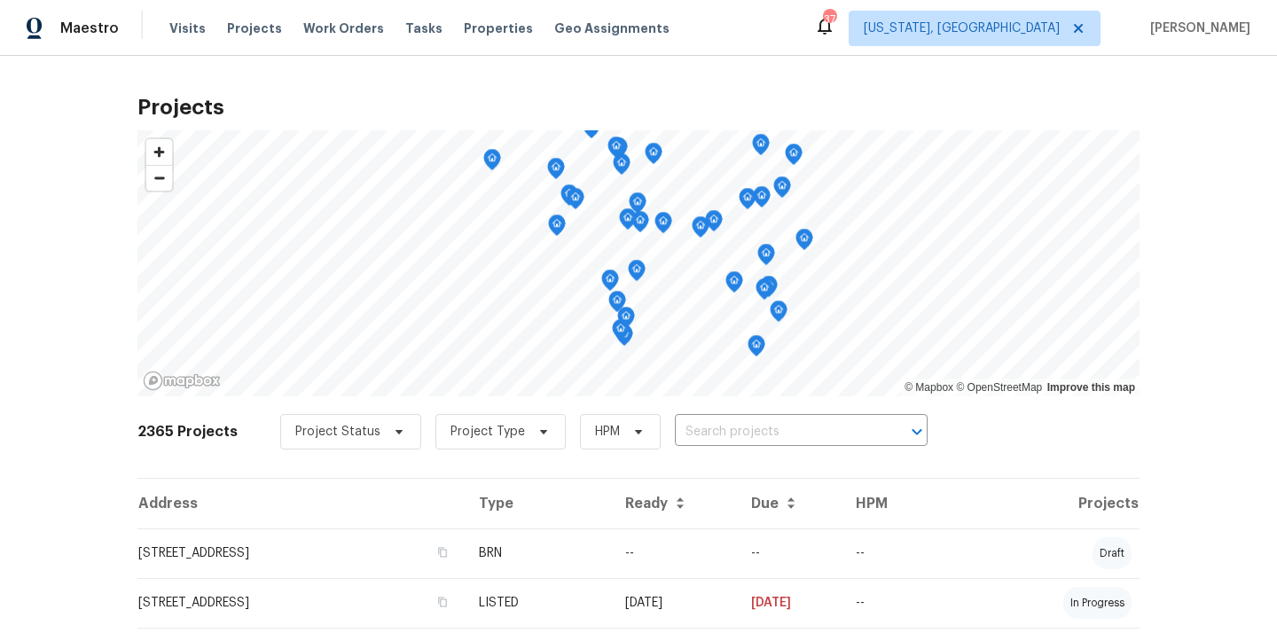
click at [809, 428] on input "text" at bounding box center [776, 433] width 203 height 28
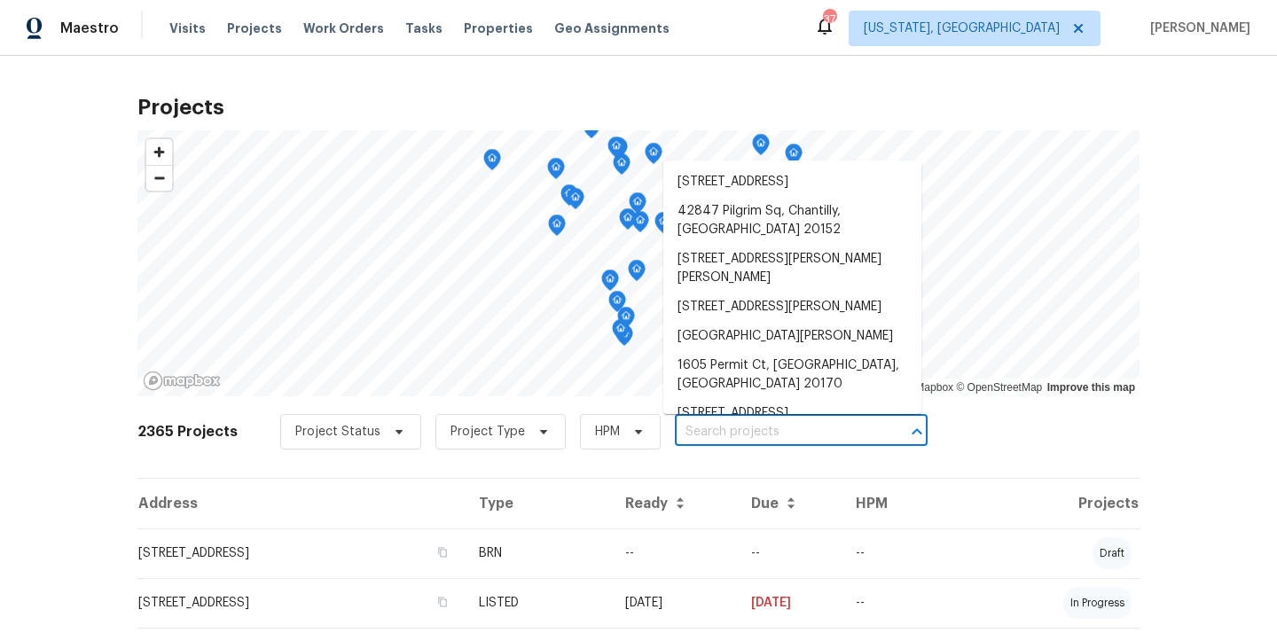
paste input "[STREET_ADDRESS][PERSON_NAME][PERSON_NAME]"
type input "[STREET_ADDRESS][PERSON_NAME][PERSON_NAME]"
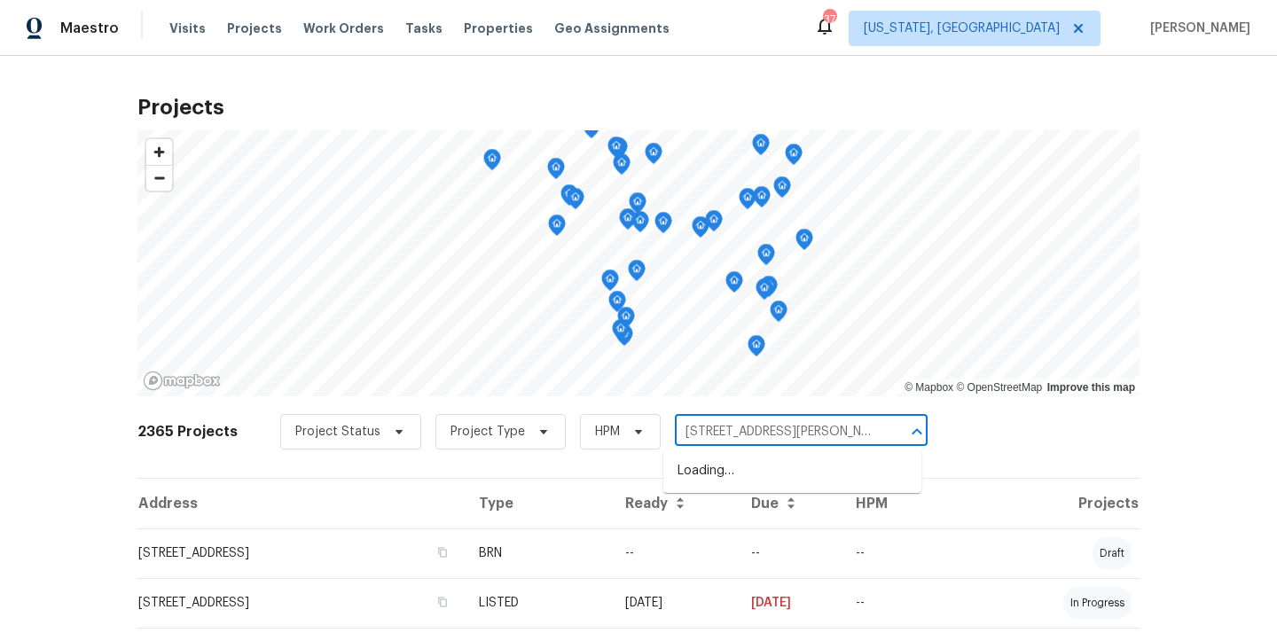
scroll to position [0, 17]
click at [794, 461] on li "[STREET_ADDRESS][PERSON_NAME][PERSON_NAME]" at bounding box center [793, 481] width 258 height 48
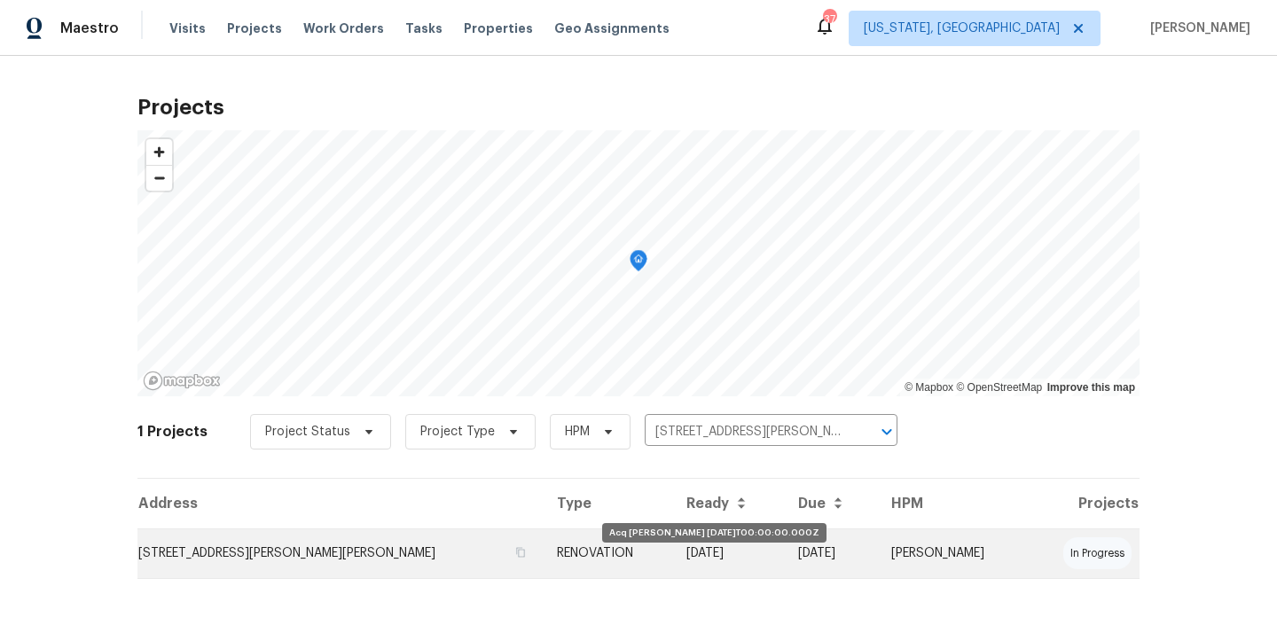
click at [672, 569] on td "[DATE]" at bounding box center [728, 554] width 112 height 50
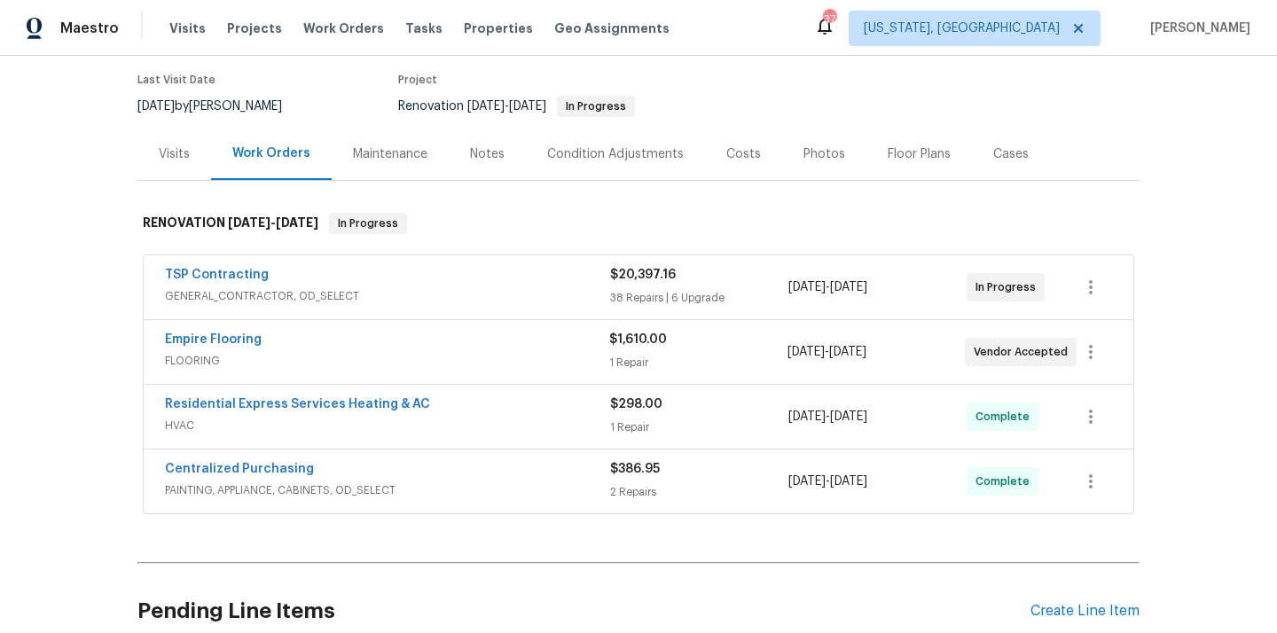
scroll to position [299, 0]
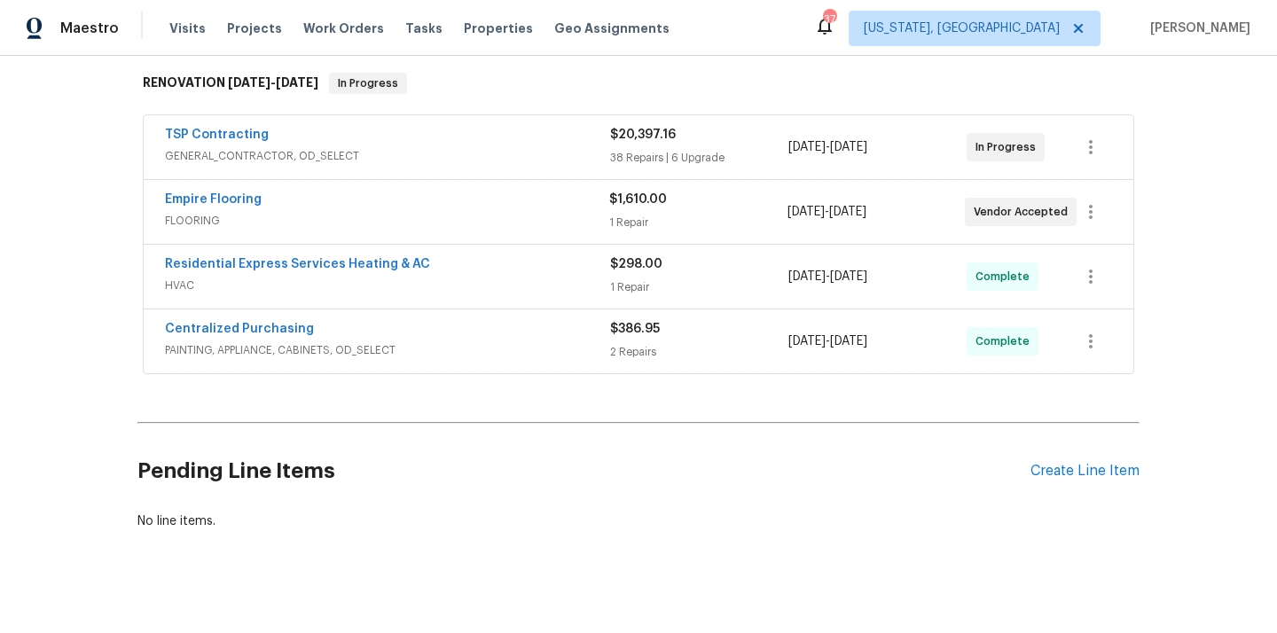
click at [1084, 441] on div "Pending Line Items Create Line Item" at bounding box center [639, 471] width 1002 height 83
click at [1058, 463] on div "Create Line Item" at bounding box center [1085, 471] width 109 height 17
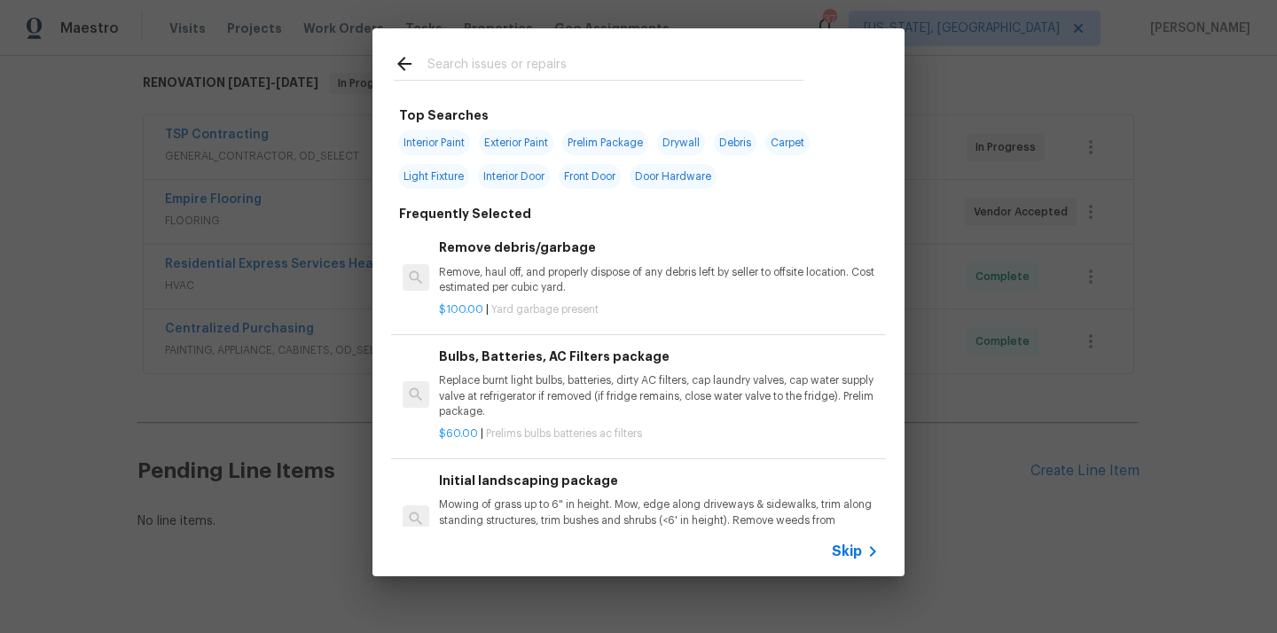
click at [771, 63] on input "text" at bounding box center [616, 66] width 376 height 27
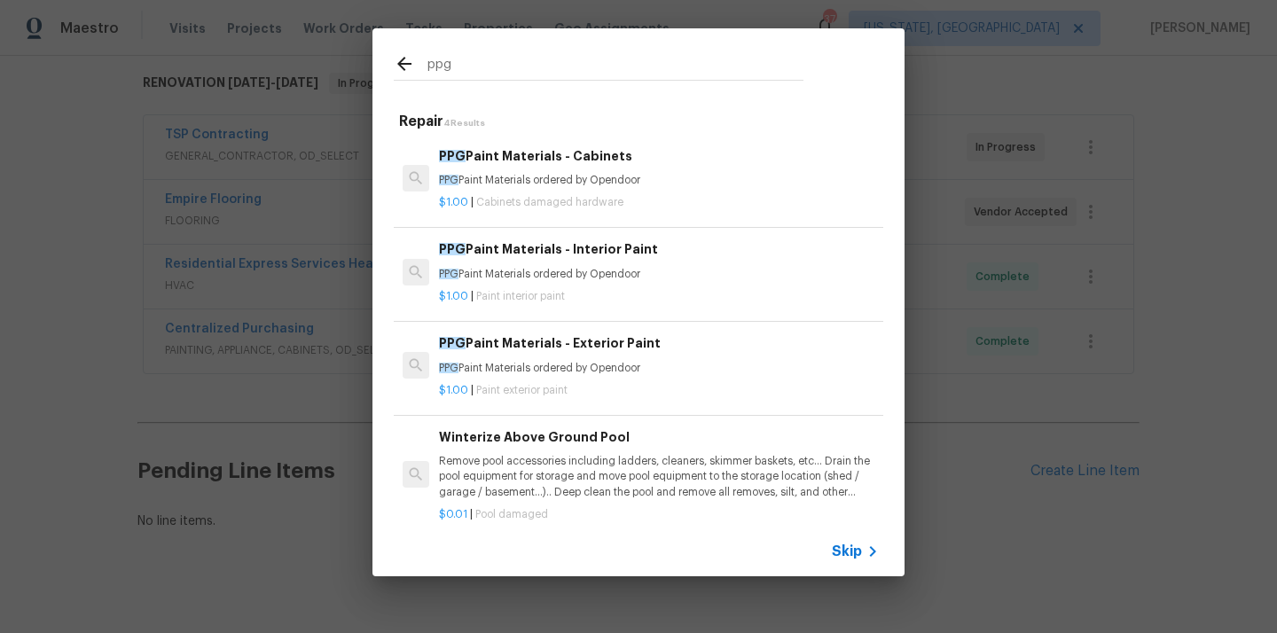
type input "ppg"
click at [589, 271] on p "PPG Paint Materials ordered by Opendoor" at bounding box center [659, 274] width 440 height 15
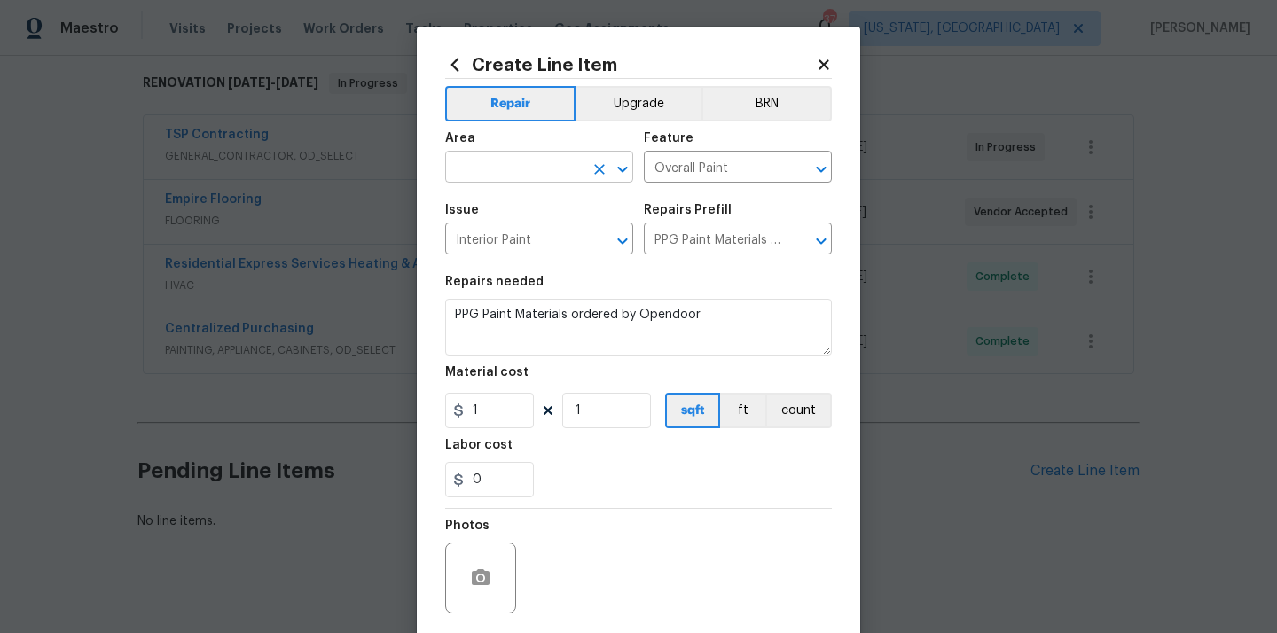
click at [489, 155] on input "text" at bounding box center [514, 169] width 138 height 28
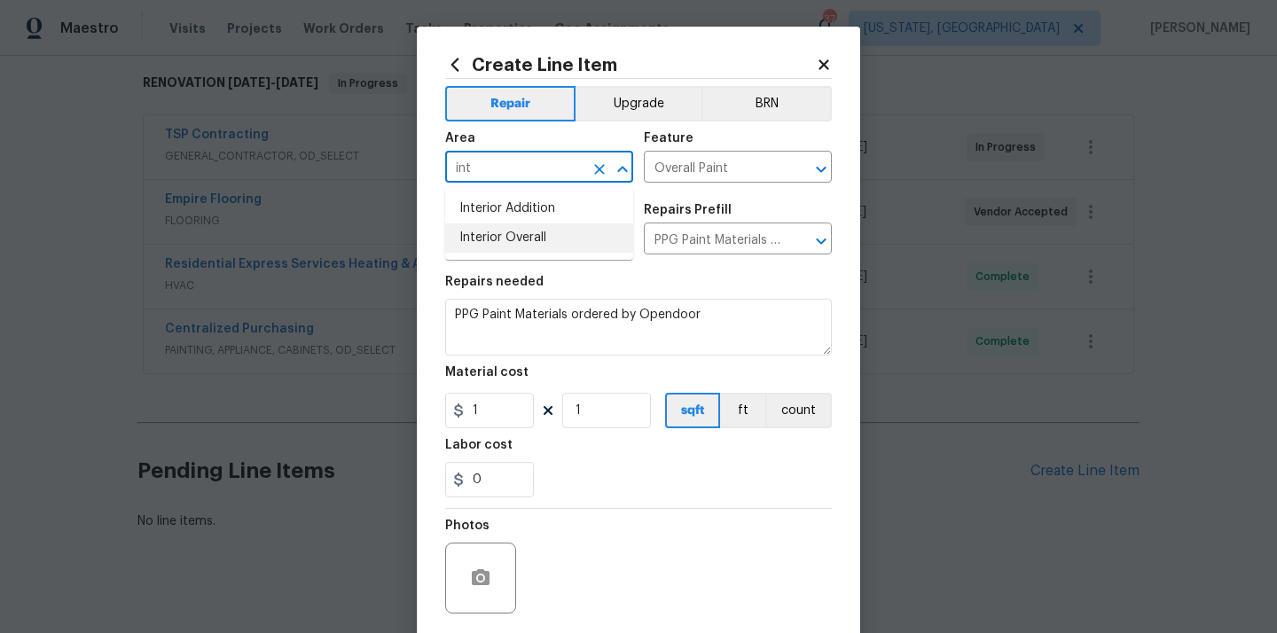
click at [483, 228] on li "Interior Overall" at bounding box center [539, 238] width 188 height 29
type input "Interior Overall"
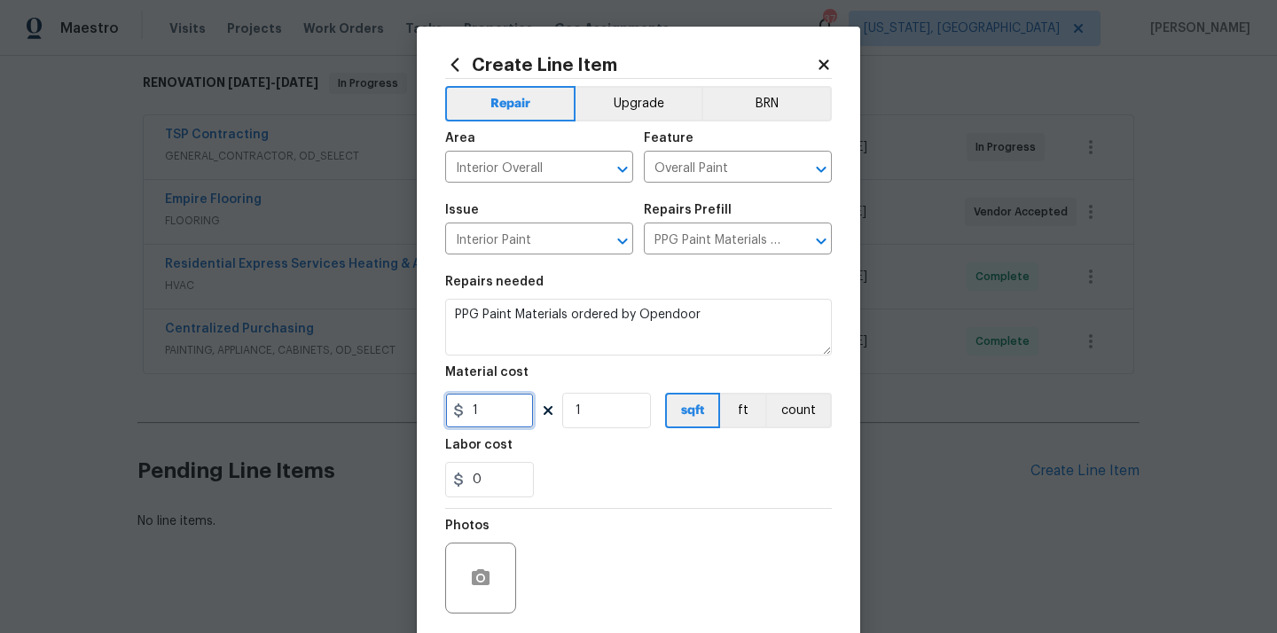
drag, startPoint x: 490, startPoint y: 416, endPoint x: 452, endPoint y: 415, distance: 38.2
click at [454, 415] on div "1" at bounding box center [489, 410] width 89 height 35
paste input "36.67"
type input "136.67"
click at [639, 501] on section "Repairs needed PPG Paint Materials ordered by Opendoor Material cost 136.67 1 s…" at bounding box center [638, 386] width 387 height 243
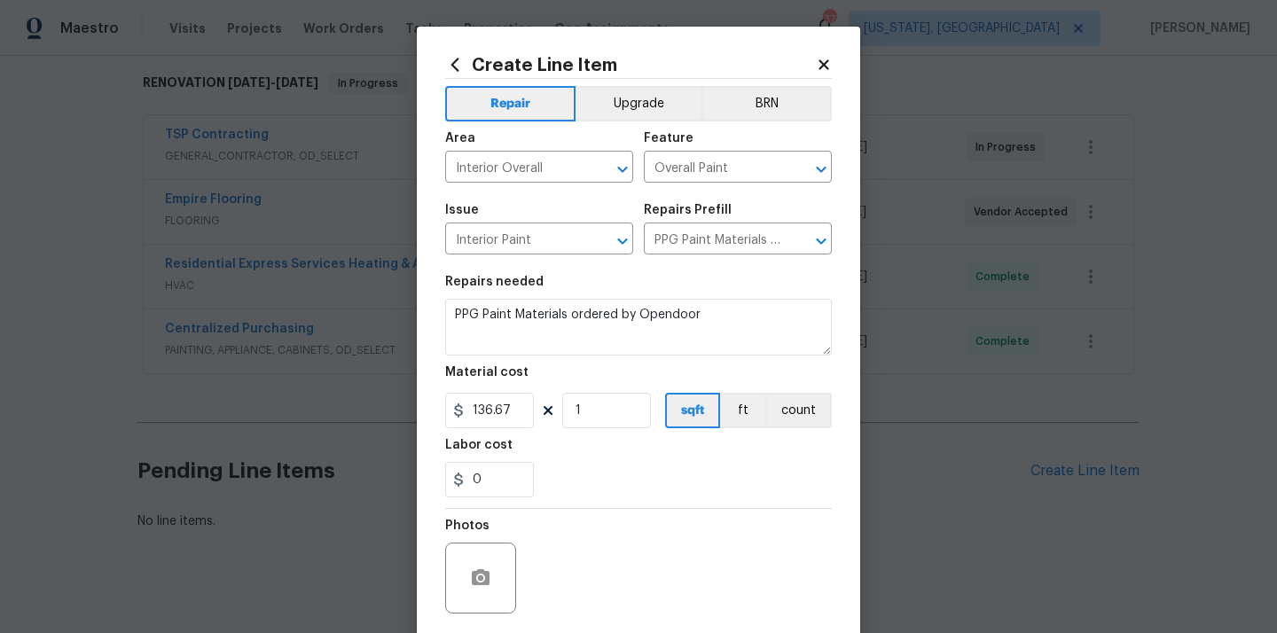
scroll to position [131, 0]
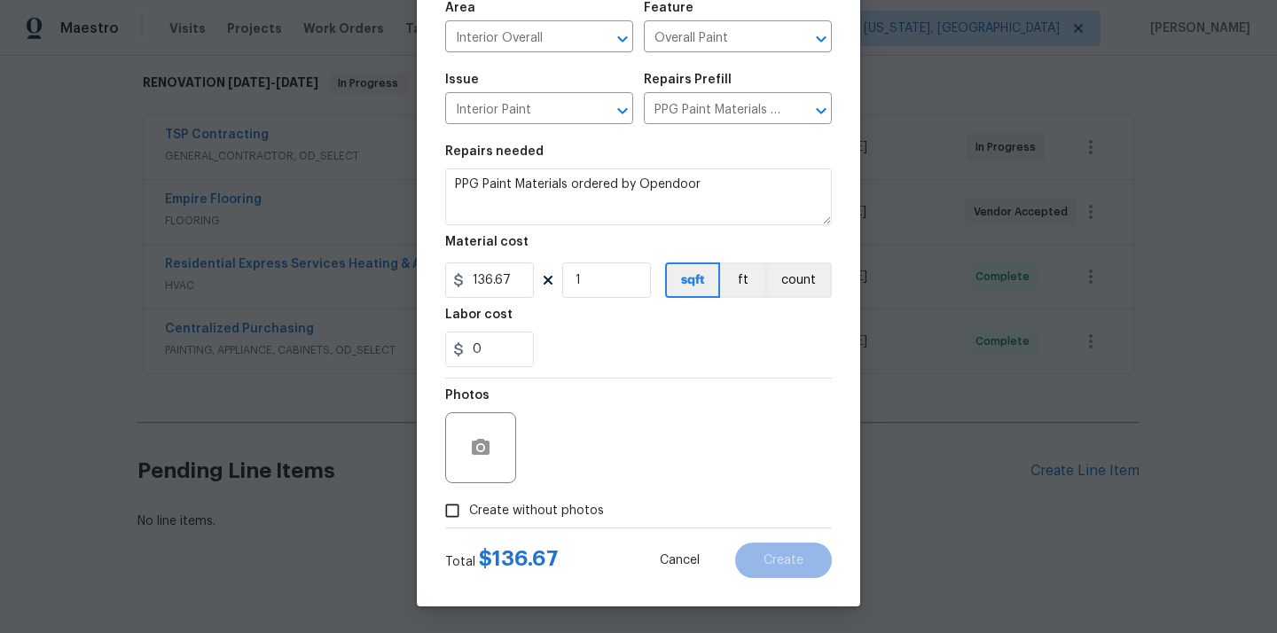
click at [574, 510] on span "Create without photos" at bounding box center [536, 511] width 135 height 19
click at [469, 510] on input "Create without photos" at bounding box center [453, 511] width 34 height 34
checkbox input "true"
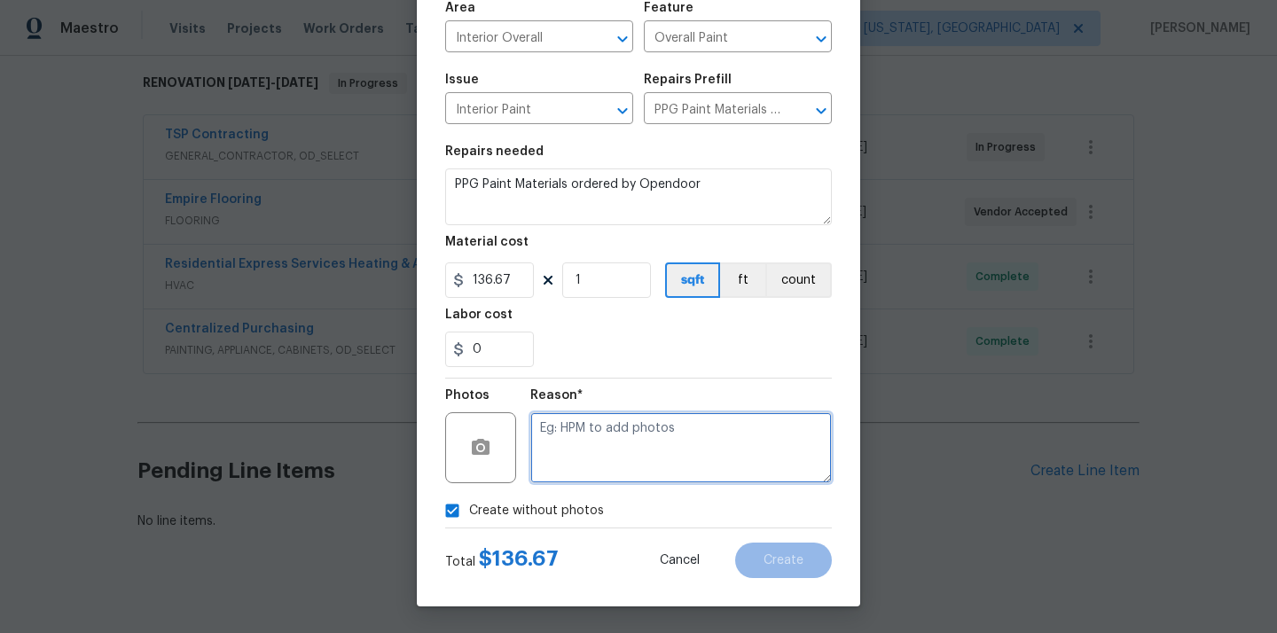
click at [624, 436] on textarea at bounding box center [682, 448] width 302 height 71
type textarea "N/A"
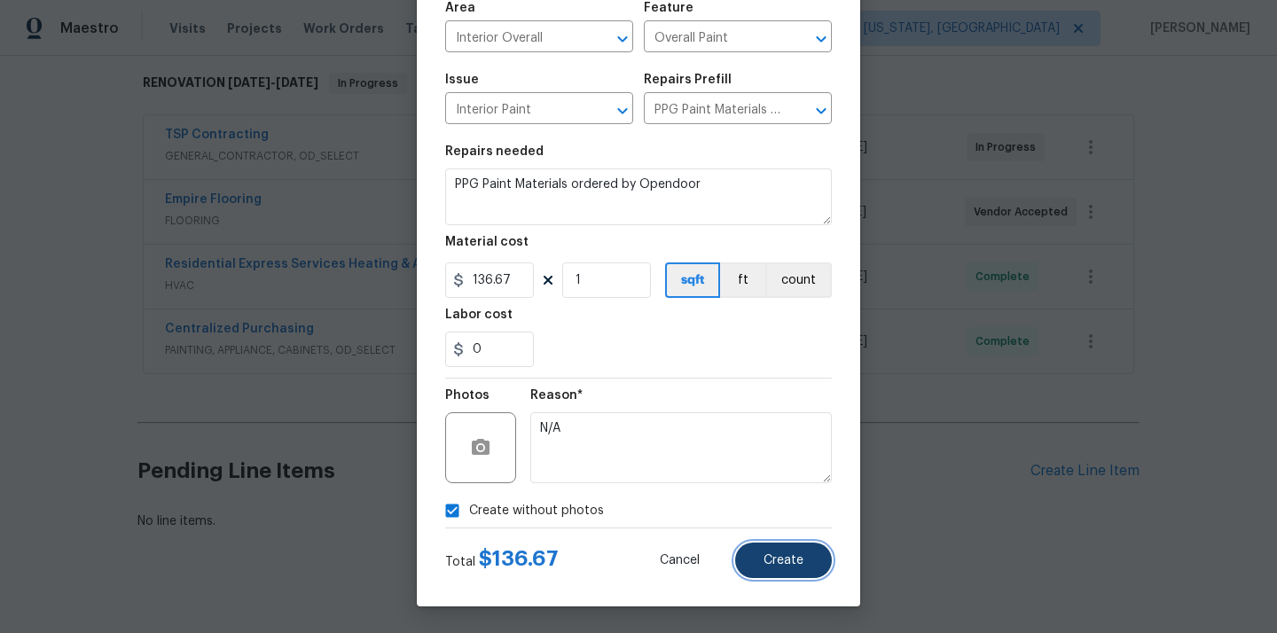
click at [784, 560] on span "Create" at bounding box center [784, 560] width 40 height 13
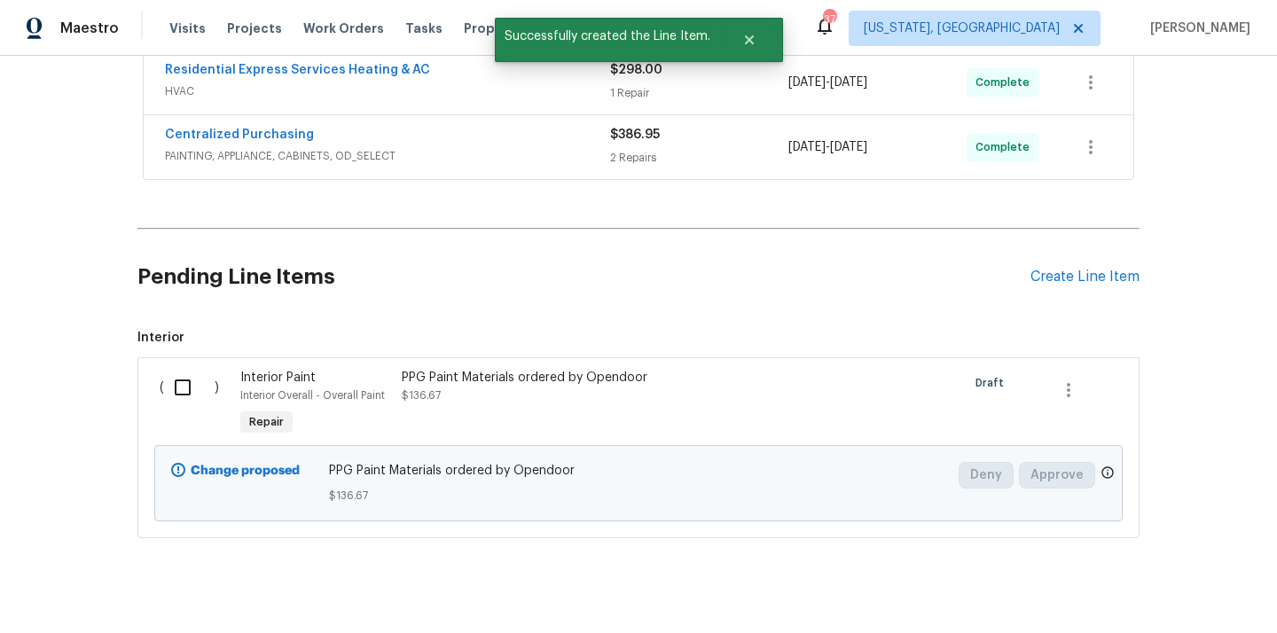
scroll to position [501, 0]
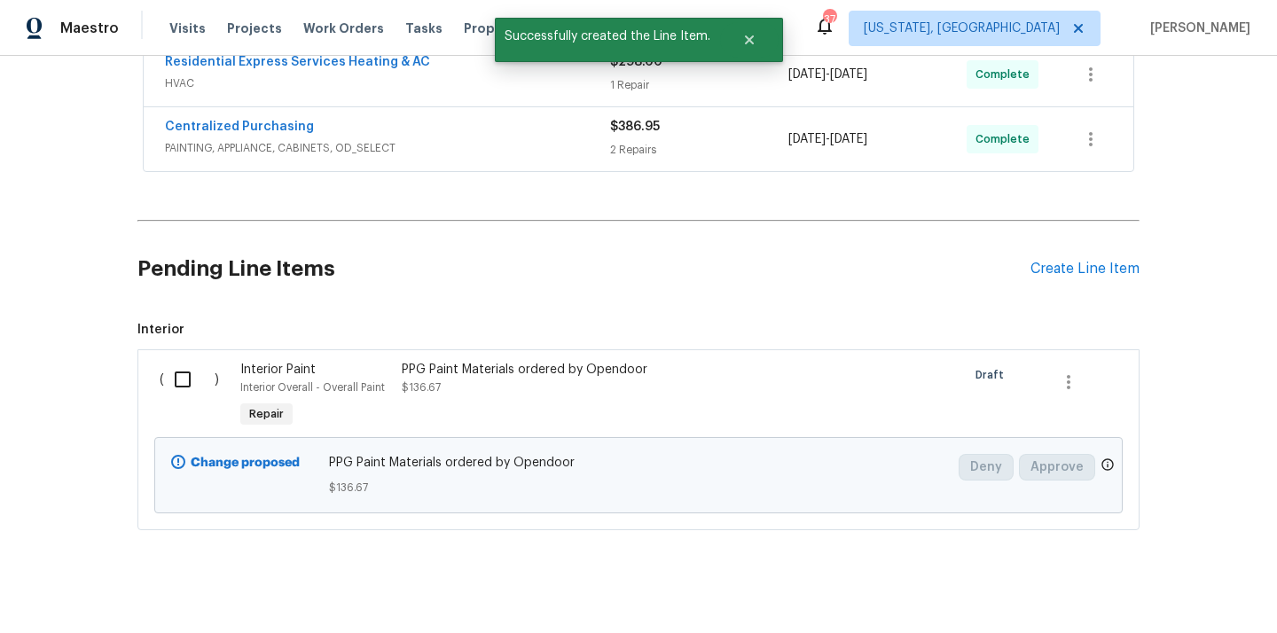
click at [178, 361] on input "checkbox" at bounding box center [189, 379] width 51 height 37
checkbox input "true"
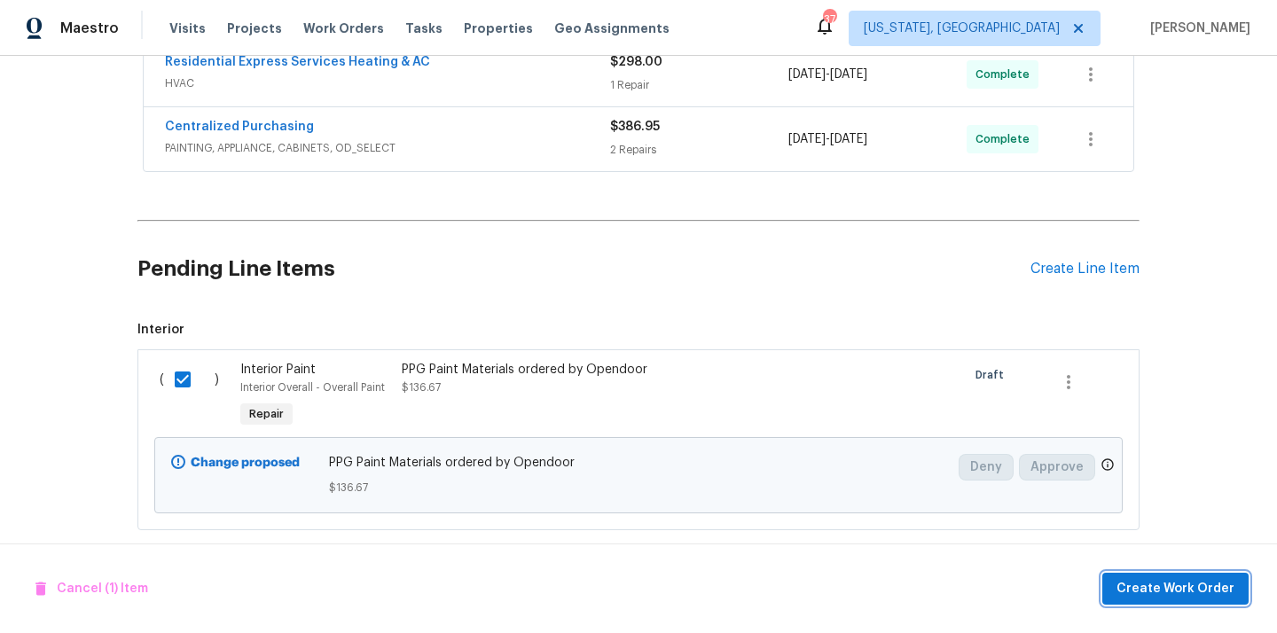
click at [1139, 577] on button "Create Work Order" at bounding box center [1176, 589] width 146 height 33
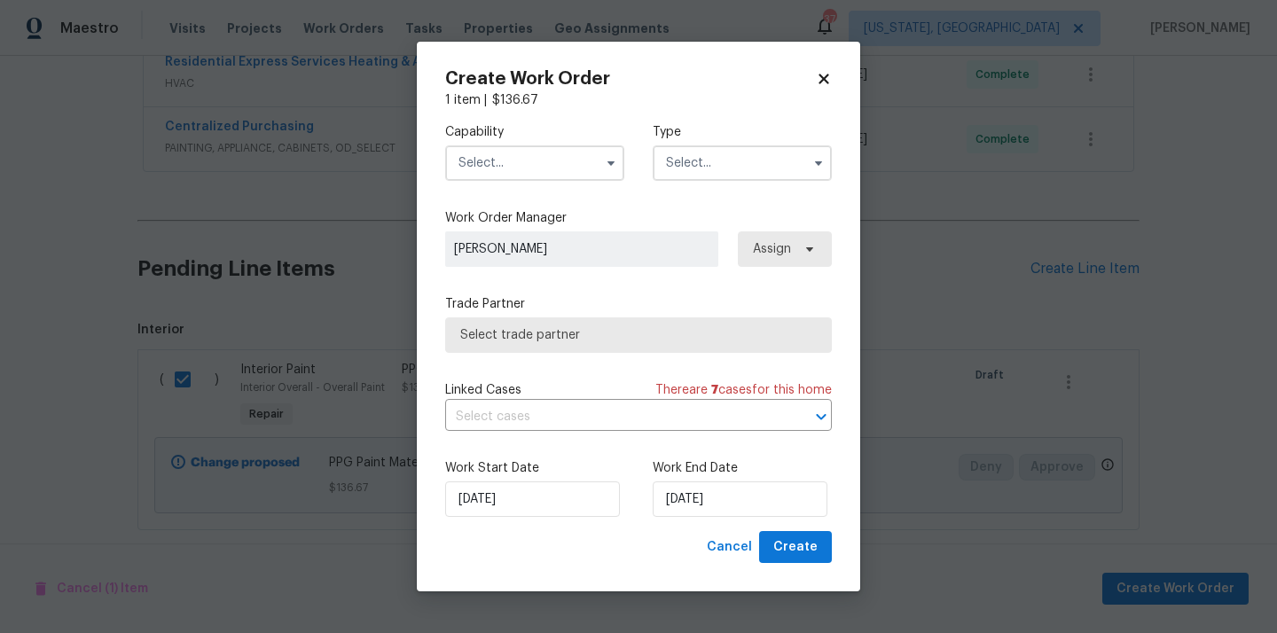
click at [577, 170] on input "text" at bounding box center [534, 162] width 179 height 35
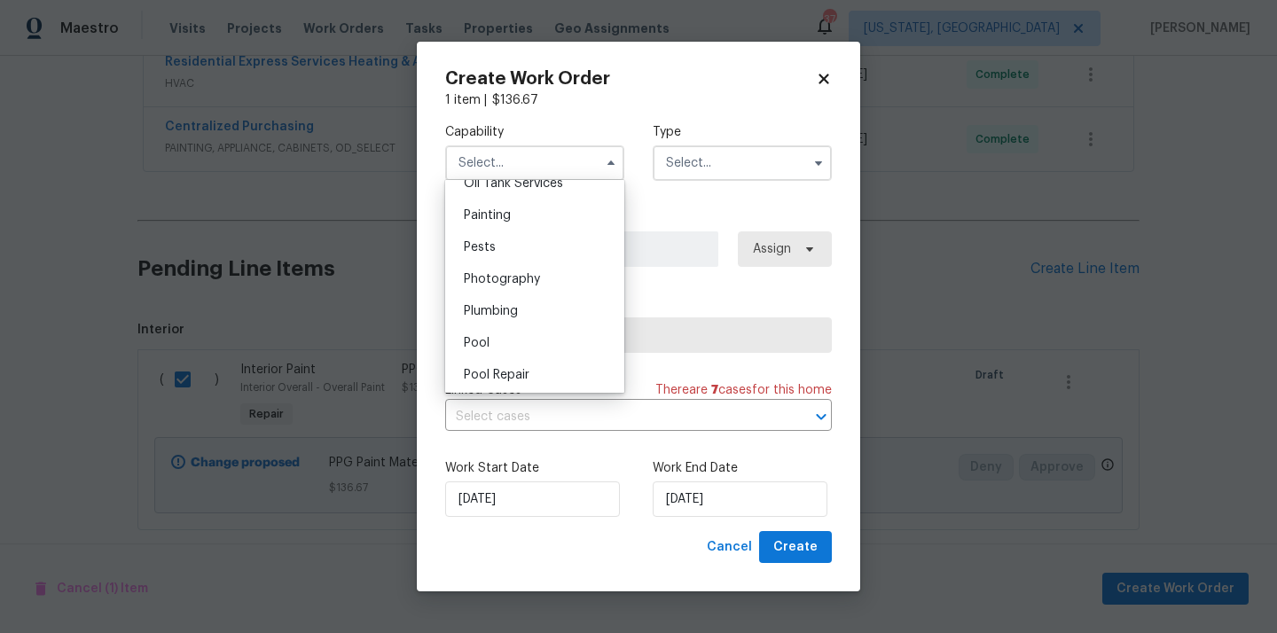
scroll to position [1466, 0]
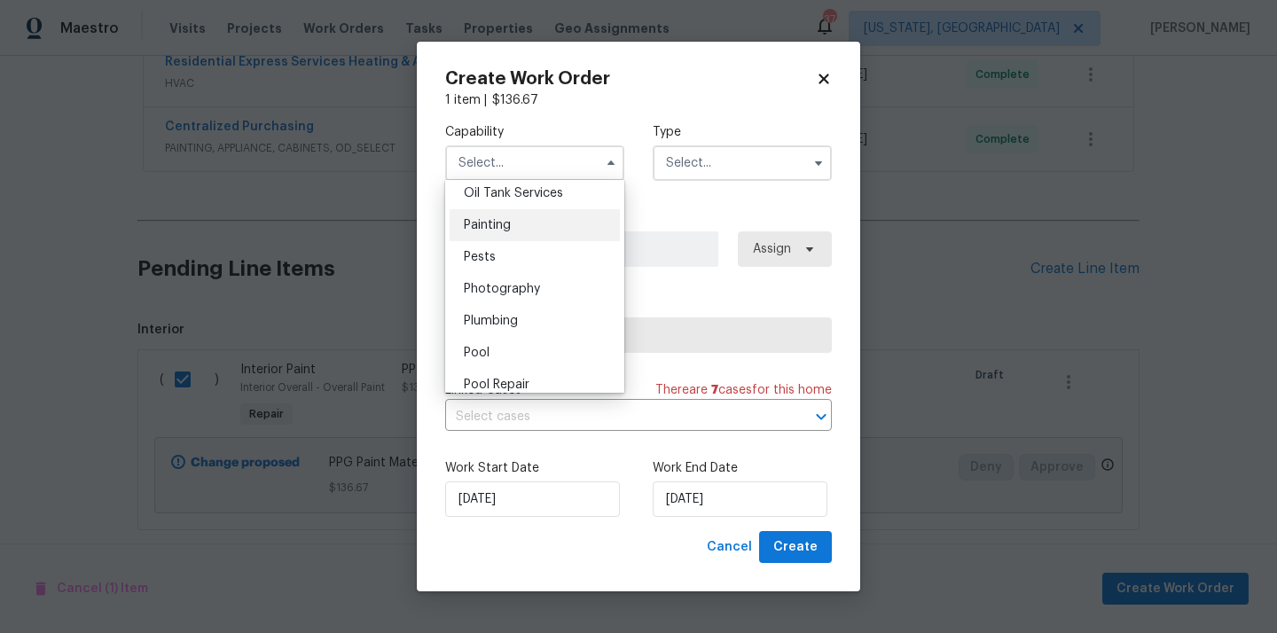
click at [521, 223] on div "Painting" at bounding box center [535, 225] width 170 height 32
type input "Painting"
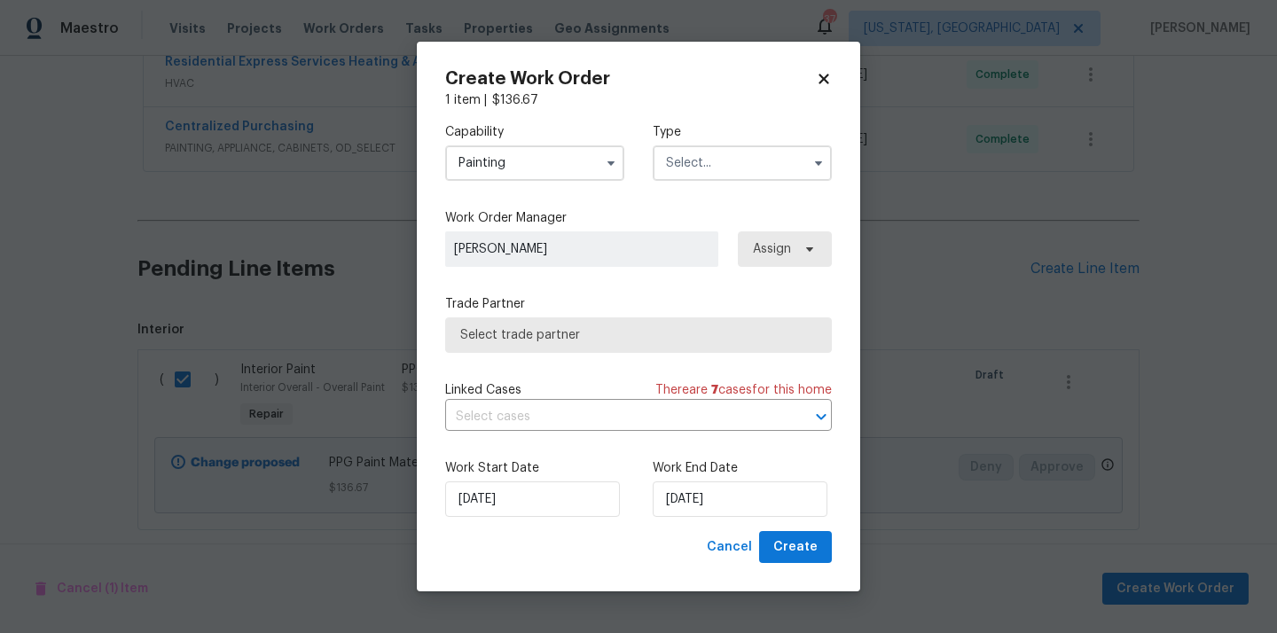
click at [701, 161] on input "text" at bounding box center [742, 162] width 179 height 35
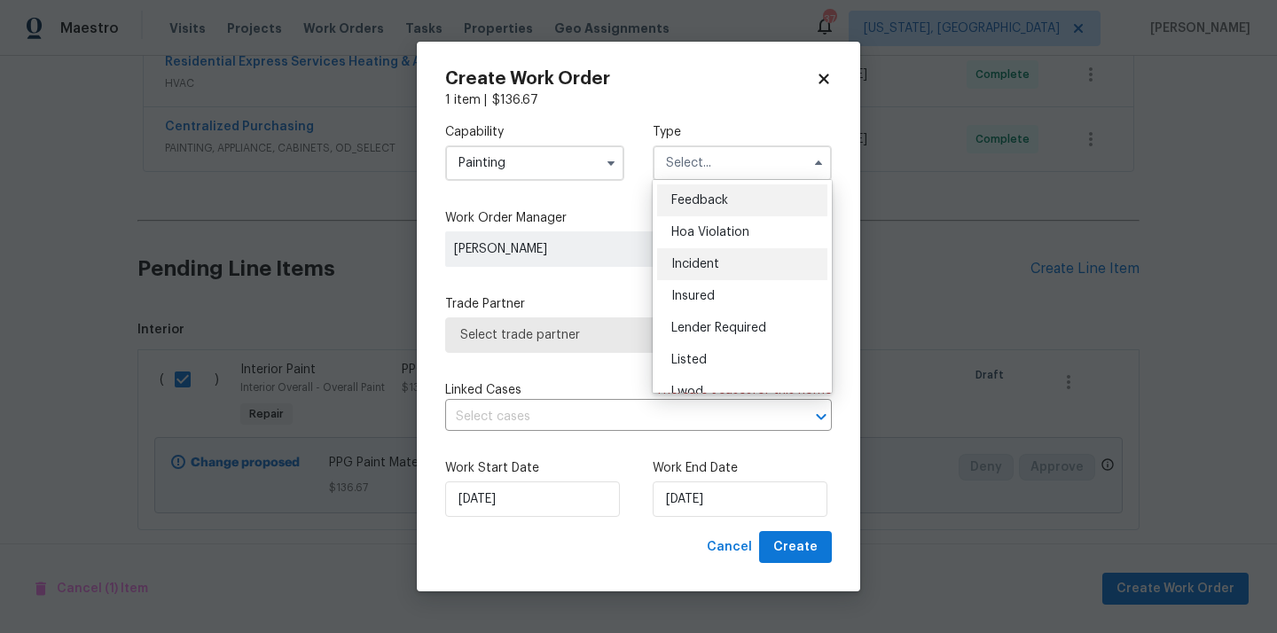
scroll to position [211, 0]
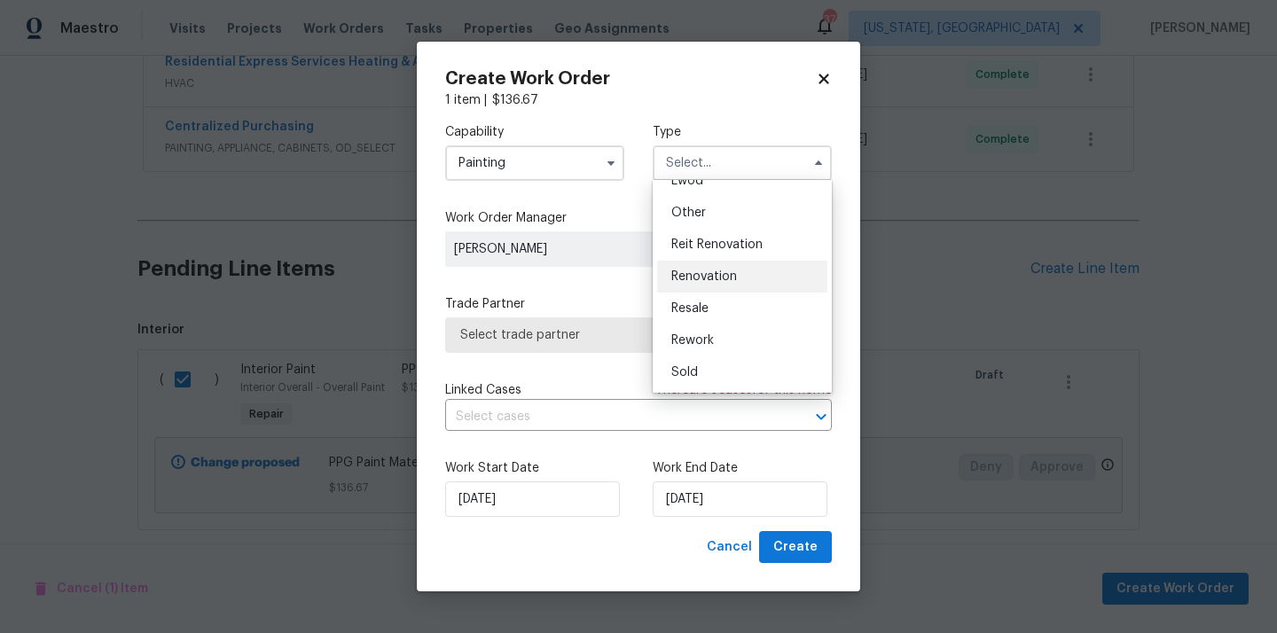
click at [710, 289] on div "Renovation" at bounding box center [742, 277] width 170 height 32
type input "Renovation"
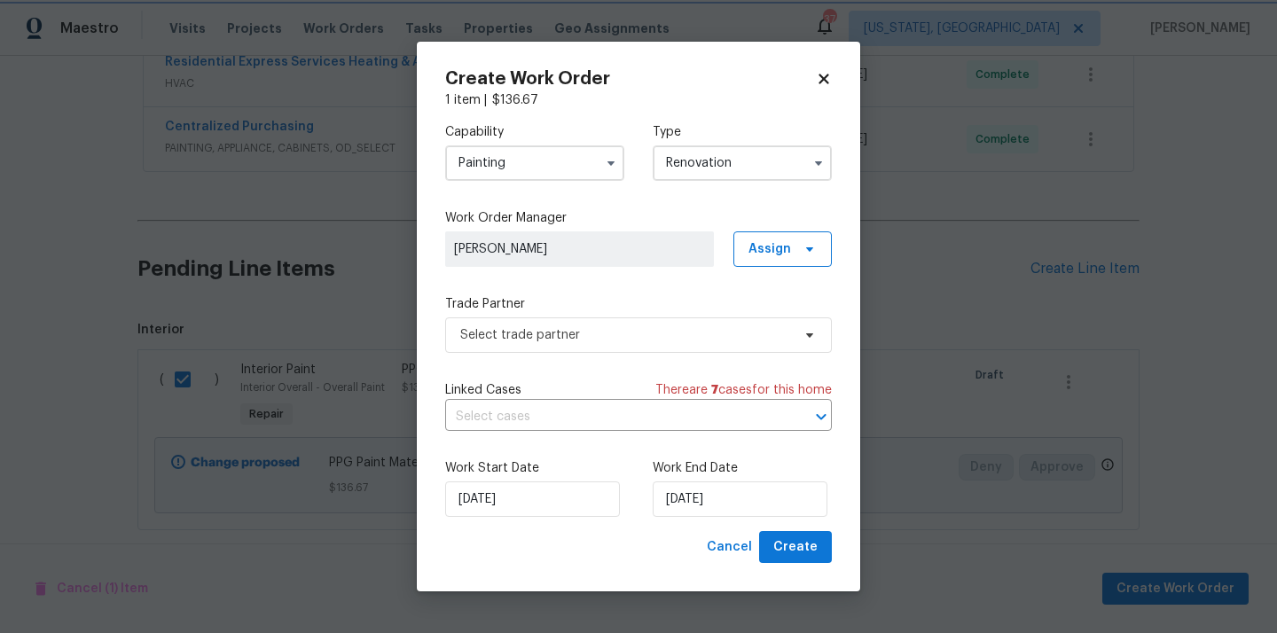
scroll to position [0, 0]
click at [782, 248] on span "Assign" at bounding box center [770, 249] width 43 height 18
click at [783, 321] on div "Assign to me" at bounding box center [785, 324] width 77 height 18
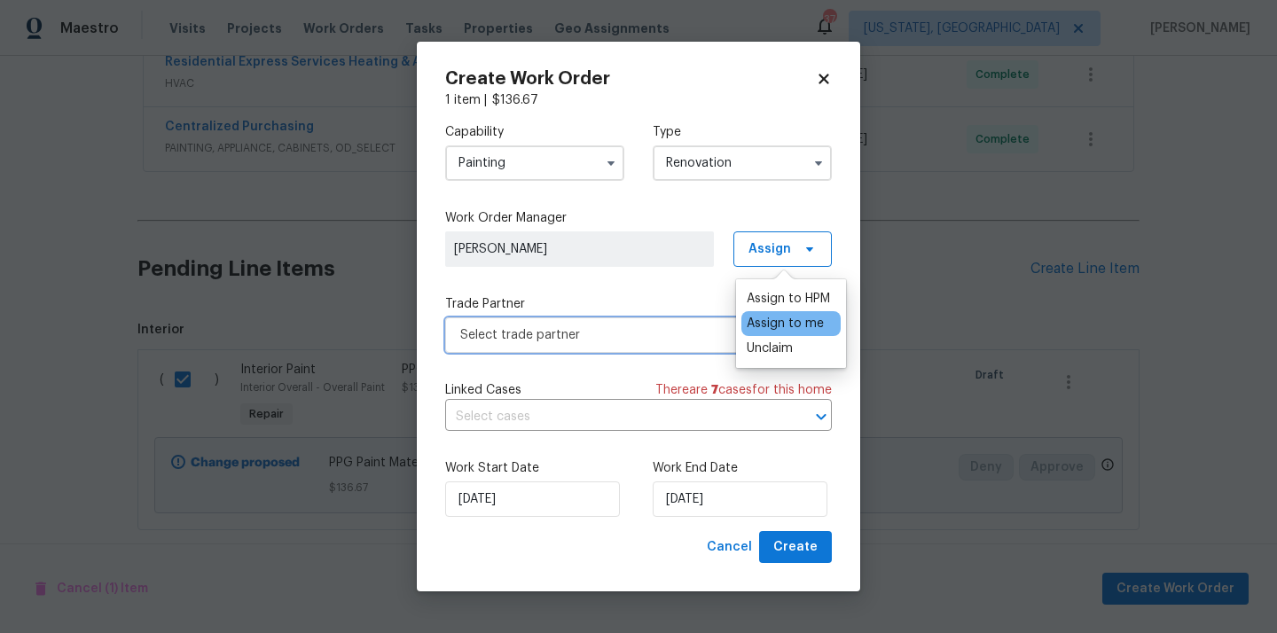
click at [641, 330] on span "Select trade partner" at bounding box center [625, 335] width 331 height 18
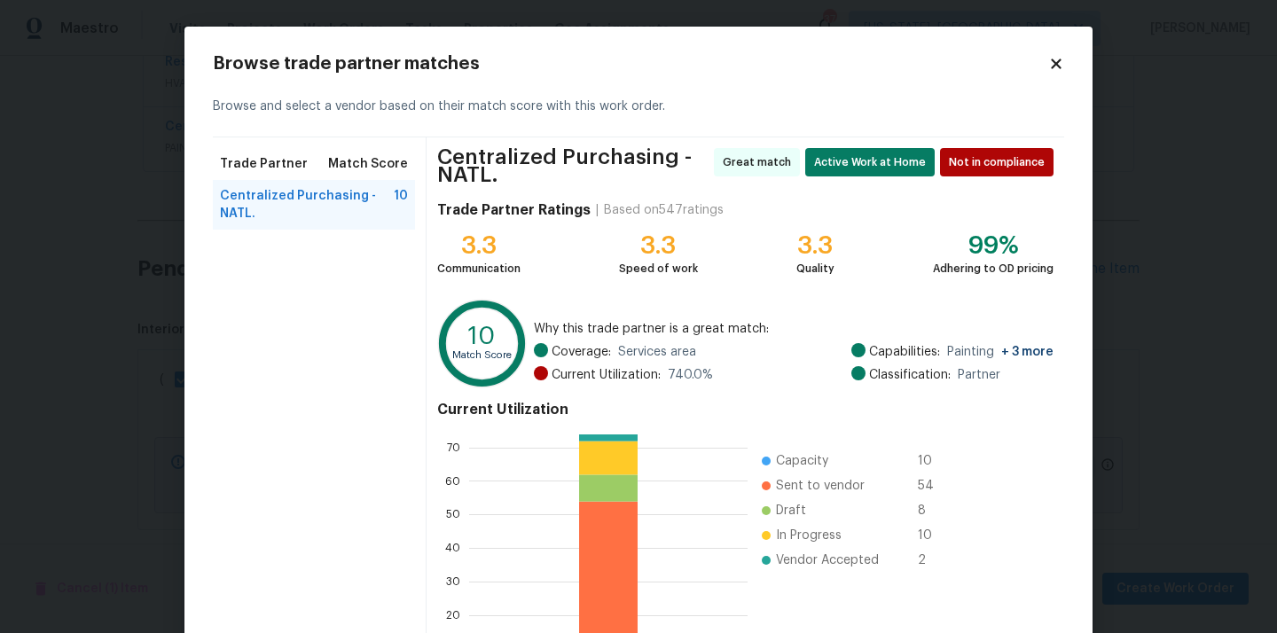
scroll to position [156, 0]
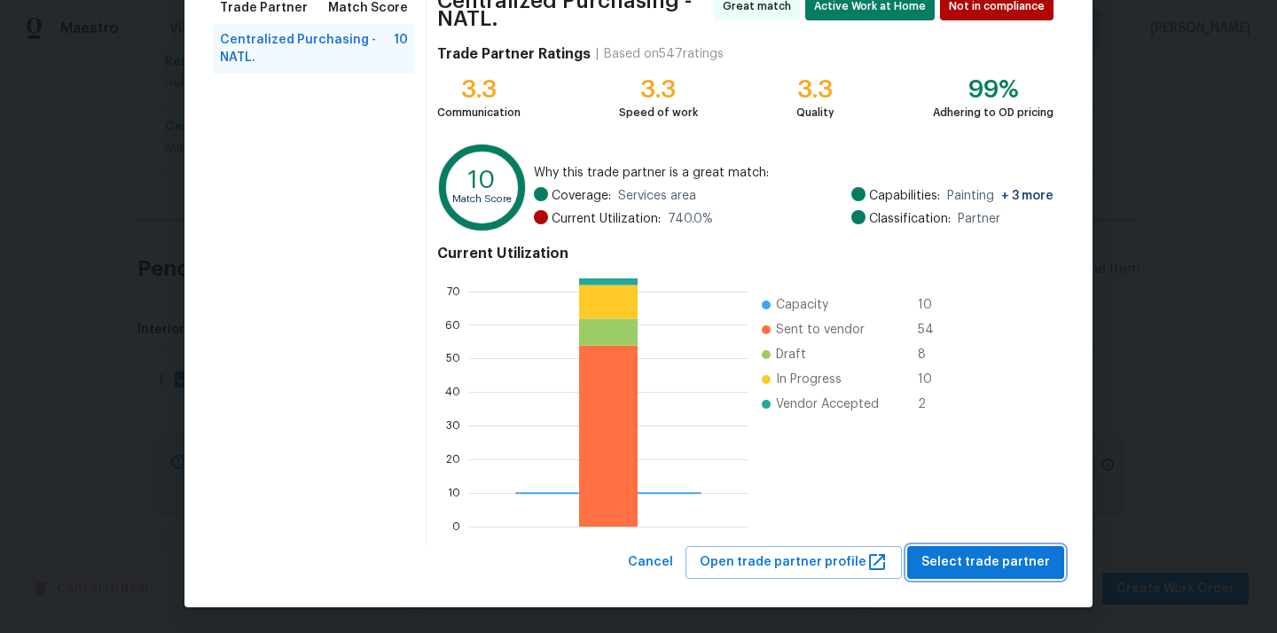
click at [958, 570] on span "Select trade partner" at bounding box center [986, 563] width 129 height 22
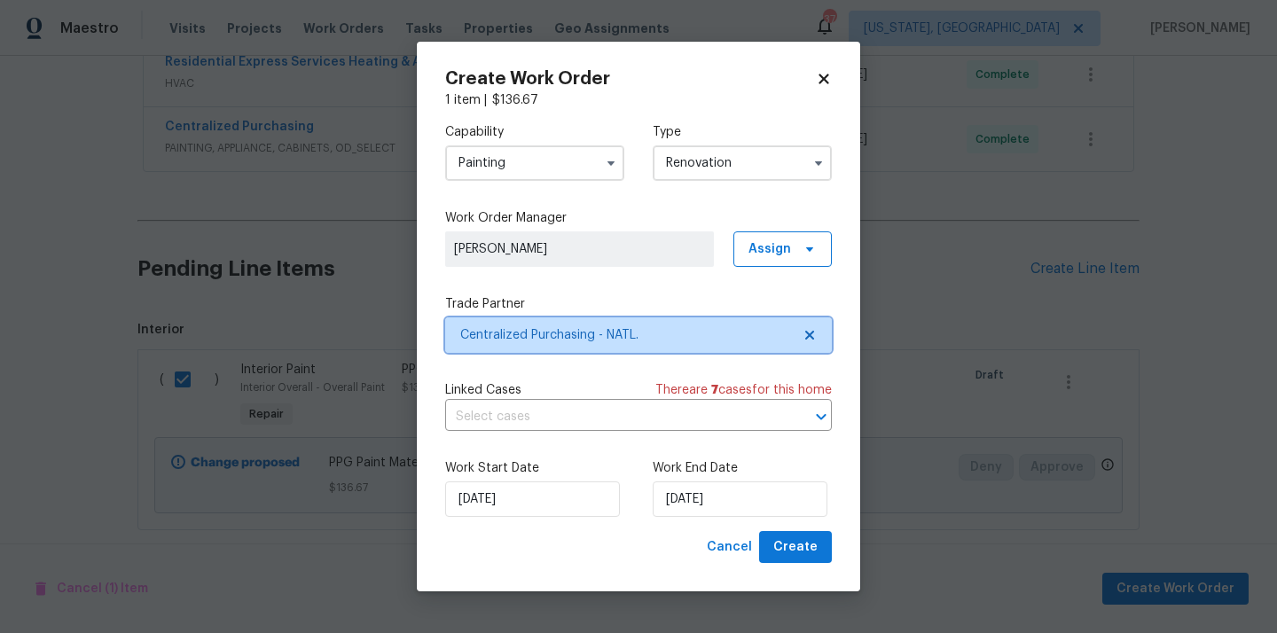
scroll to position [0, 0]
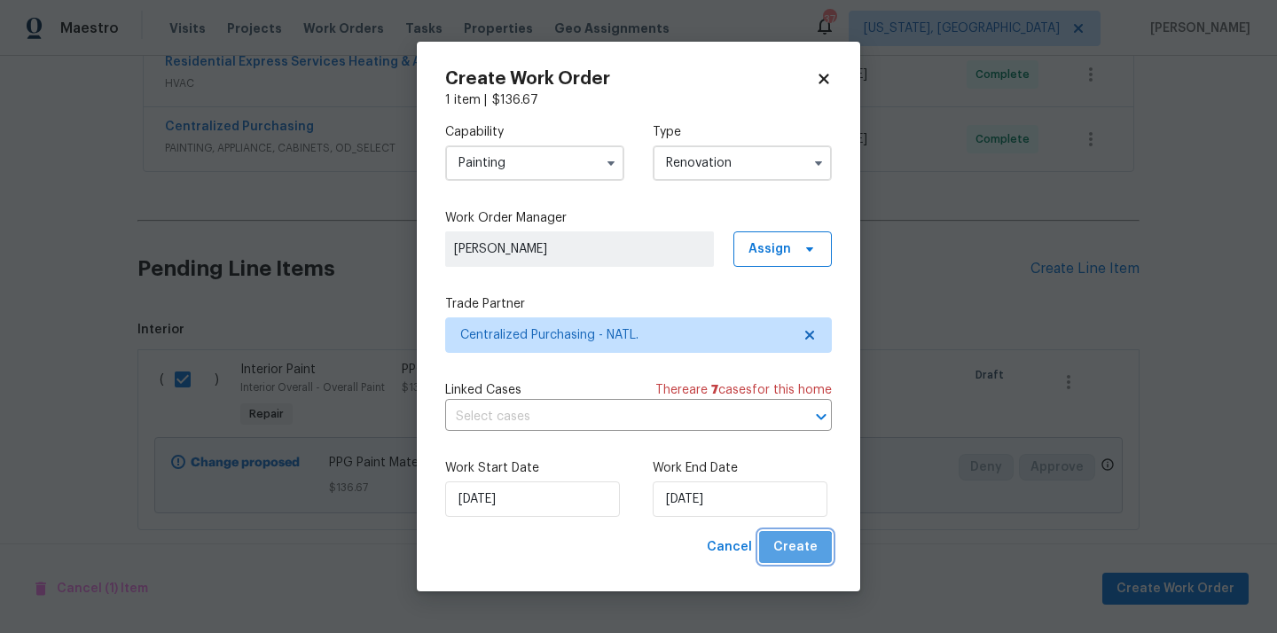
click at [795, 559] on button "Create" at bounding box center [795, 547] width 73 height 33
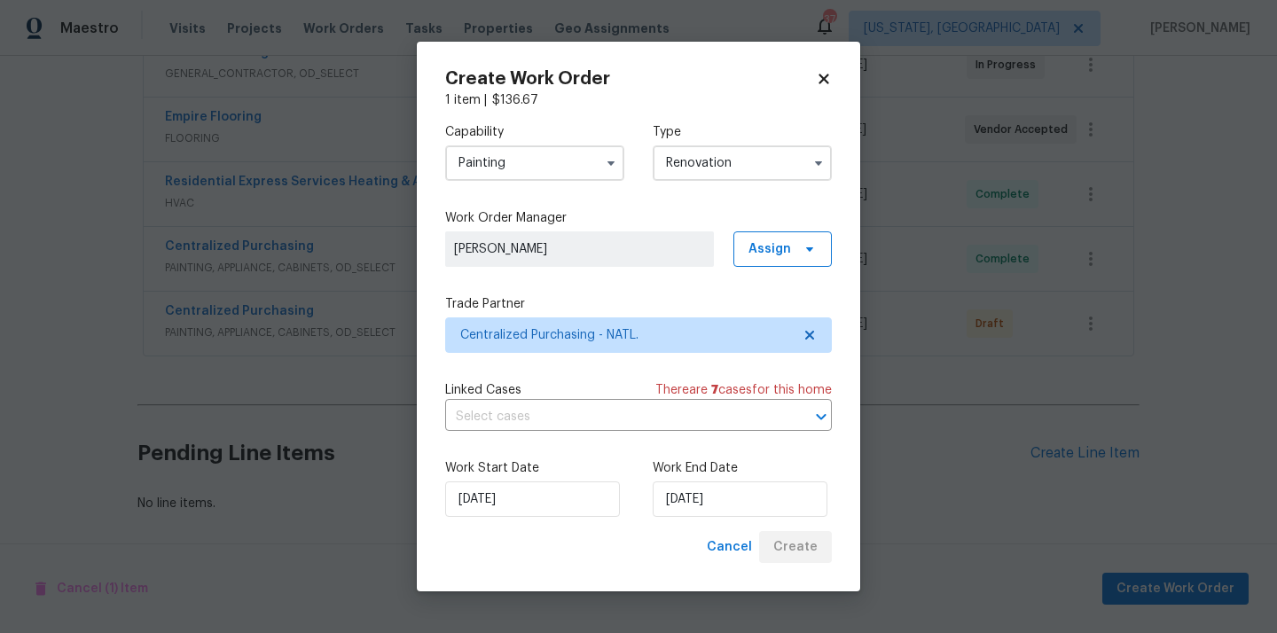
scroll to position [364, 0]
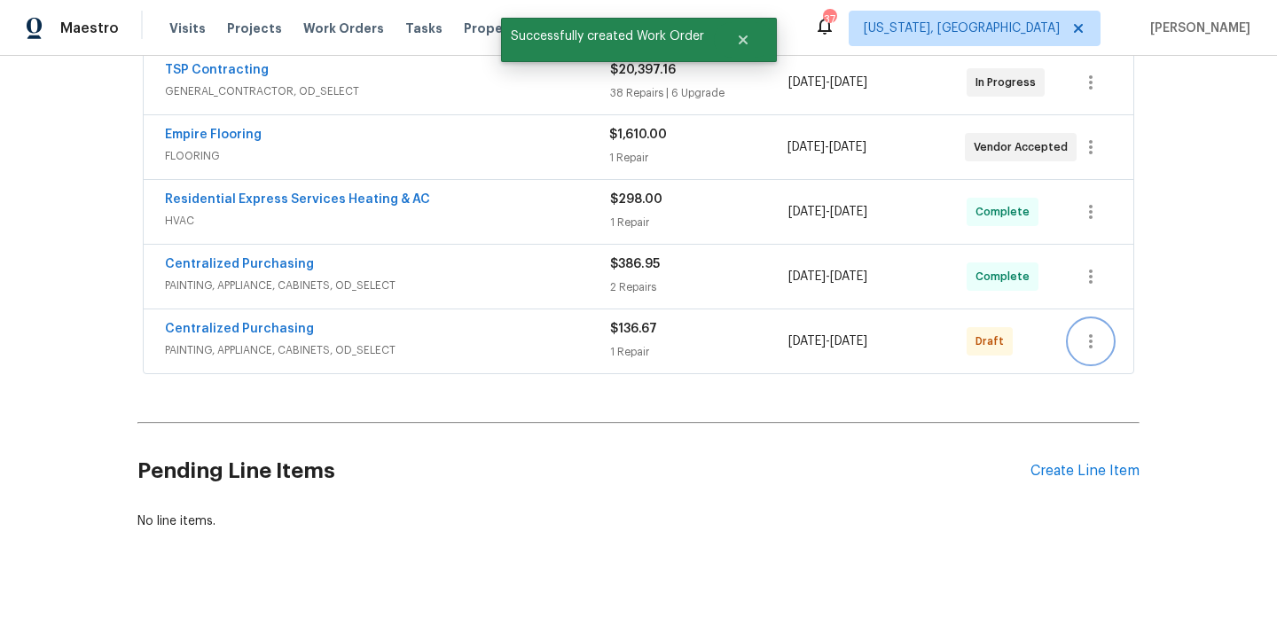
click at [1094, 331] on icon "button" at bounding box center [1091, 341] width 21 height 21
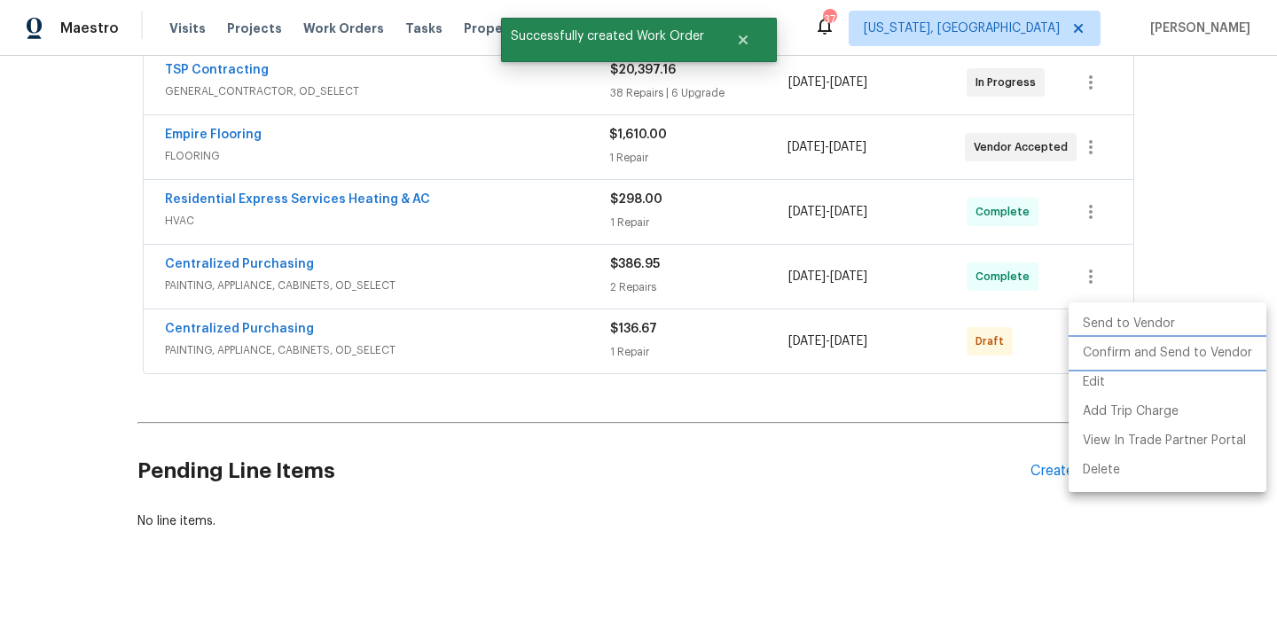
click at [1097, 350] on li "Confirm and Send to Vendor" at bounding box center [1168, 353] width 198 height 29
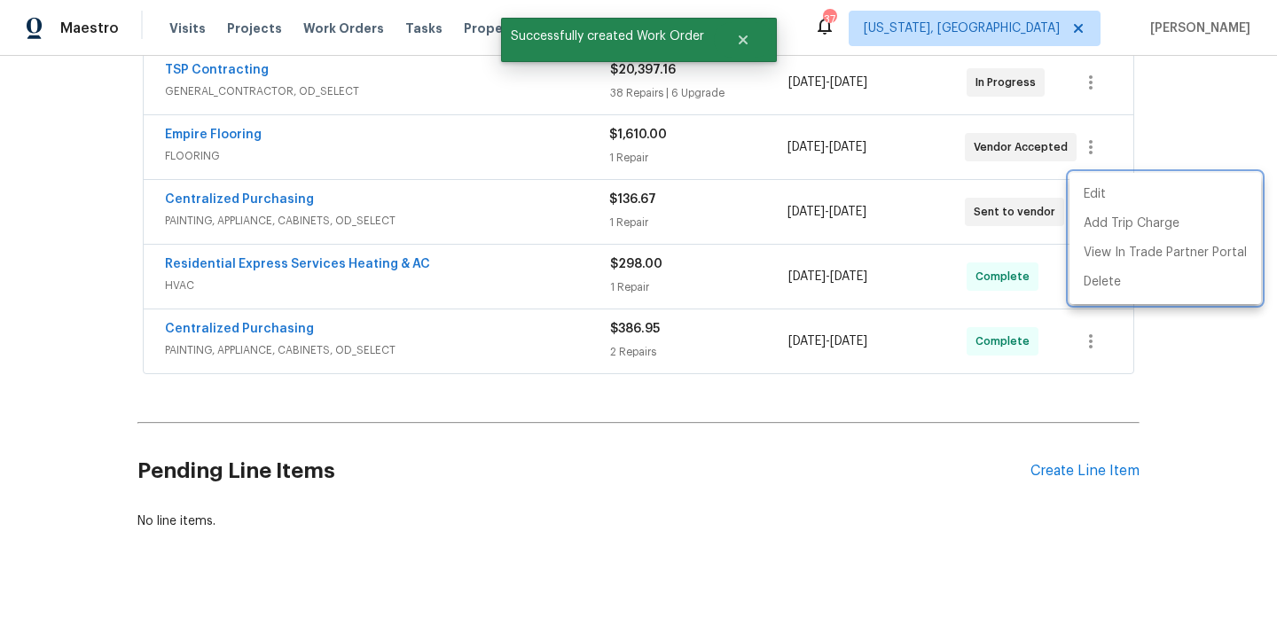
click at [498, 309] on div at bounding box center [638, 316] width 1277 height 633
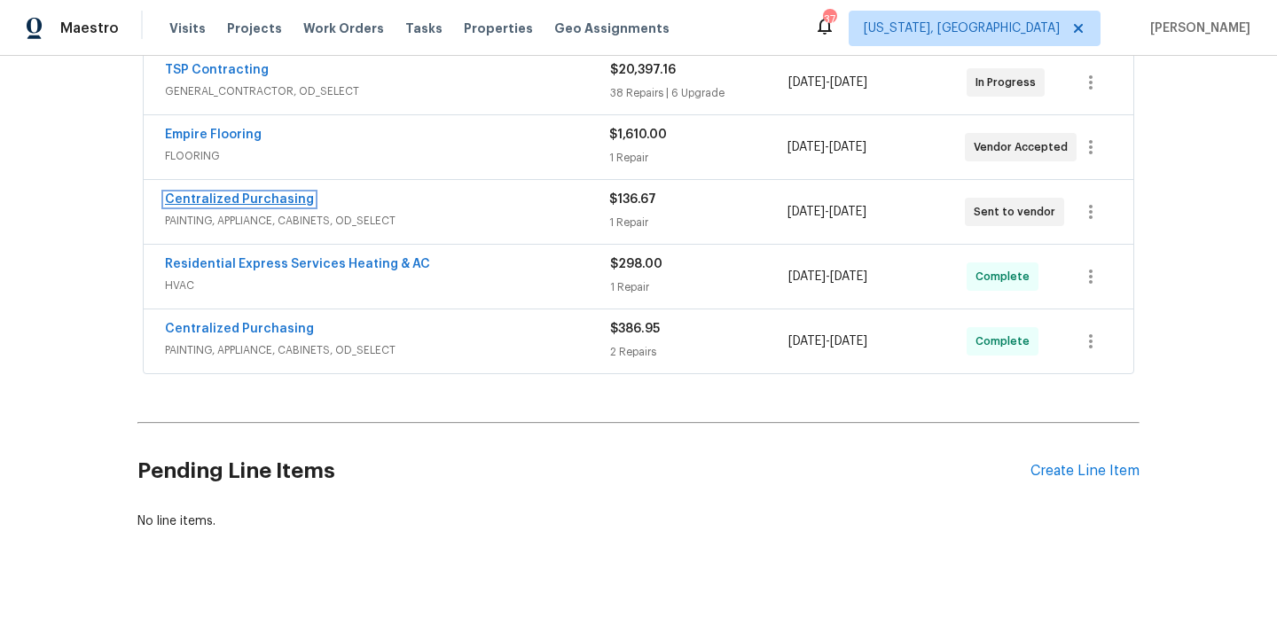
click at [277, 193] on link "Centralized Purchasing" at bounding box center [239, 199] width 149 height 12
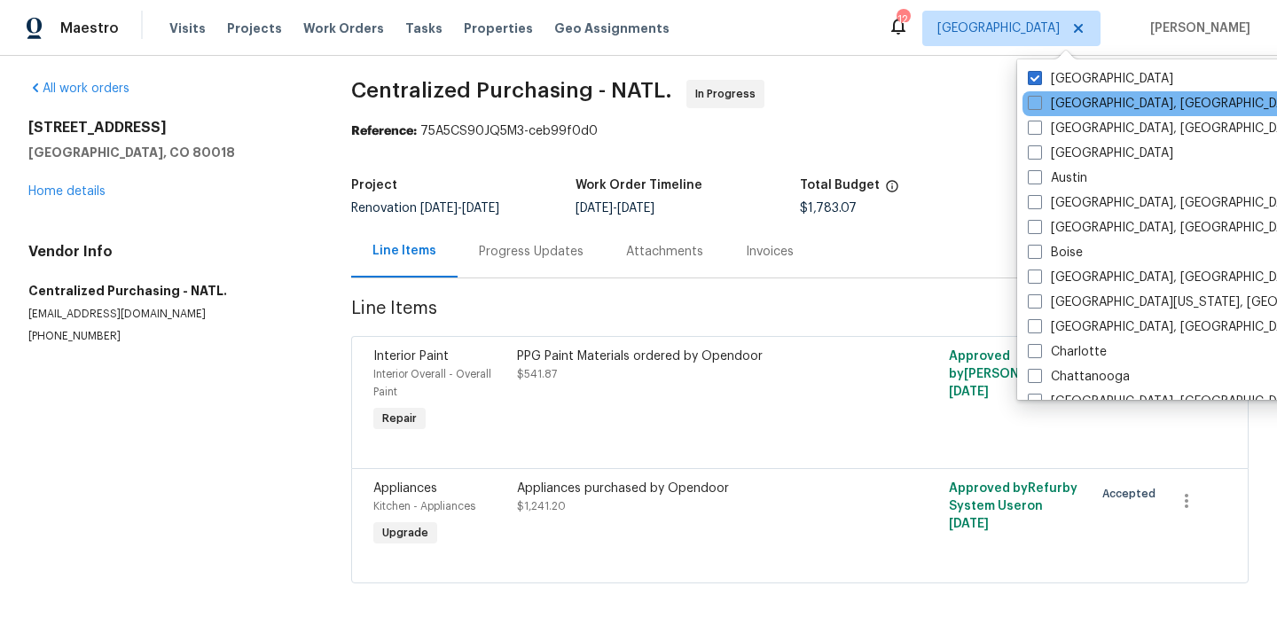
scroll to position [1189, 0]
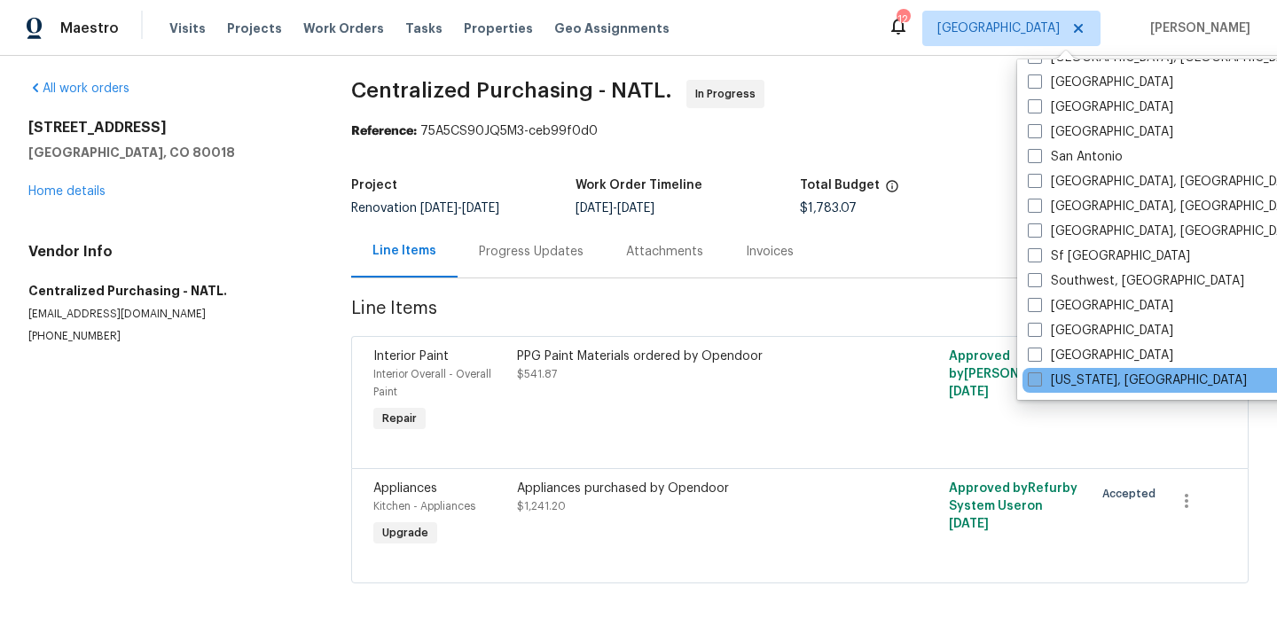
click at [1074, 373] on label "[US_STATE], [GEOGRAPHIC_DATA]" at bounding box center [1137, 381] width 219 height 18
click at [1040, 373] on input "[US_STATE], [GEOGRAPHIC_DATA]" at bounding box center [1034, 378] width 12 height 12
checkbox input "true"
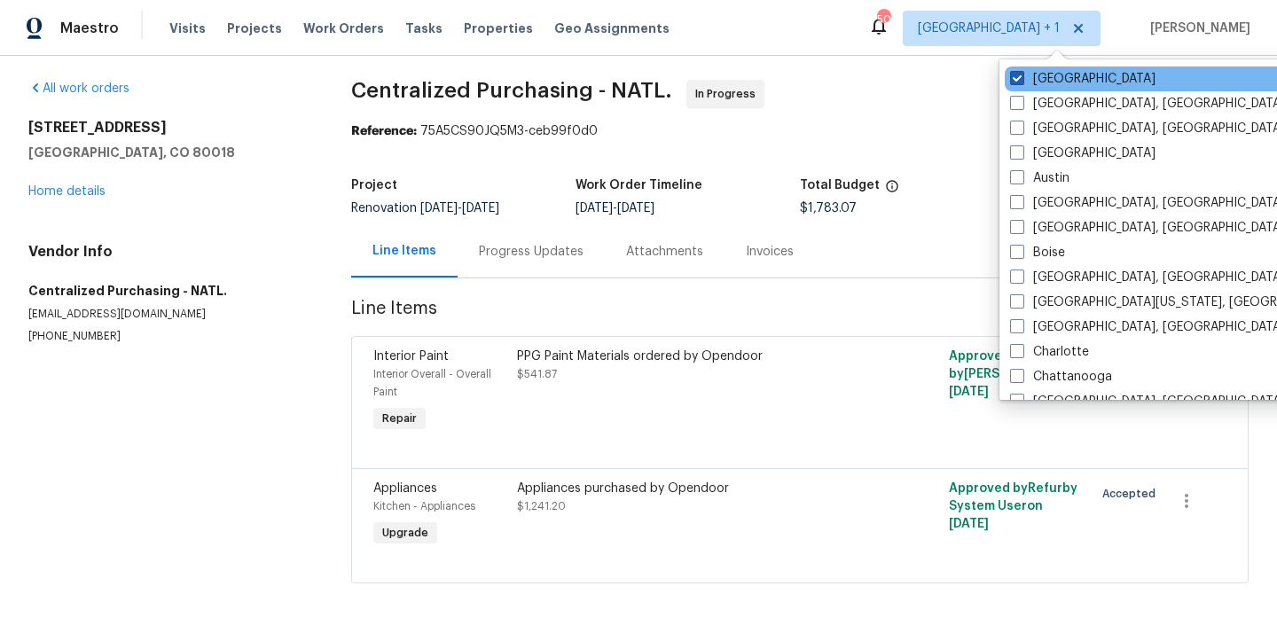
click at [1034, 82] on label "[GEOGRAPHIC_DATA]" at bounding box center [1082, 79] width 145 height 18
click at [1022, 82] on input "[GEOGRAPHIC_DATA]" at bounding box center [1016, 76] width 12 height 12
checkbox input "false"
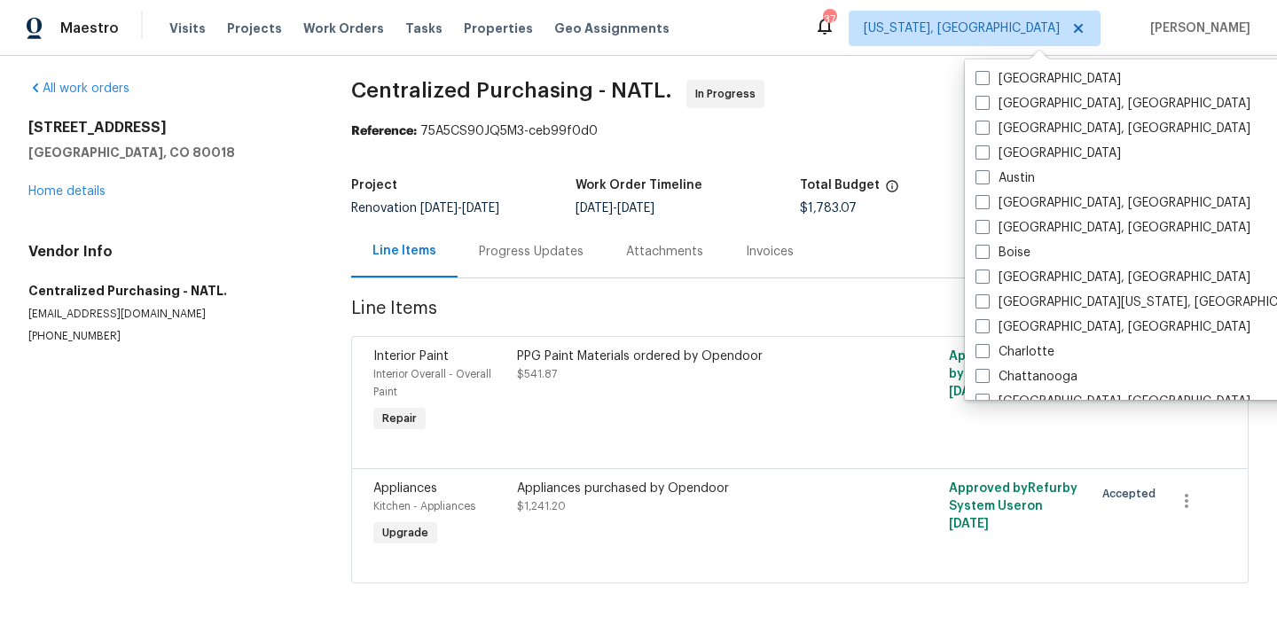
click at [229, 39] on div "Visits Projects Work Orders Tasks Properties Geo Assignments" at bounding box center [430, 28] width 522 height 35
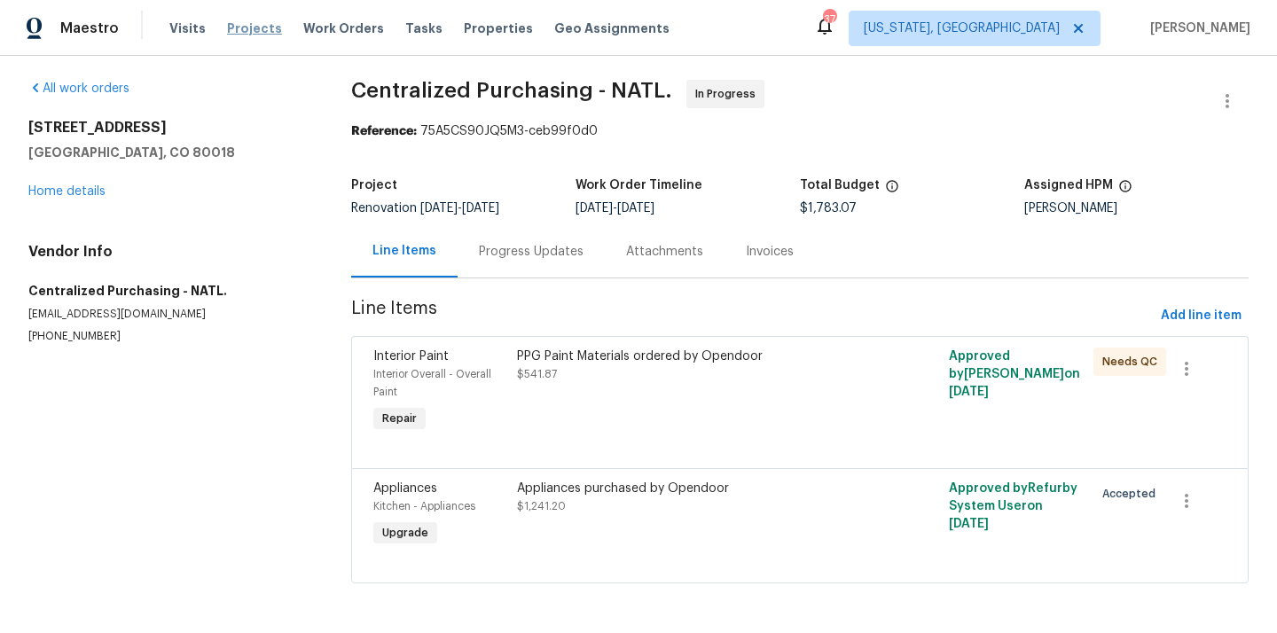
click at [238, 25] on span "Projects" at bounding box center [254, 29] width 55 height 18
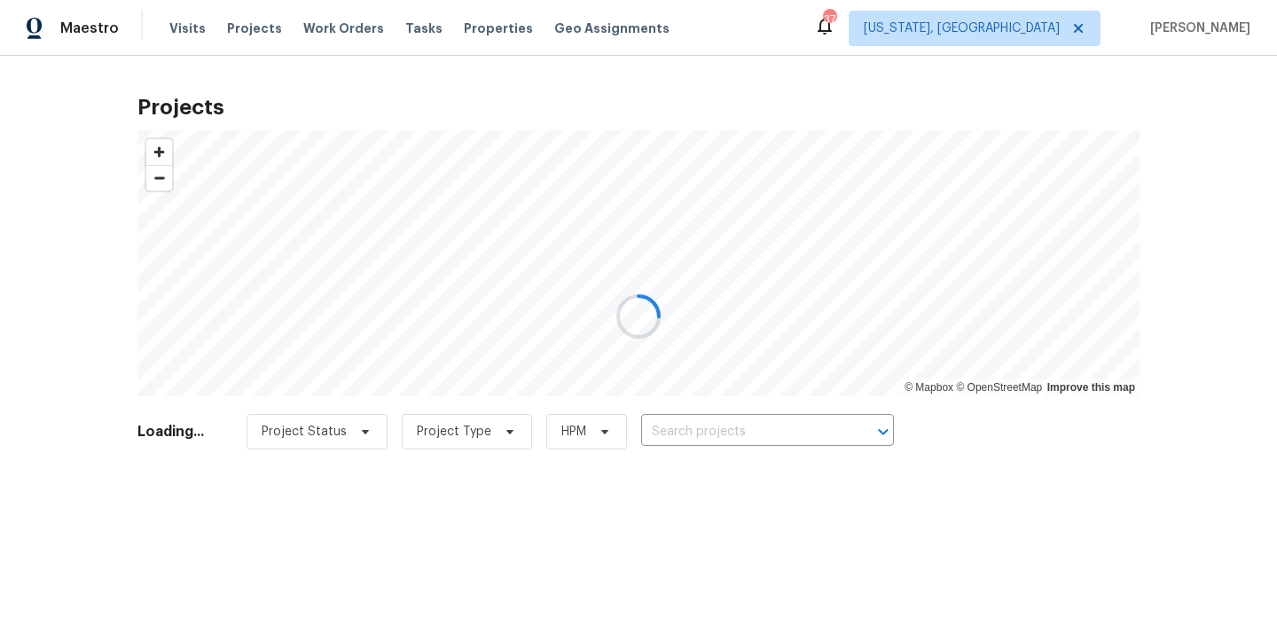
click at [787, 434] on div at bounding box center [638, 316] width 1277 height 633
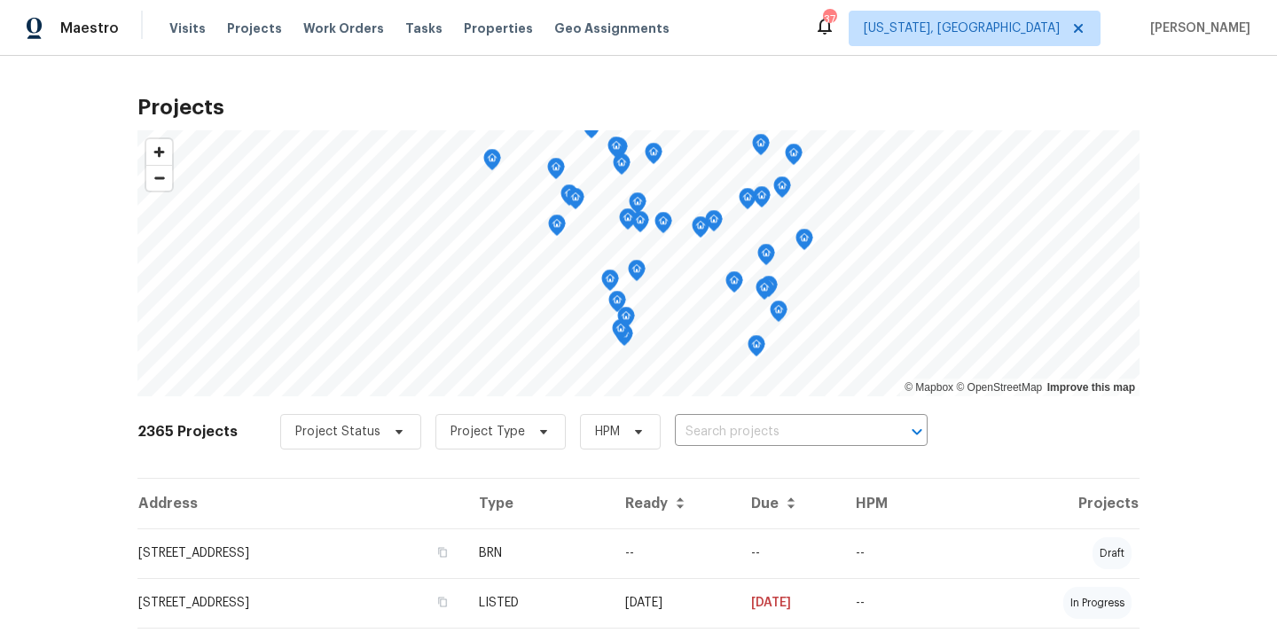
click at [787, 434] on input "text" at bounding box center [776, 433] width 203 height 28
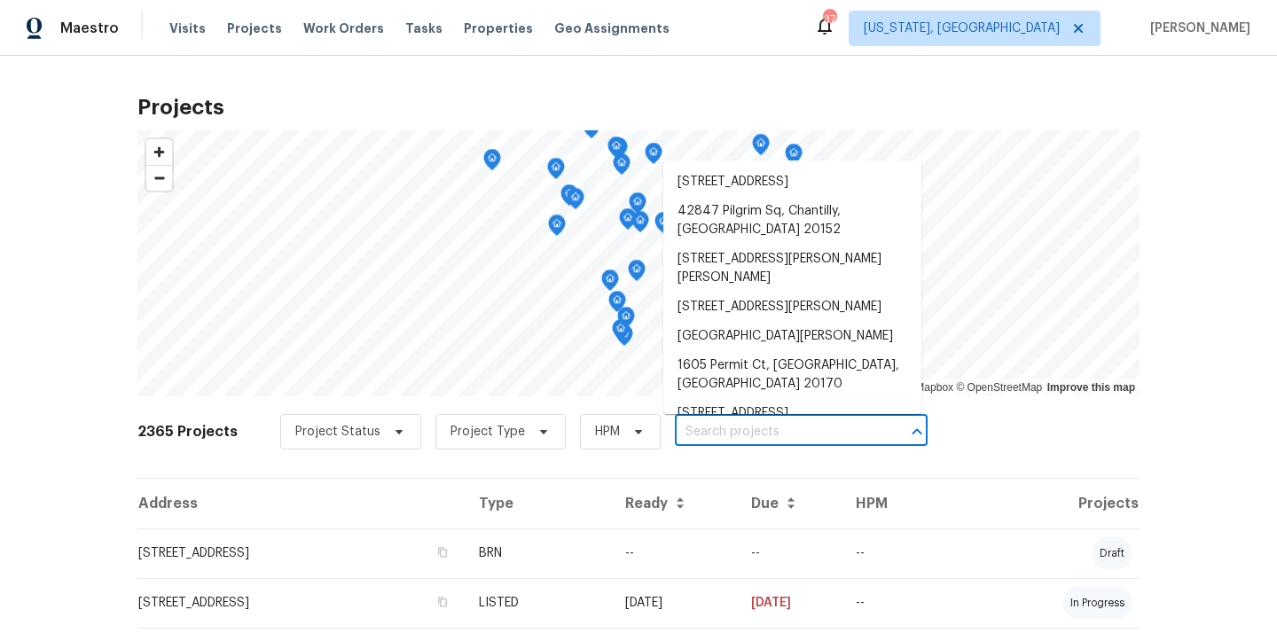
paste input "[STREET_ADDRESS][PERSON_NAME][PERSON_NAME]"
type input "[STREET_ADDRESS][PERSON_NAME][PERSON_NAME]"
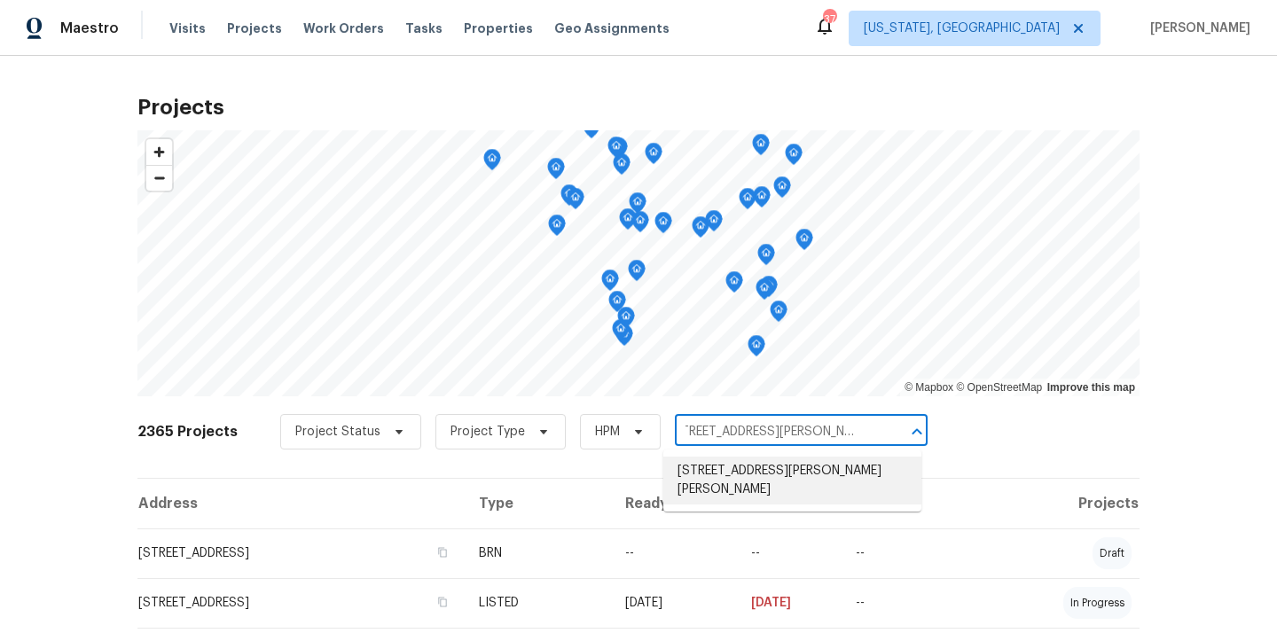
click at [755, 464] on li "[STREET_ADDRESS][PERSON_NAME][PERSON_NAME]" at bounding box center [793, 481] width 258 height 48
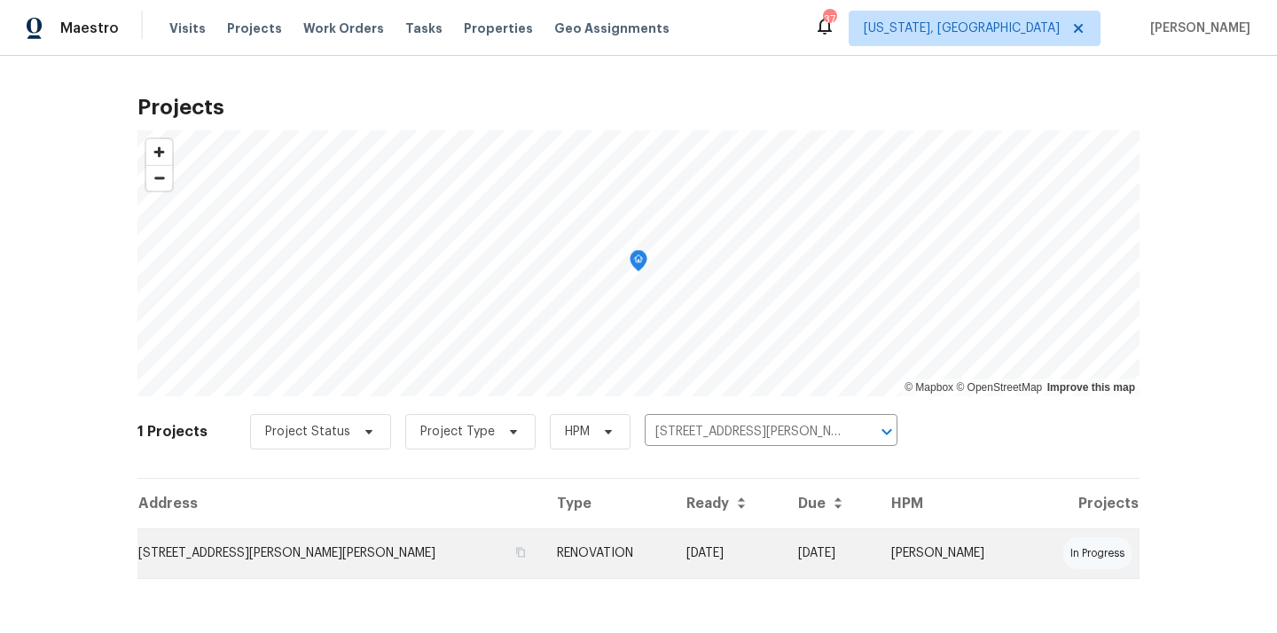
click at [543, 543] on td "RENOVATION" at bounding box center [608, 554] width 130 height 50
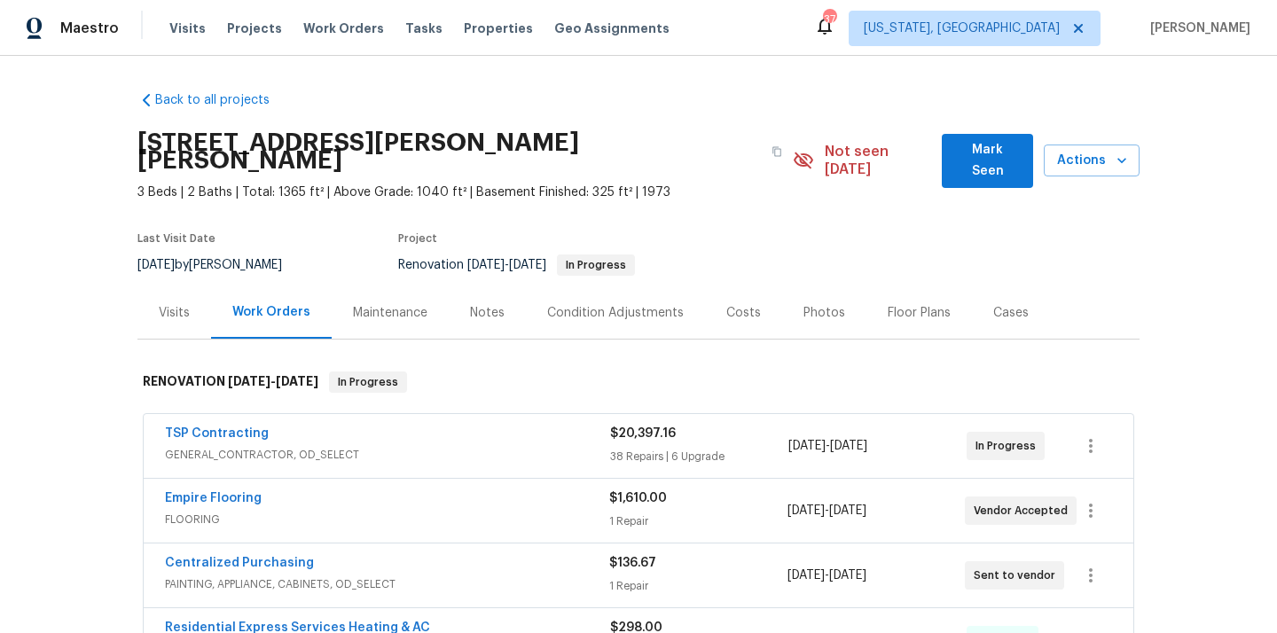
click at [572, 144] on h2 "[STREET_ADDRESS][PERSON_NAME][PERSON_NAME]" at bounding box center [450, 151] width 624 height 35
copy h2 "20164"
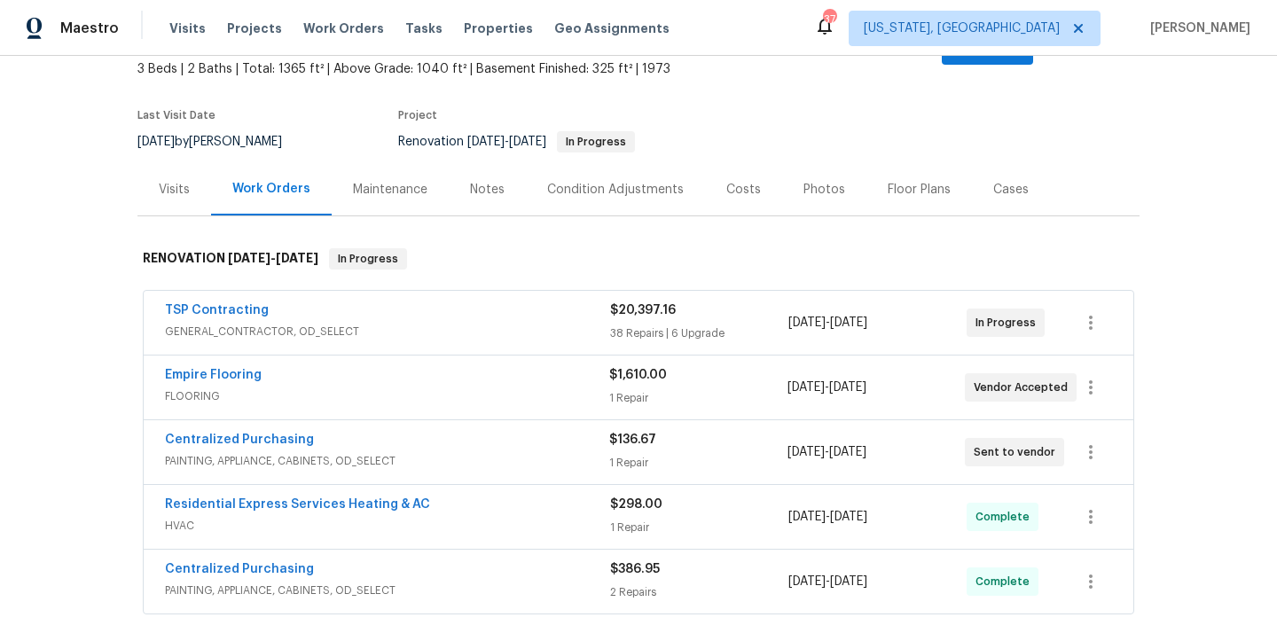
scroll to position [145, 0]
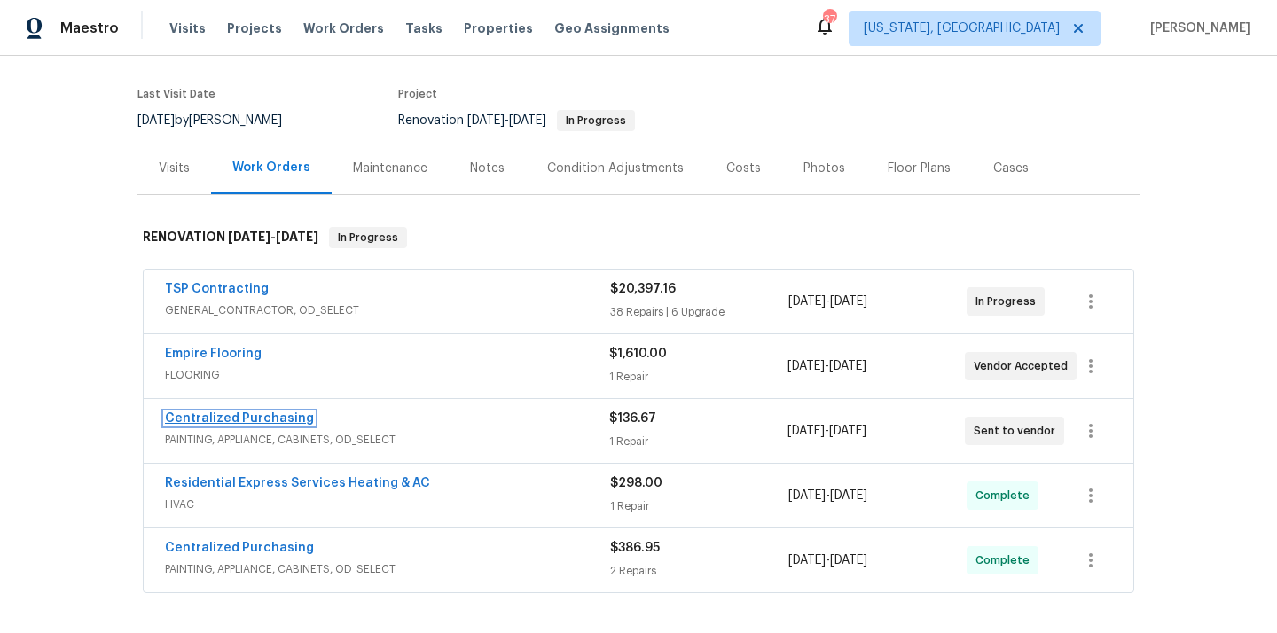
click at [271, 413] on link "Centralized Purchasing" at bounding box center [239, 419] width 149 height 12
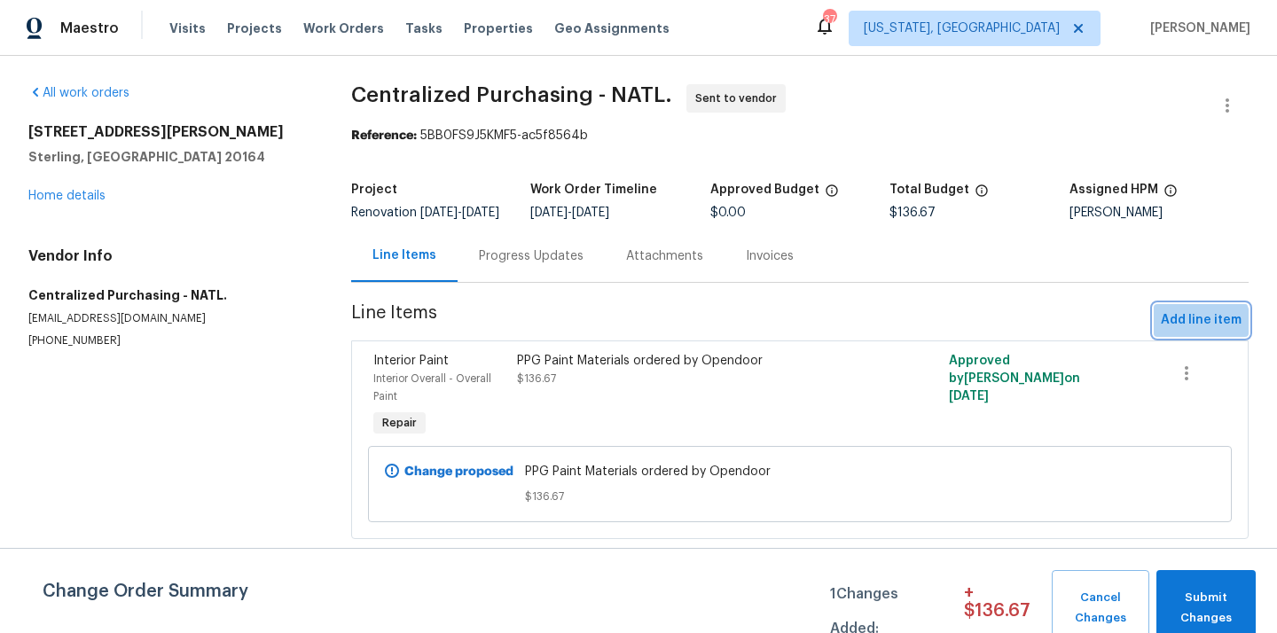
click at [1195, 332] on span "Add line item" at bounding box center [1201, 321] width 81 height 22
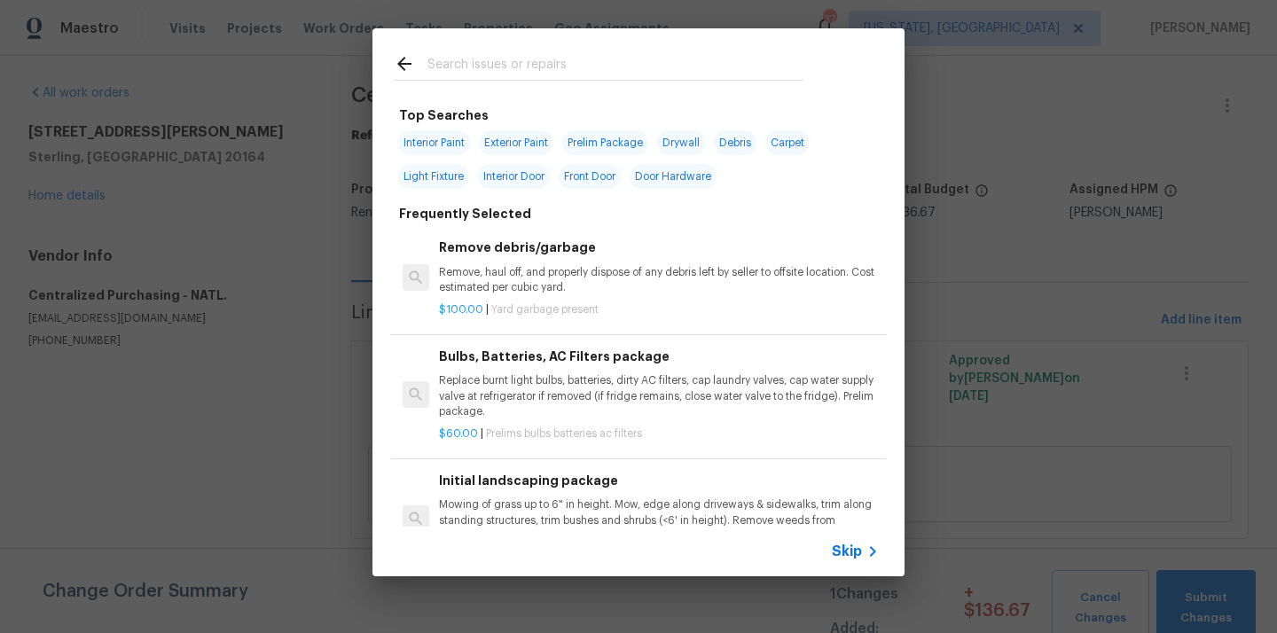
click at [637, 73] on input "text" at bounding box center [616, 66] width 376 height 27
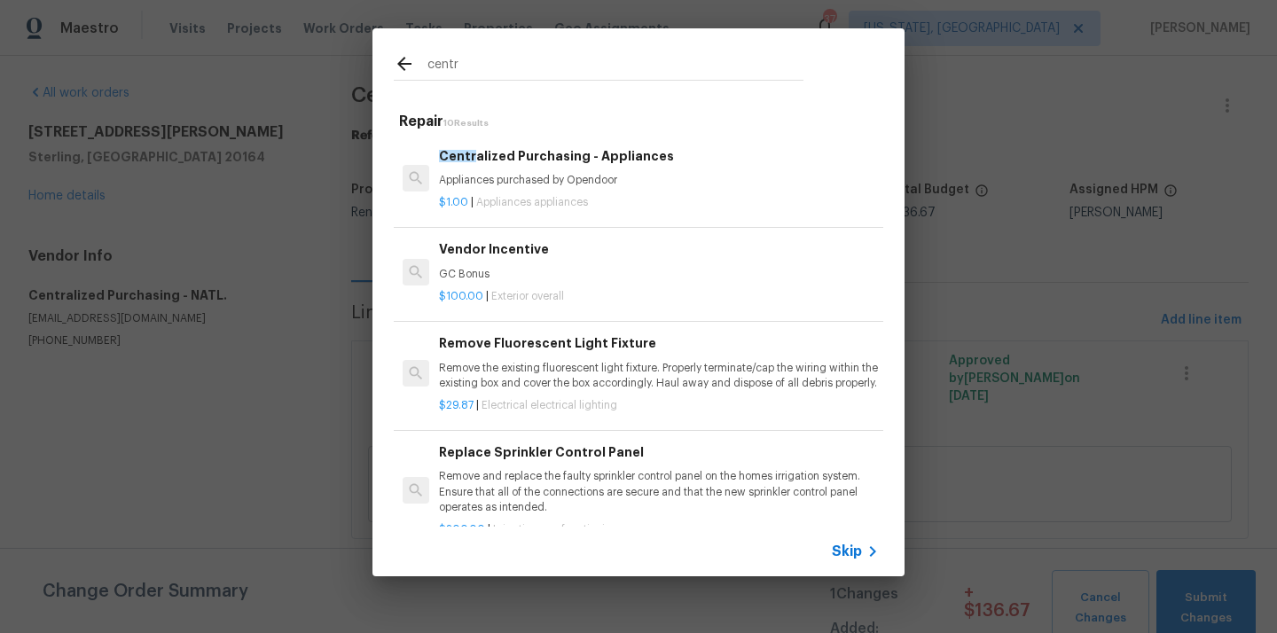
type input "centr"
click at [600, 165] on h6 "Centr alized Purchasing - Appliances" at bounding box center [659, 156] width 440 height 20
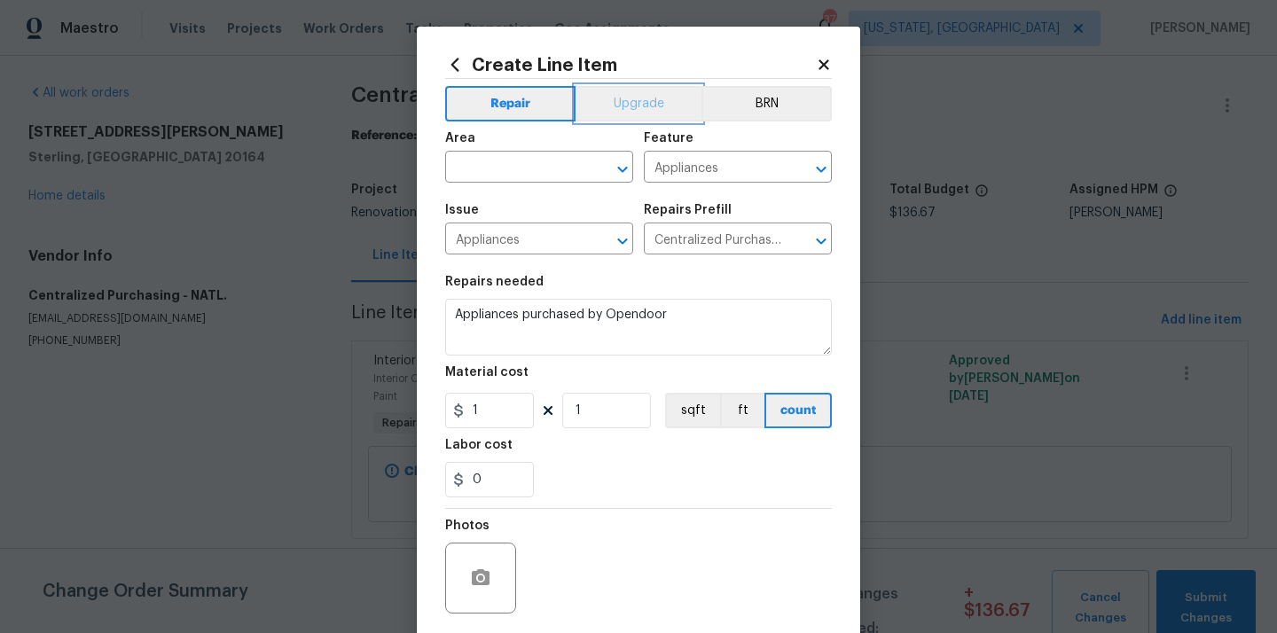
click at [615, 108] on button "Upgrade" at bounding box center [639, 103] width 127 height 35
click at [537, 172] on input "text" at bounding box center [514, 169] width 138 height 28
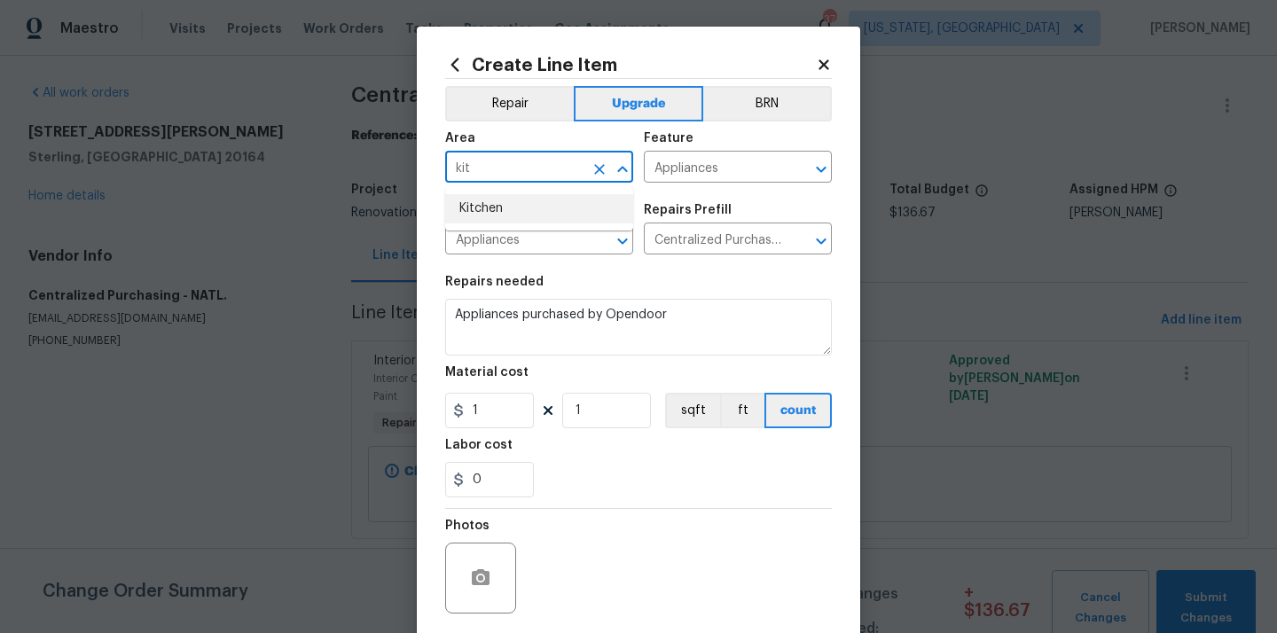
click at [507, 214] on li "Kitchen" at bounding box center [539, 208] width 188 height 29
type input "Kitchen"
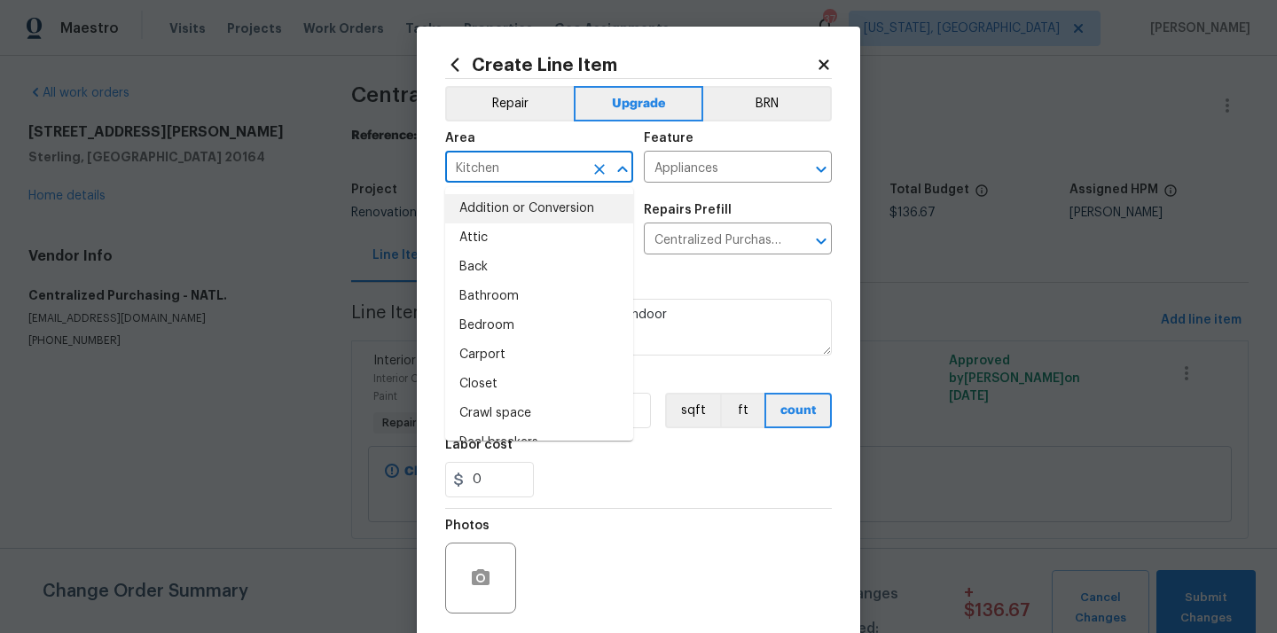
click at [668, 265] on div "Issue Appliances ​ Repairs Prefill Centralized Purchasing - Appliances $1.00 ​" at bounding box center [638, 229] width 387 height 72
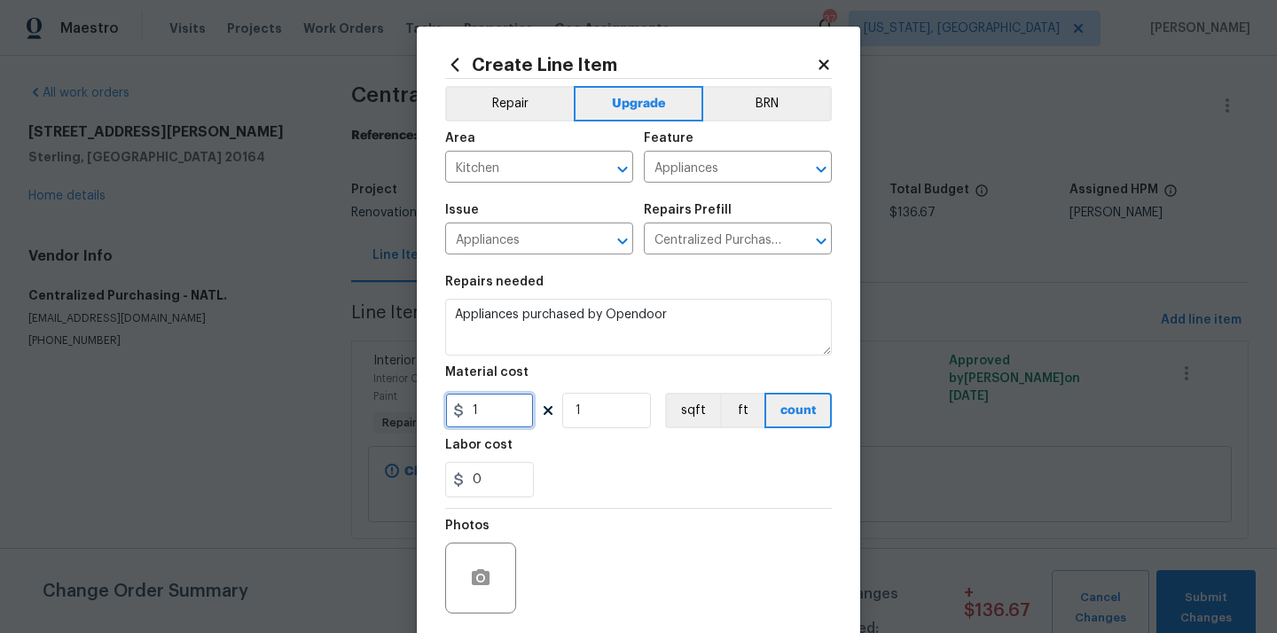
drag, startPoint x: 493, startPoint y: 405, endPoint x: 395, endPoint y: 404, distance: 98.5
click at [397, 405] on div "Create Line Item Repair Upgrade BRN Area Kitchen ​ Feature Appliances ​ Issue A…" at bounding box center [638, 316] width 1277 height 633
paste input "194.26"
type input "1194.26"
click at [566, 473] on div "0" at bounding box center [638, 479] width 387 height 35
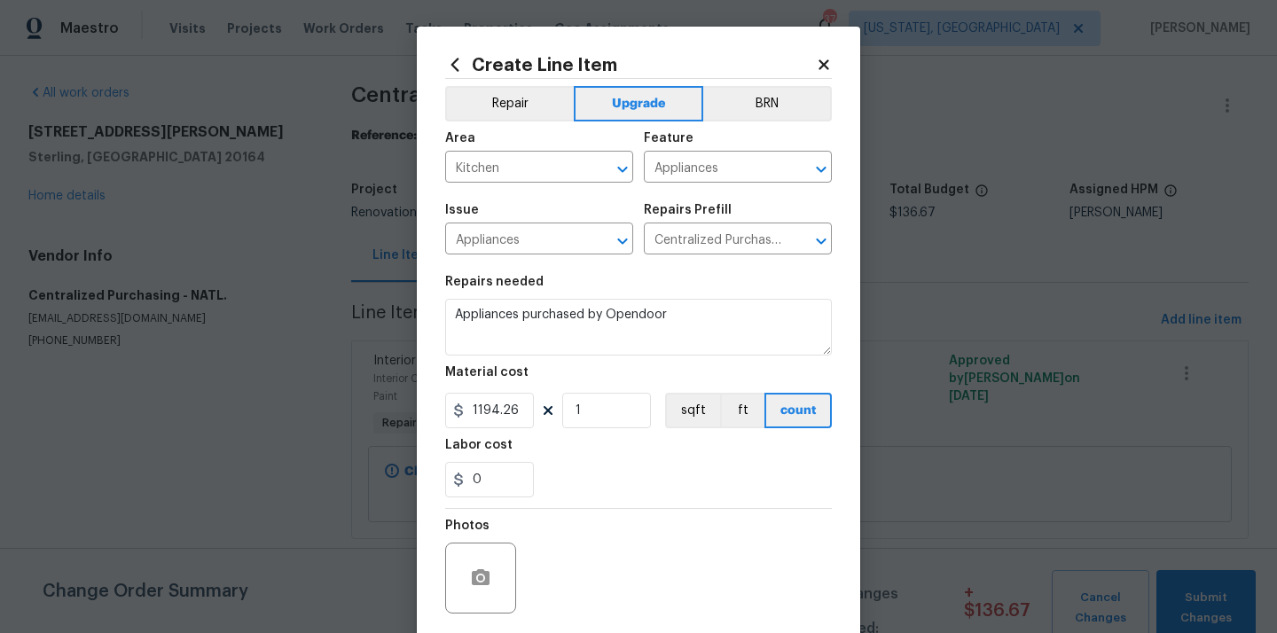
scroll to position [131, 0]
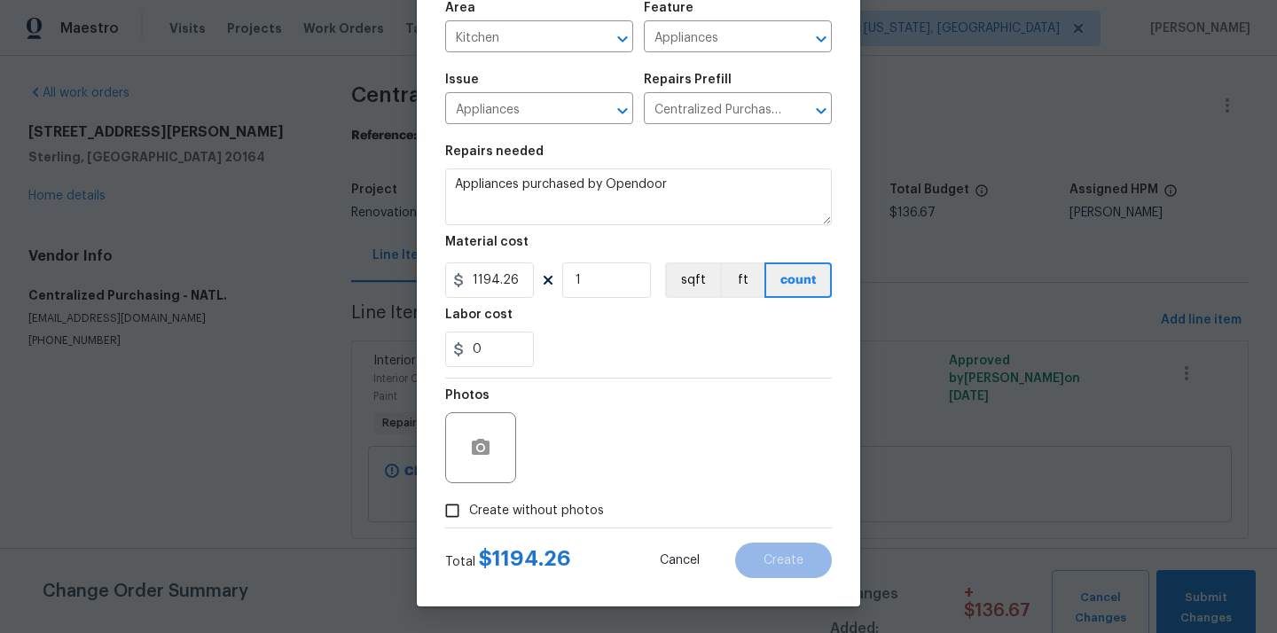
click at [541, 510] on span "Create without photos" at bounding box center [536, 511] width 135 height 19
click at [469, 510] on input "Create without photos" at bounding box center [453, 511] width 34 height 34
checkbox input "true"
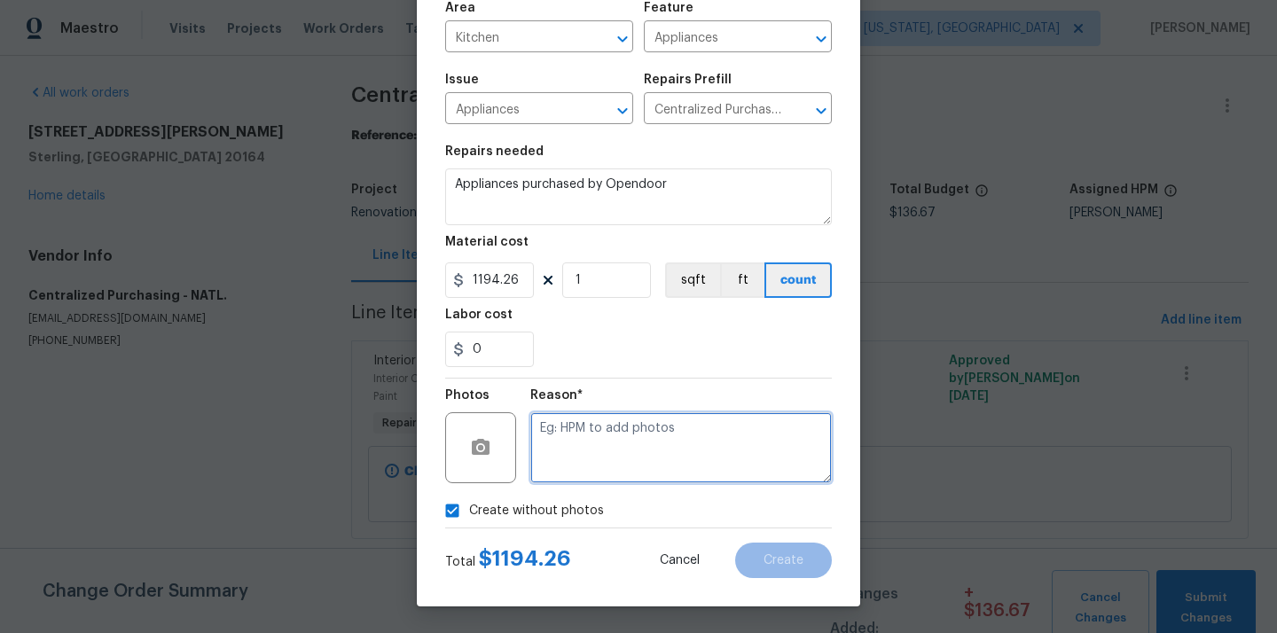
click at [585, 431] on textarea at bounding box center [682, 448] width 302 height 71
type textarea "N/A"
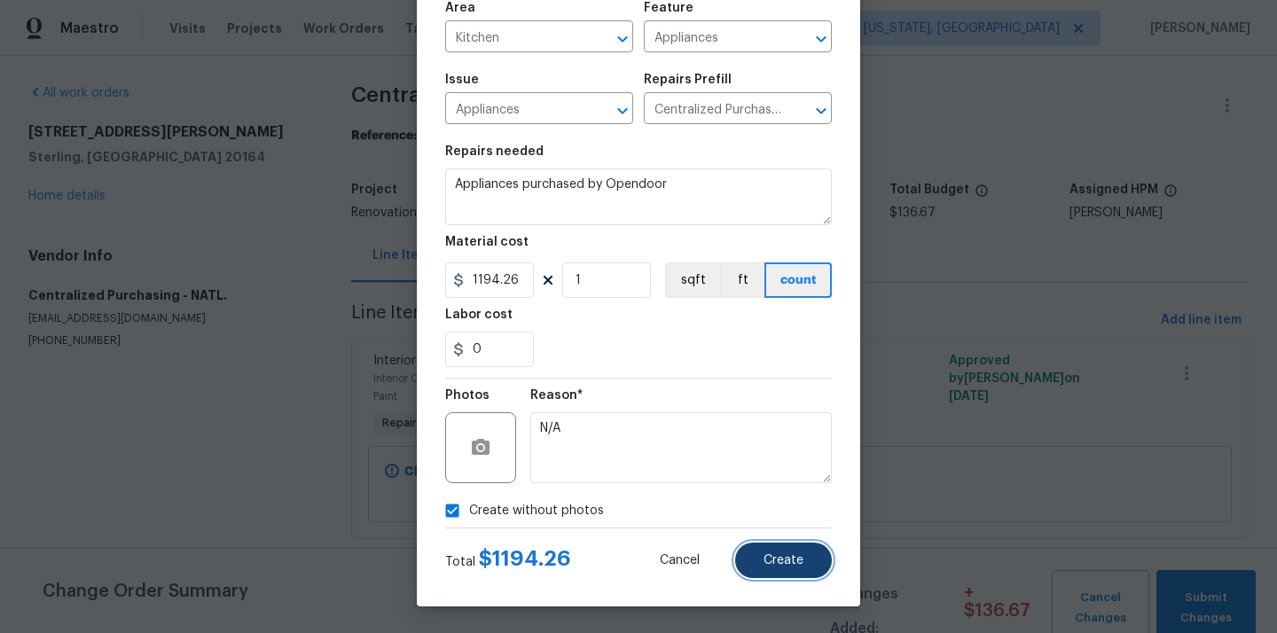
click at [773, 559] on span "Create" at bounding box center [784, 560] width 40 height 13
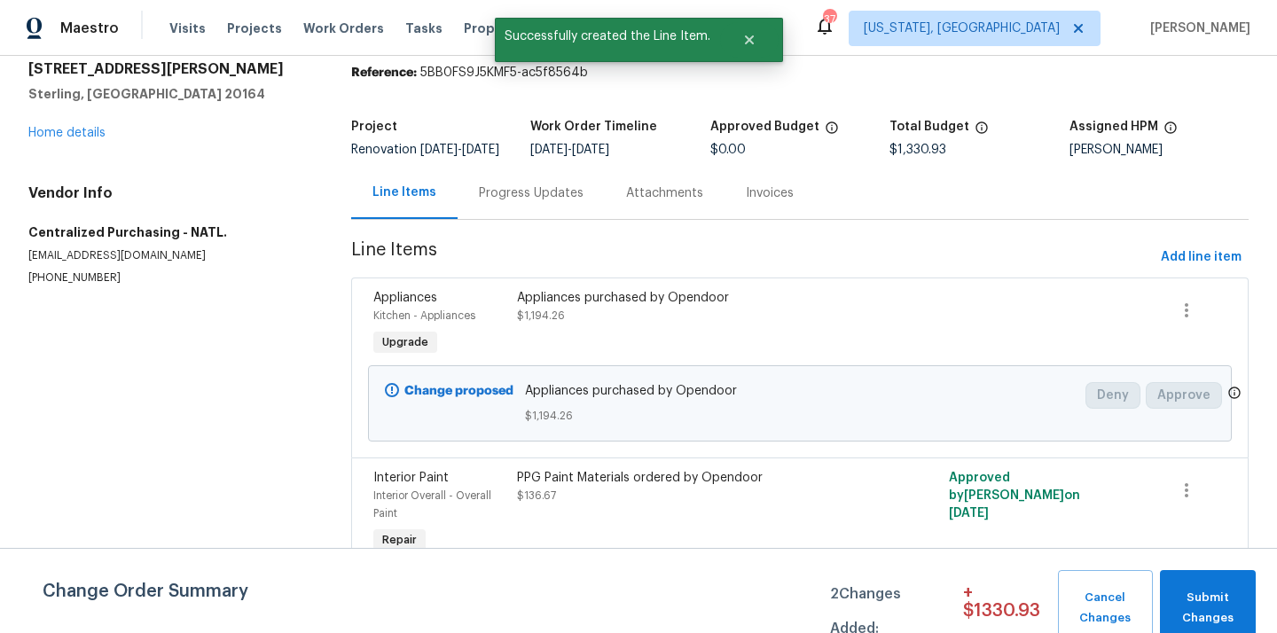
scroll to position [130, 0]
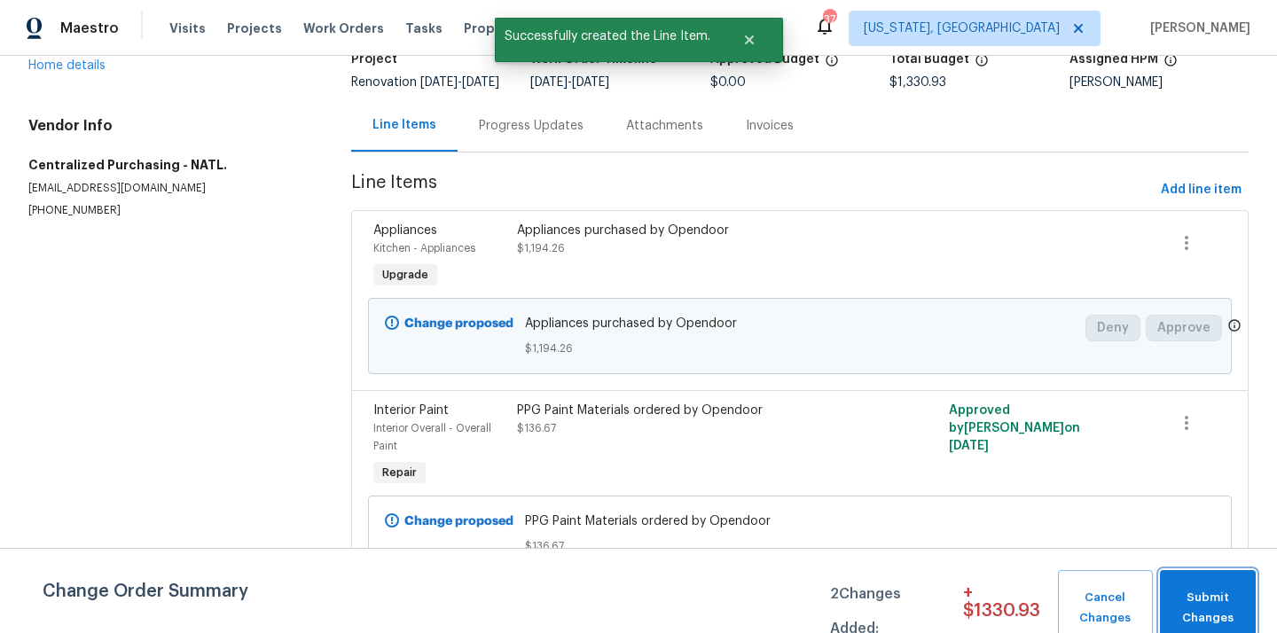
click at [1203, 584] on button "Submit Changes" at bounding box center [1208, 608] width 96 height 76
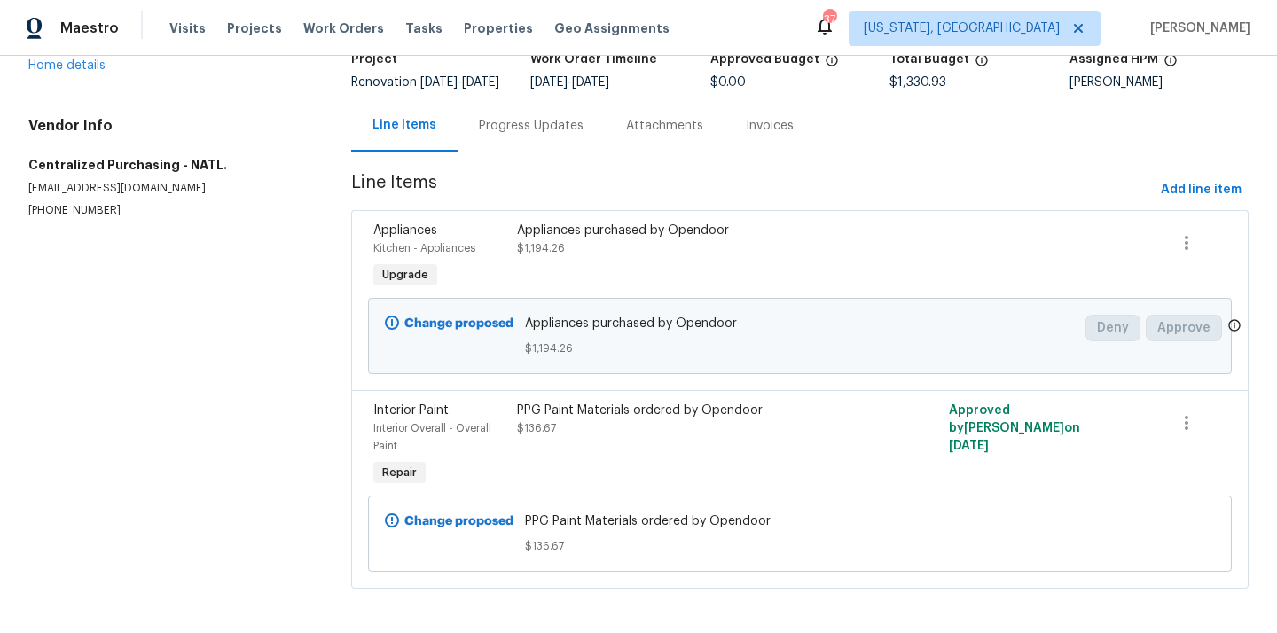
scroll to position [0, 0]
